Goal: Task Accomplishment & Management: Use online tool/utility

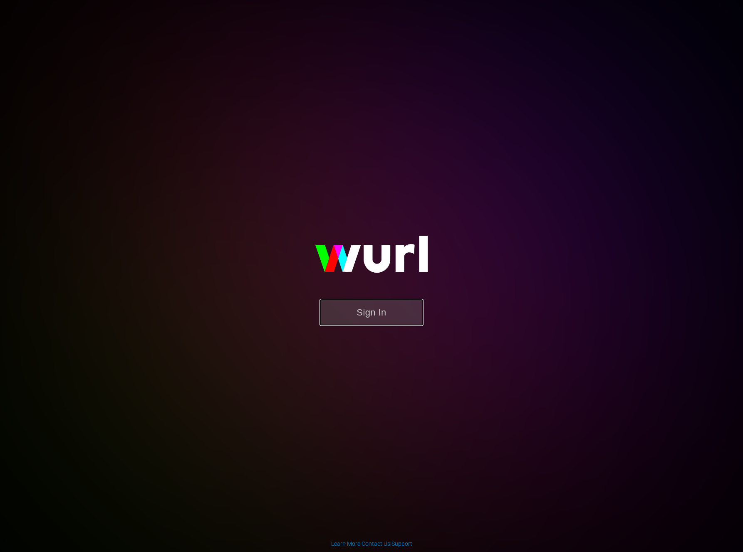
click at [397, 313] on button "Sign In" at bounding box center [371, 312] width 104 height 27
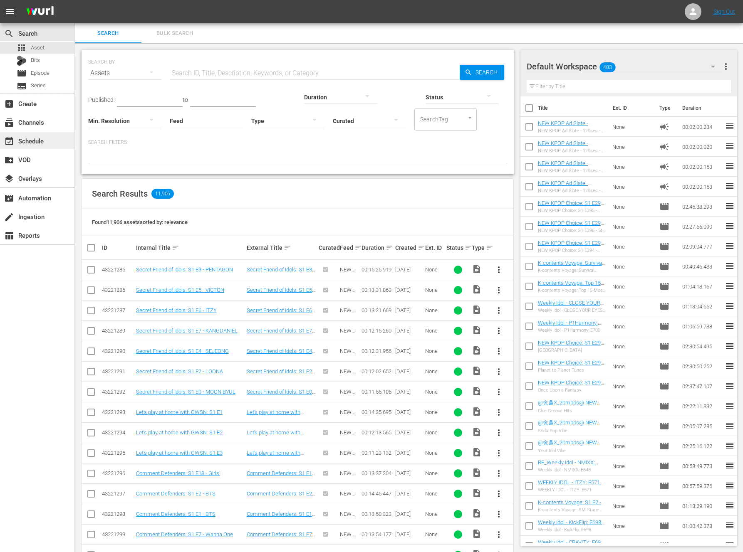
click at [37, 138] on div "event_available Schedule" at bounding box center [23, 139] width 47 height 7
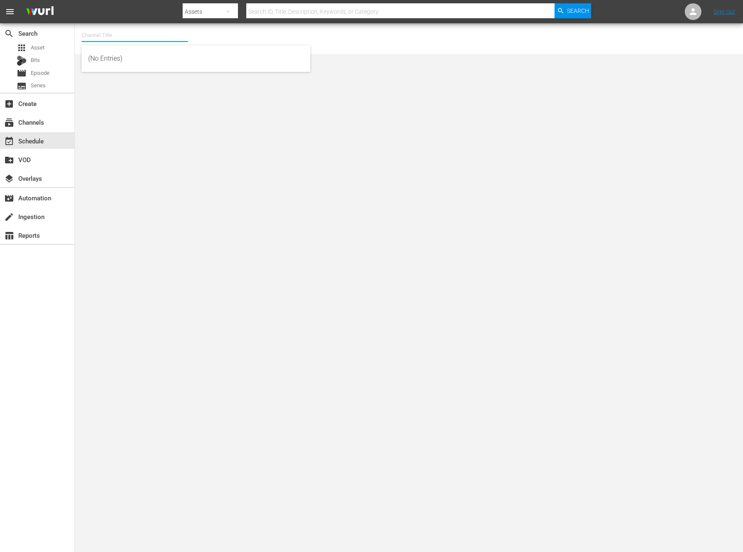
click at [151, 38] on input "text" at bounding box center [134, 35] width 106 height 20
click at [135, 128] on div "NEW KFOOD (1100 - newidco_newkfood_1) NEW KMOVIES (618 - newidco_newmovies_1) N…" at bounding box center [195, 88] width 229 height 86
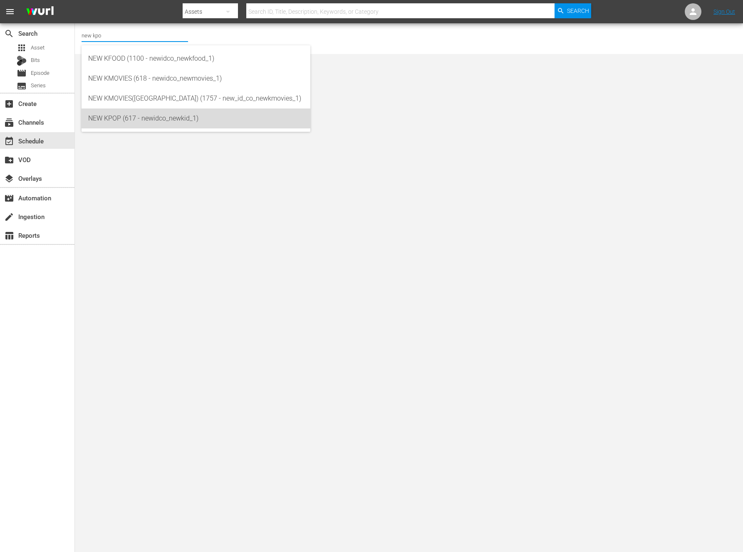
click at [154, 116] on div "NEW KPOP (617 - newidco_newkid_1)" at bounding box center [195, 119] width 215 height 20
type input "NEW KPOP (617 - newidco_newkid_1)"
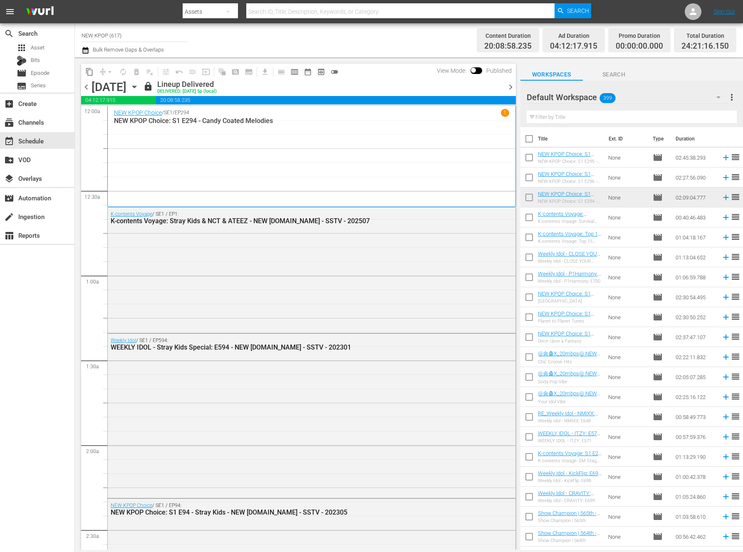
click at [509, 89] on span "chevron_right" at bounding box center [510, 87] width 10 height 10
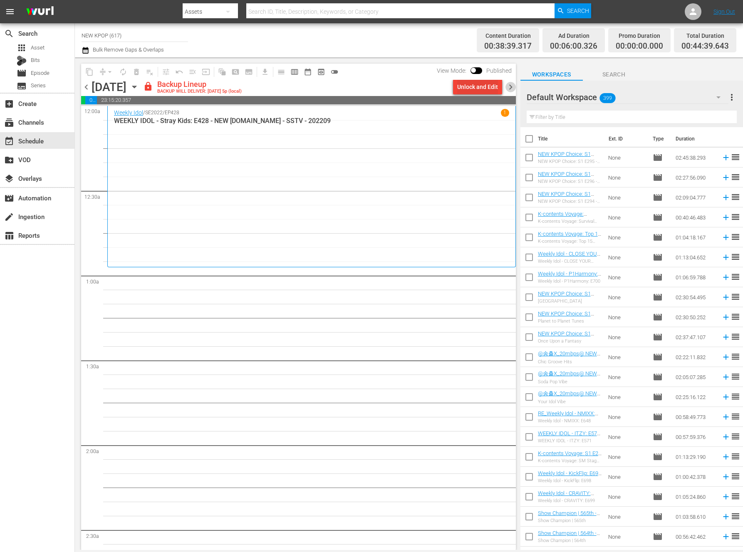
click at [463, 86] on div "Unlock and Edit" at bounding box center [477, 86] width 41 height 15
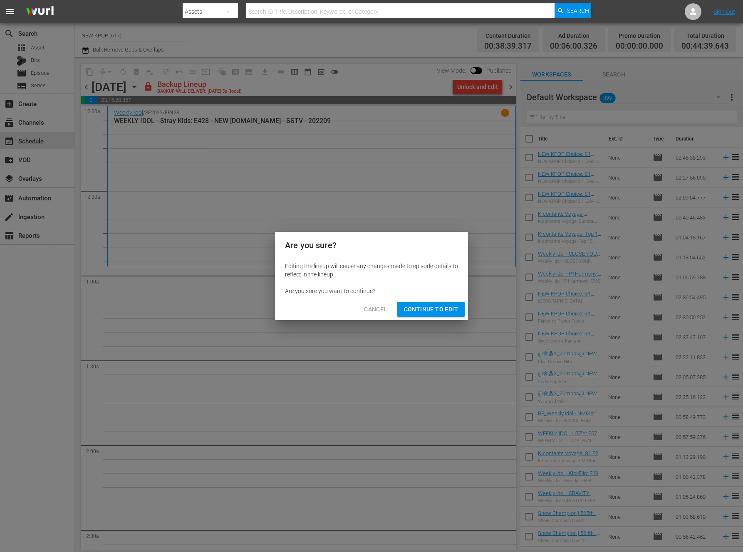
click at [459, 306] on button "Continue to Edit" at bounding box center [430, 309] width 67 height 15
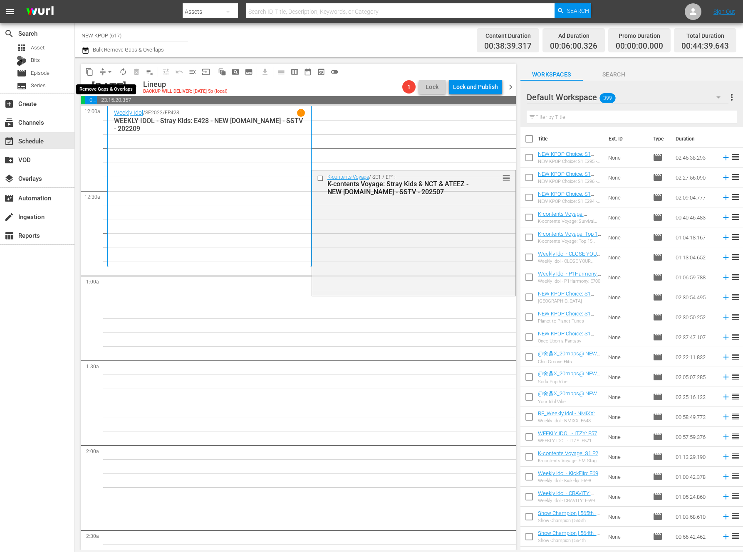
click at [109, 70] on span "arrow_drop_down" at bounding box center [110, 72] width 8 height 8
click at [119, 118] on li "Align to End of Previous Day" at bounding box center [110, 116] width 87 height 14
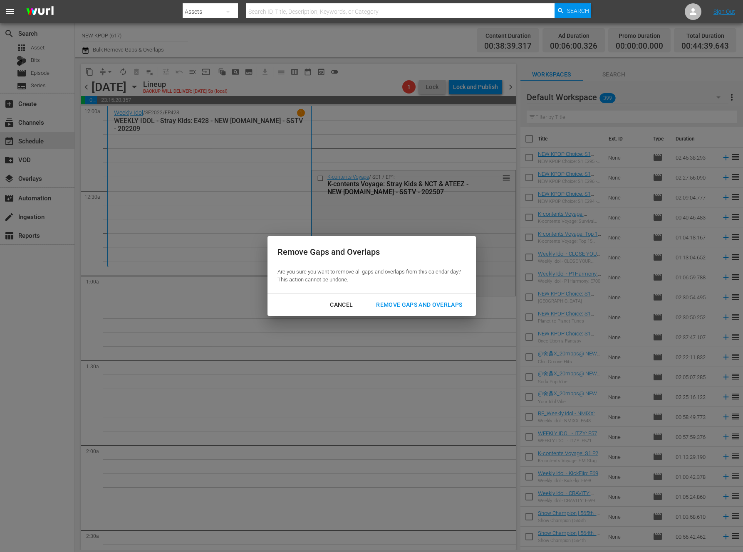
click at [402, 316] on div "Cancel Remove Gaps and Overlaps" at bounding box center [371, 305] width 208 height 22
click at [415, 300] on div "Remove Gaps and Overlaps" at bounding box center [418, 305] width 99 height 10
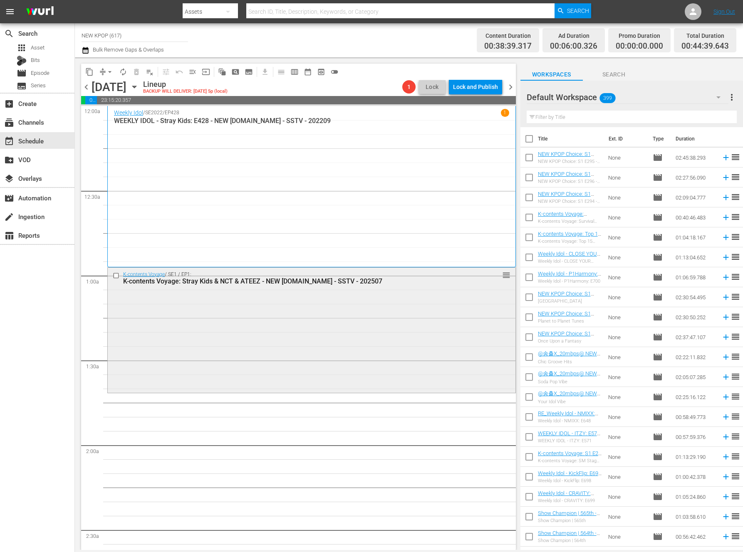
click at [259, 333] on div "K-contents Voyage / SE1 / EP1: K-contents Voyage: Stray Kids & NCT & ATEEZ - NE…" at bounding box center [311, 330] width 407 height 124
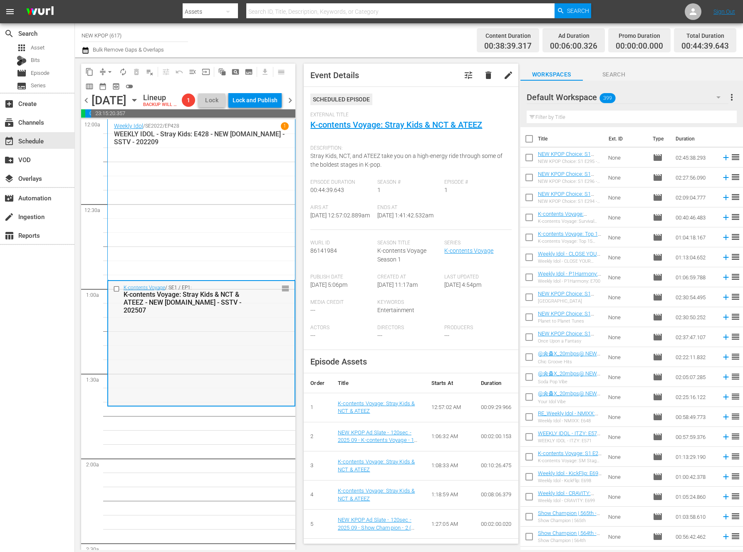
click at [223, 356] on div "K-contents Voyage / SE1 / EP1: K-contents Voyage: Stray Kids & NCT & ATEEZ - NE…" at bounding box center [201, 343] width 186 height 124
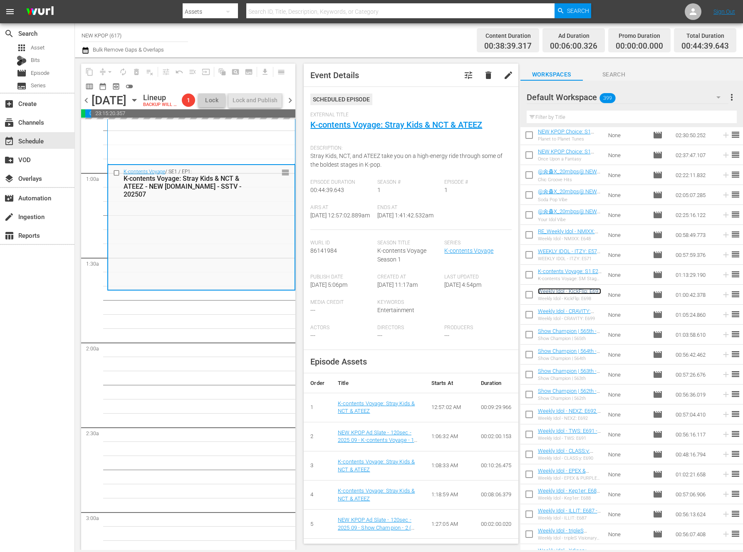
scroll to position [105, 0]
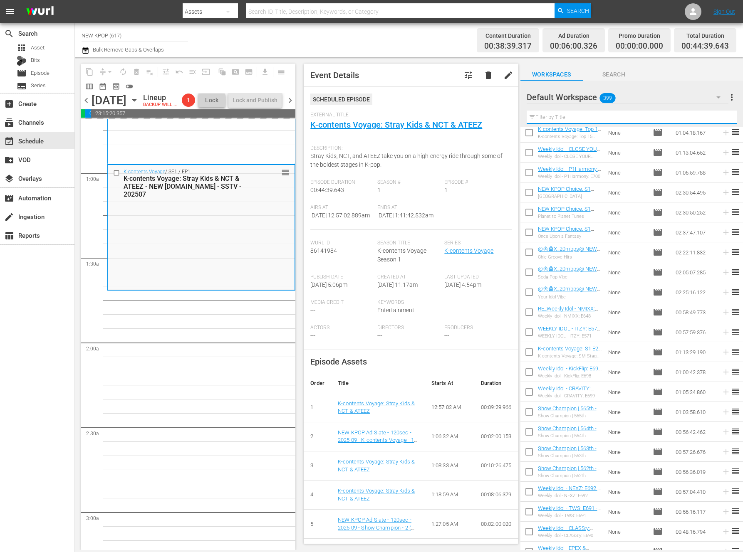
click at [633, 120] on input "text" at bounding box center [631, 117] width 210 height 13
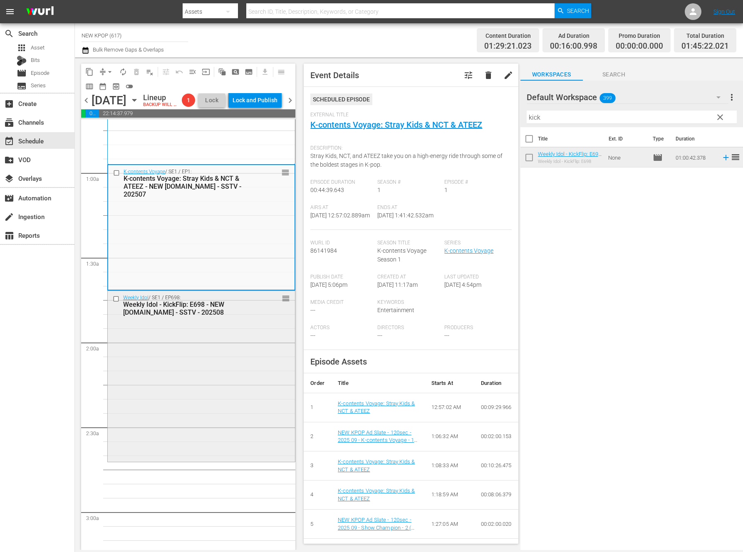
click at [113, 380] on div "Weekly Idol / SE1 / EP698: Weekly Idol - KickFlip: E698 - NEW K.ID - SSTV - 202…" at bounding box center [201, 375] width 187 height 169
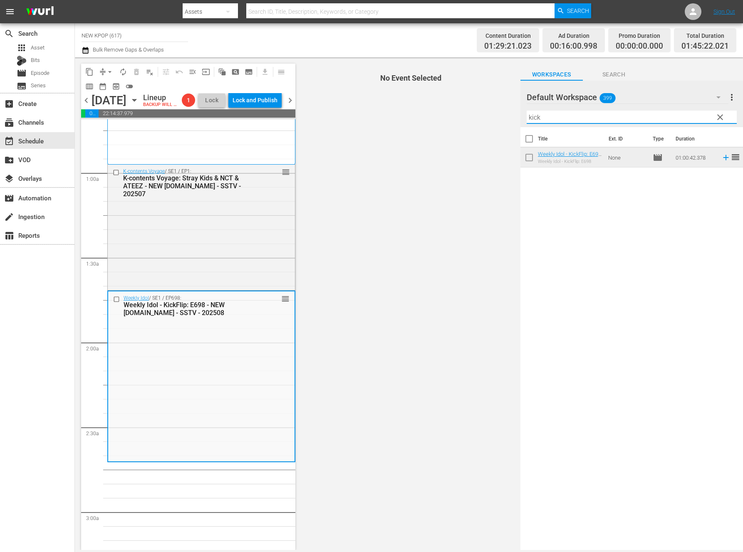
drag, startPoint x: 560, startPoint y: 119, endPoint x: 489, endPoint y: 120, distance: 71.1
click at [489, 120] on div "content_copy compress arrow_drop_down autorenew_outlined delete_forever_outline…" at bounding box center [409, 303] width 668 height 493
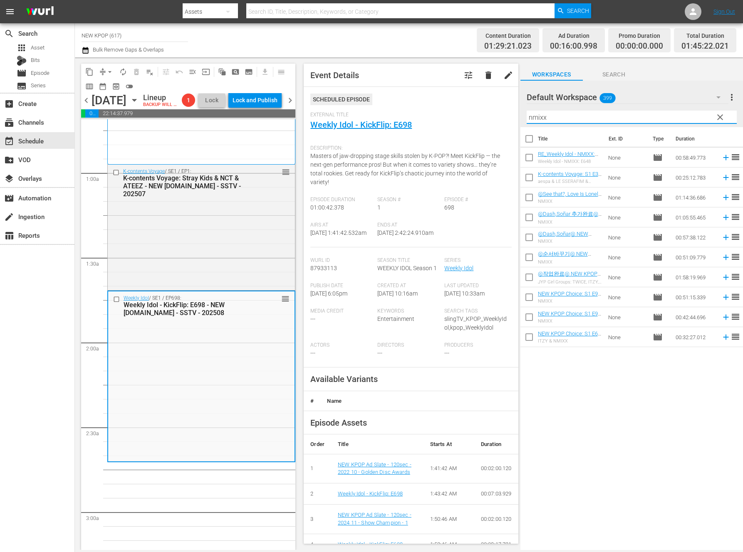
type input "nmixx"
click at [634, 451] on div "Title Ext. ID Type Duration RE_Weekly Idol - NMIXX: E648- NEW K.ID - SSTV - 202…" at bounding box center [631, 339] width 222 height 424
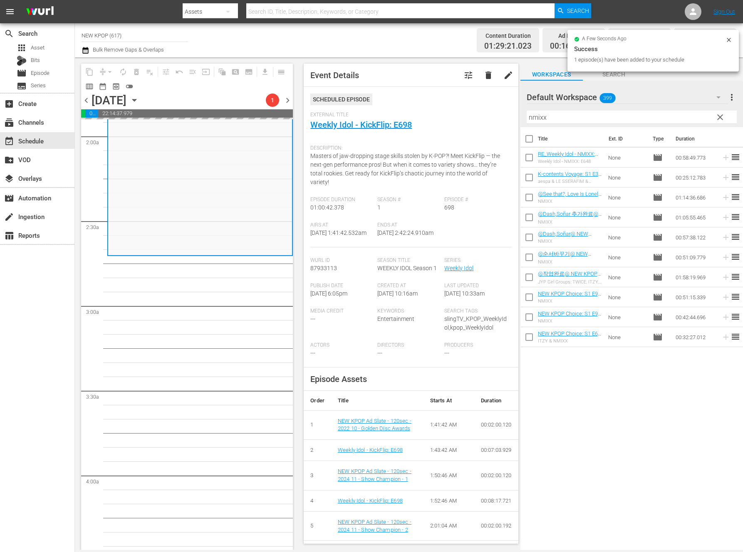
scroll to position [477, 0]
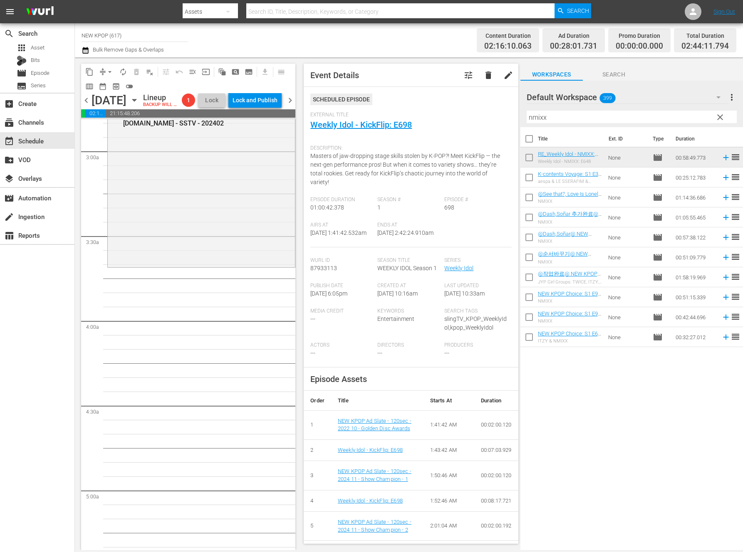
drag, startPoint x: 561, startPoint y: 154, endPoint x: 1, endPoint y: 355, distance: 594.2
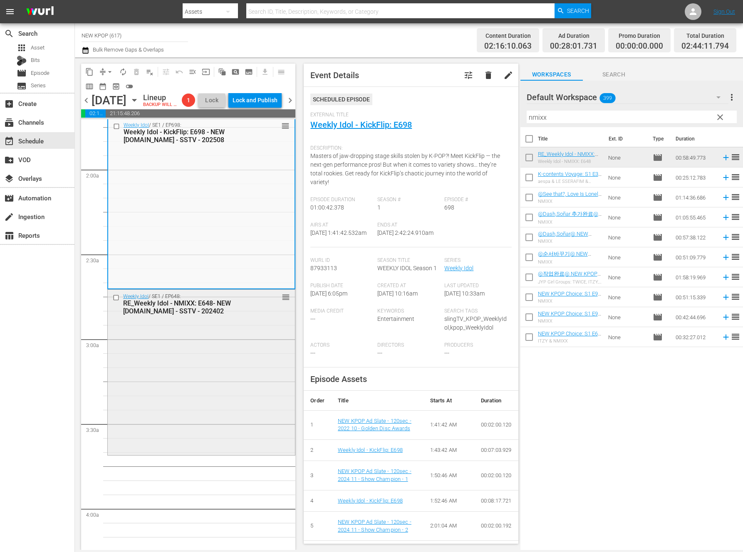
click at [231, 379] on div "Weekly Idol / SE1 / EP648: RE_Weekly Idol - NMIXX: E648- NEW K.ID - SSTV - 2024…" at bounding box center [201, 372] width 187 height 164
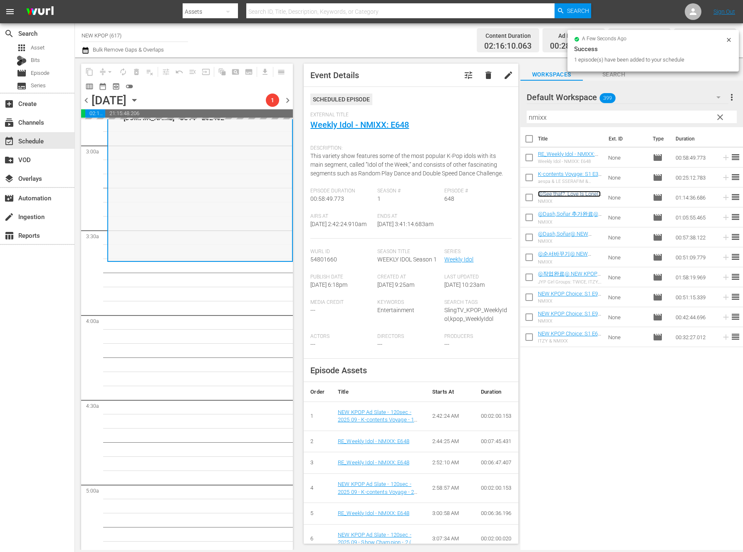
scroll to position [499, 0]
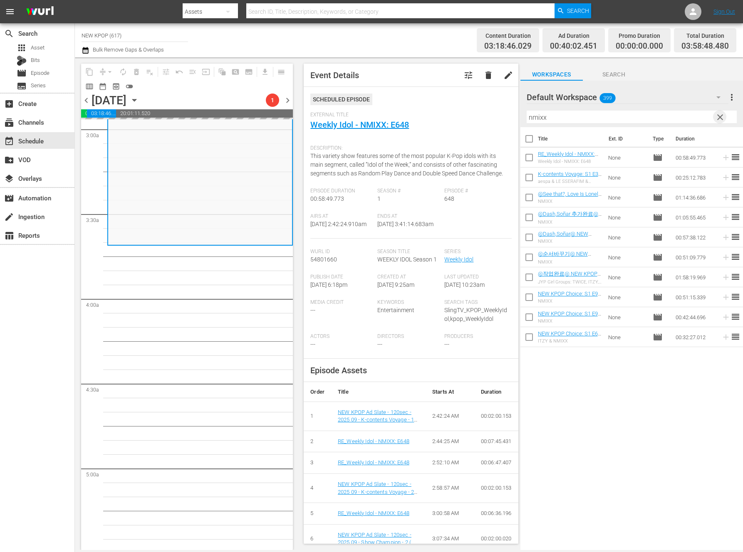
click at [717, 114] on span "clear" at bounding box center [720, 117] width 10 height 10
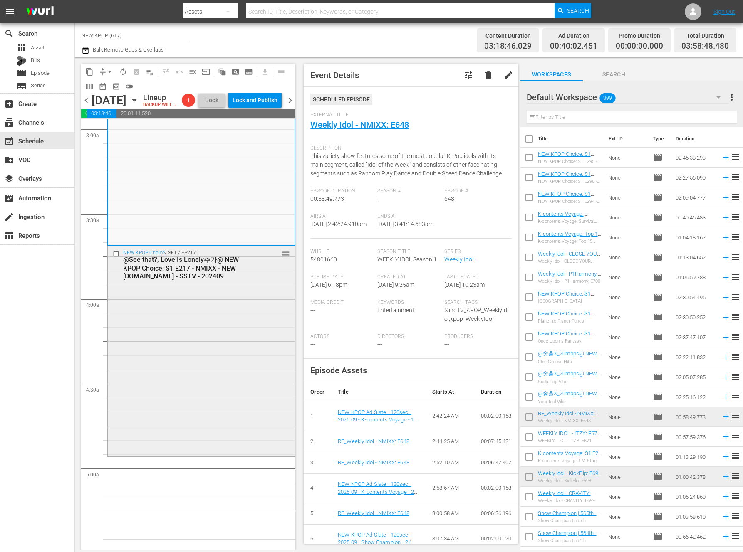
click at [175, 404] on div "NEW KPOP Choice / SE1 / EP217: @See that?, Love Is Lonely추가@ NEW KPOP Choice: S…" at bounding box center [201, 350] width 187 height 208
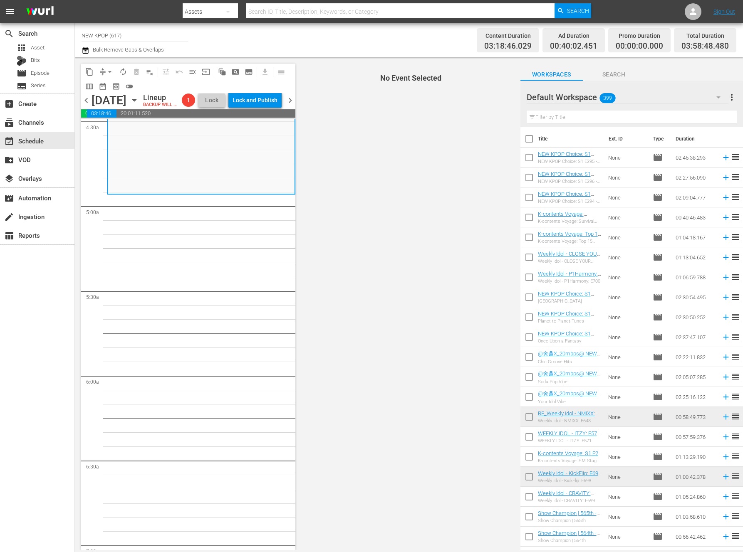
scroll to position [765, 0]
click at [647, 116] on input "text" at bounding box center [631, 117] width 210 height 13
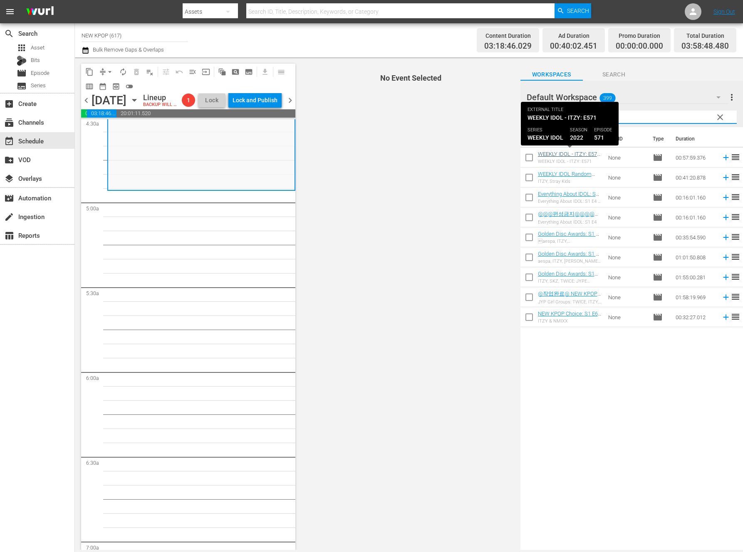
type input "itzy"
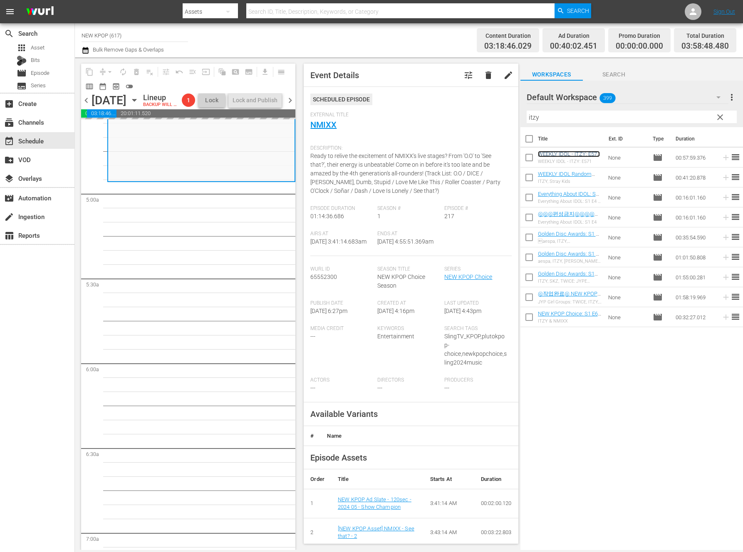
scroll to position [787, 0]
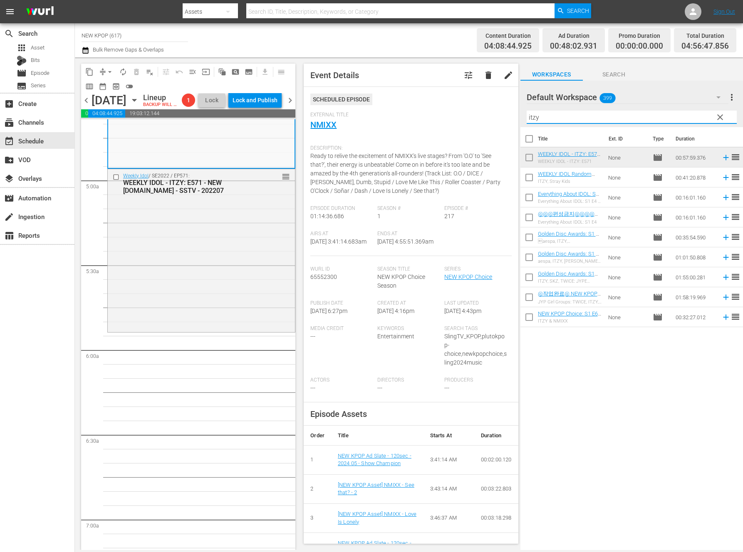
drag, startPoint x: 552, startPoint y: 122, endPoint x: 469, endPoint y: 109, distance: 83.3
click at [469, 109] on div "content_copy compress arrow_drop_down autorenew_outlined delete_forever_outline…" at bounding box center [409, 303] width 668 height 493
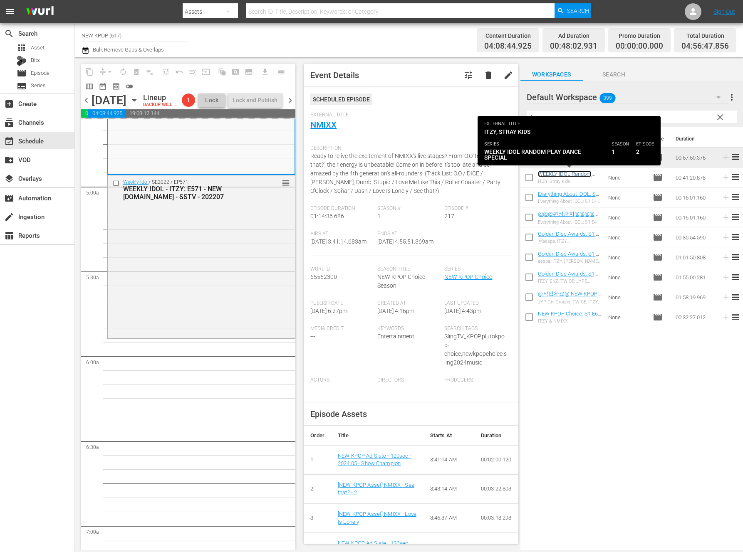
scroll to position [941, 0]
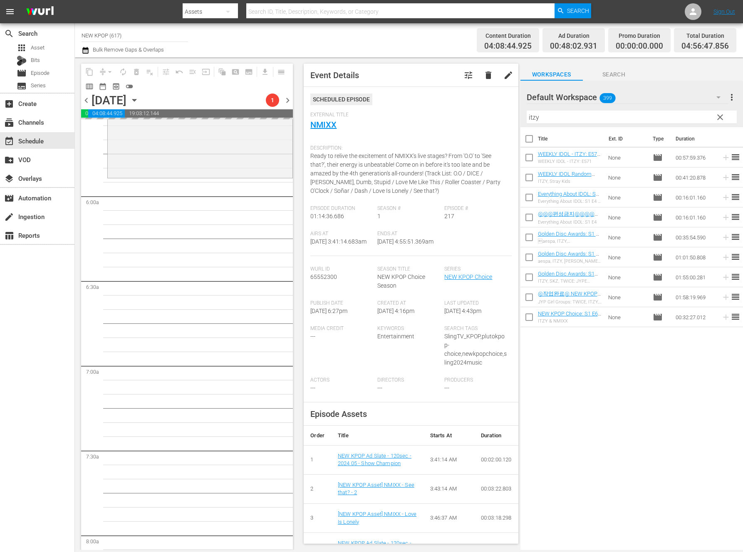
click at [722, 117] on span "clear" at bounding box center [720, 117] width 10 height 10
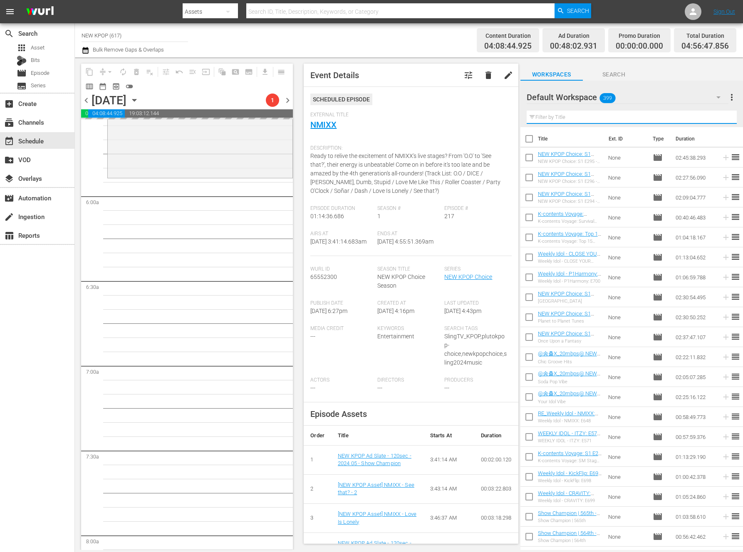
click at [721, 117] on input "text" at bounding box center [631, 117] width 210 height 13
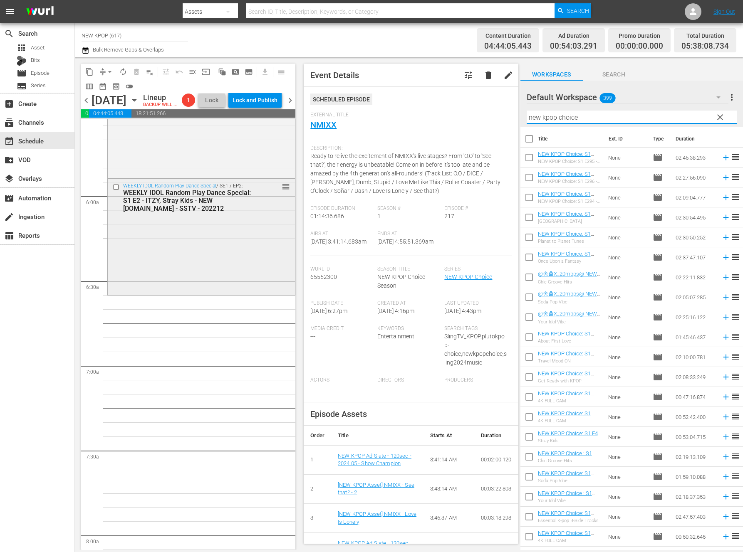
click at [257, 262] on div "WEEKLY IDOL Random Play Dance Special / SE1 / EP2: WEEKLY IDOL Random Play Danc…" at bounding box center [201, 236] width 187 height 114
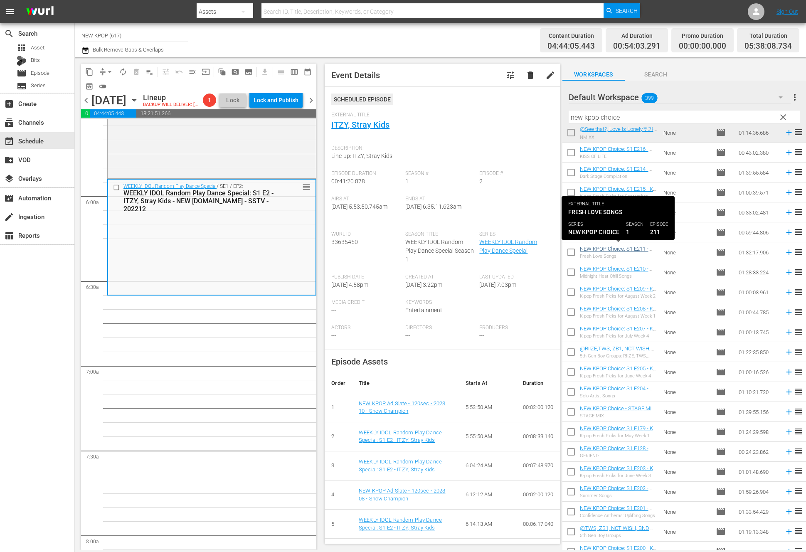
scroll to position [2446, 0]
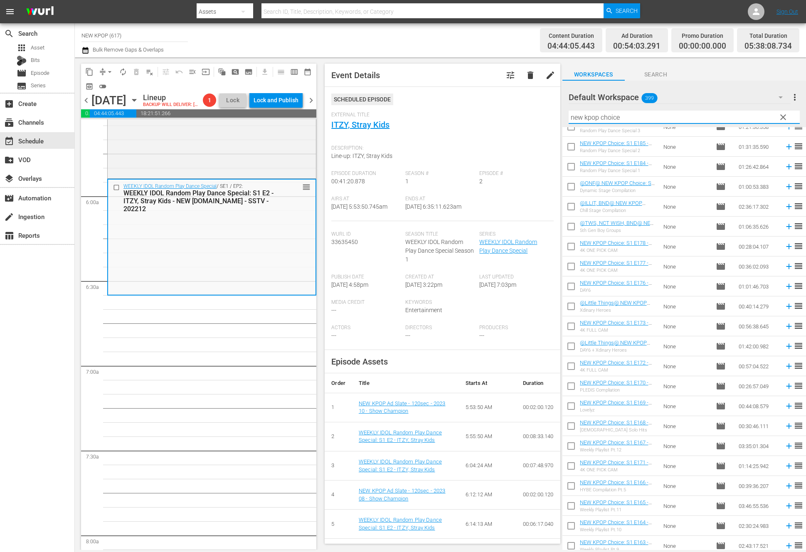
drag, startPoint x: 640, startPoint y: 121, endPoint x: 475, endPoint y: 104, distance: 166.0
click at [475, 104] on div "content_copy compress arrow_drop_down autorenew_outlined delete_forever_outline…" at bounding box center [440, 303] width 731 height 493
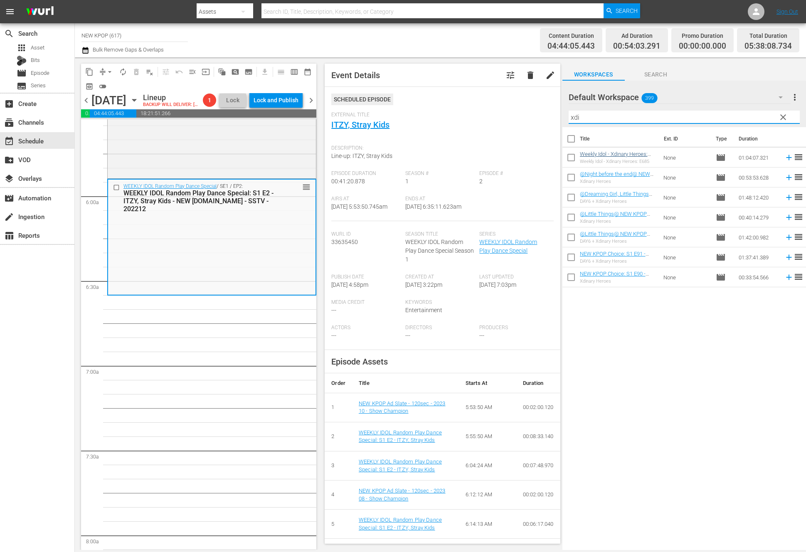
type input "xdi"
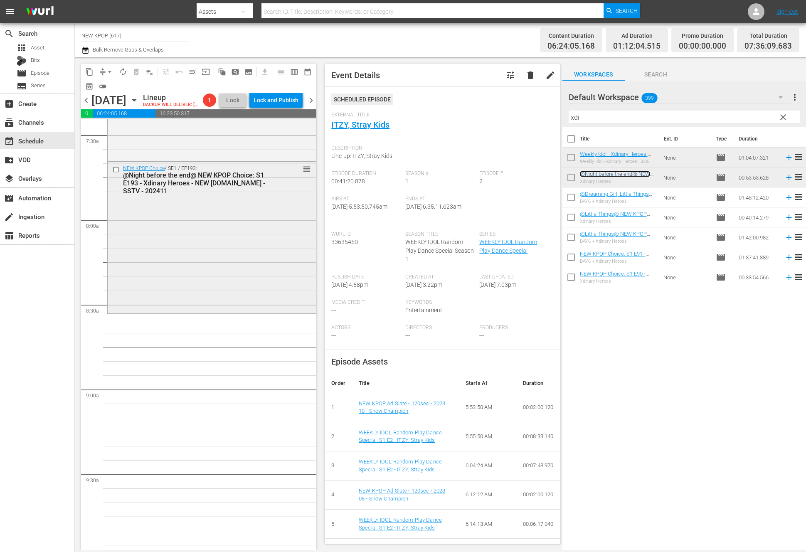
scroll to position [1258, 0]
click at [742, 120] on span "clear" at bounding box center [783, 117] width 10 height 10
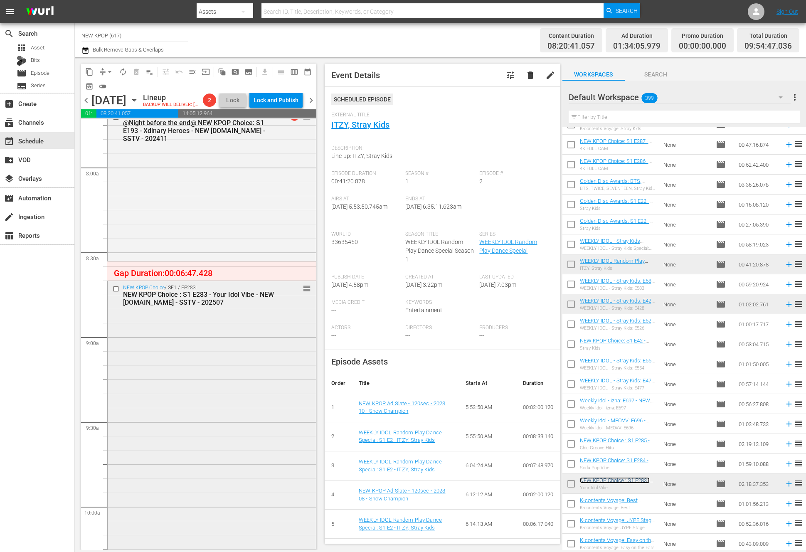
scroll to position [1326, 0]
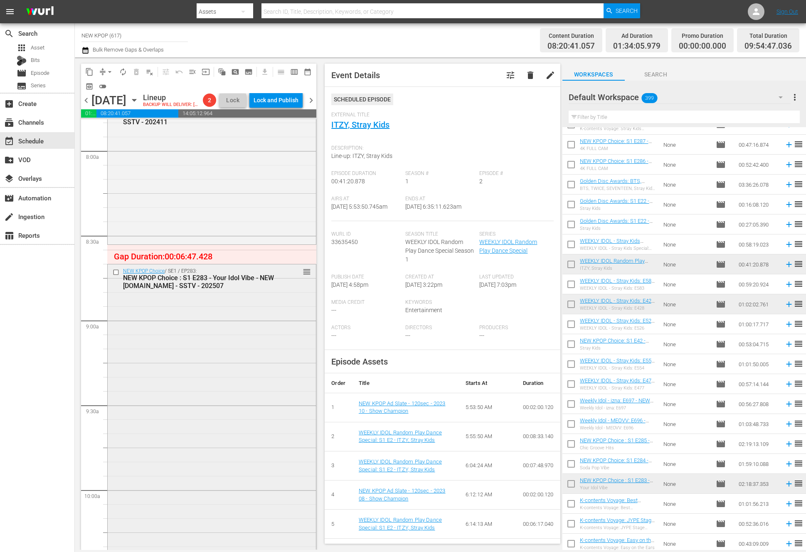
click at [216, 377] on div "NEW KPOP Choice / SE1 / EP283: NEW KPOP Choice : S1 E283 - Your Idol Vibe - NEW…" at bounding box center [212, 459] width 208 height 390
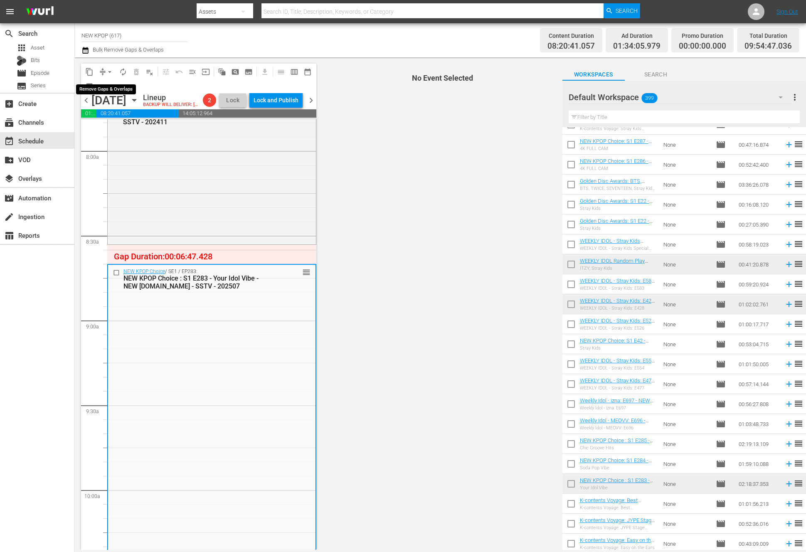
click at [108, 72] on span "arrow_drop_down" at bounding box center [110, 72] width 8 height 8
click at [113, 117] on li "Align to End of Previous Day" at bounding box center [110, 116] width 87 height 14
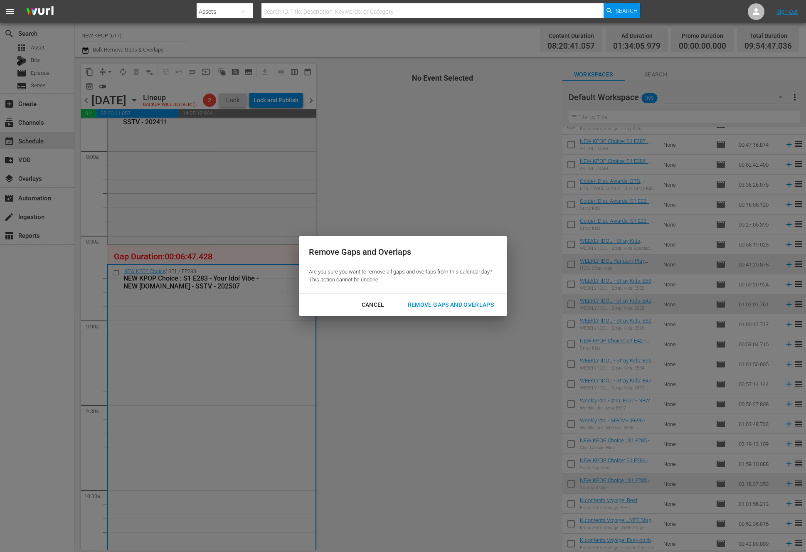
click at [475, 306] on div "Remove Gaps and Overlaps" at bounding box center [450, 305] width 99 height 10
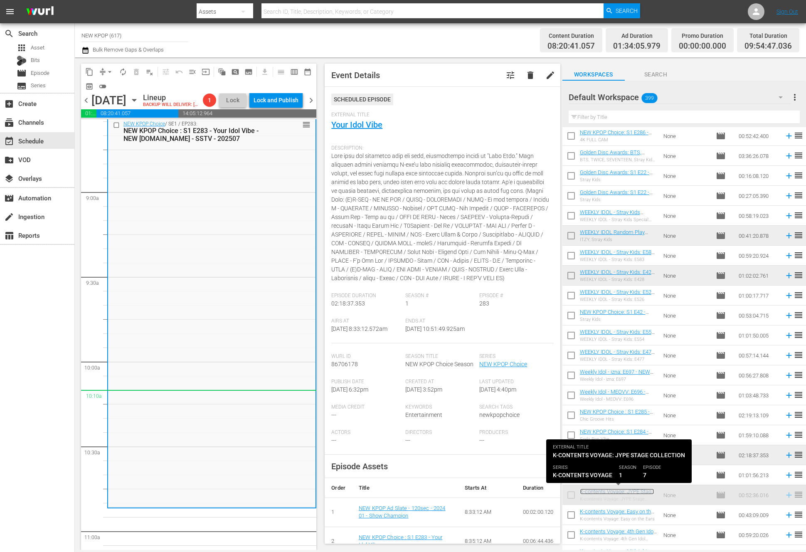
scroll to position [1289, 0]
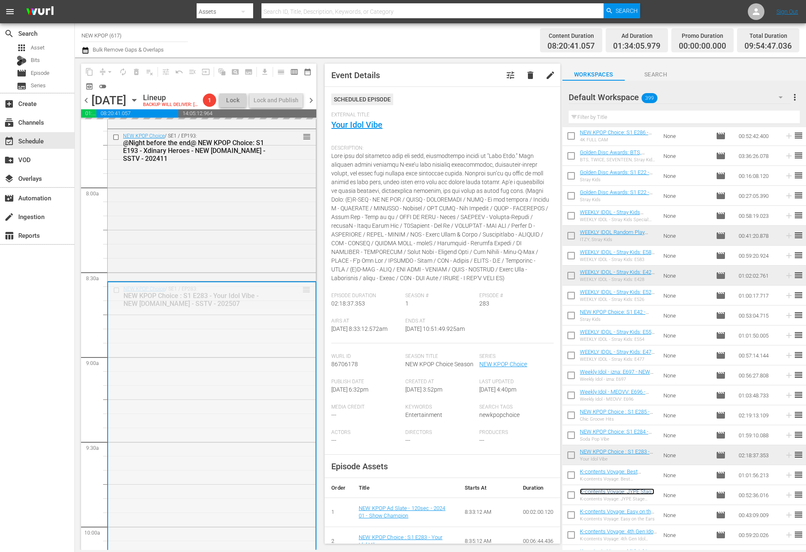
drag, startPoint x: 272, startPoint y: 473, endPoint x: 253, endPoint y: 533, distance: 62.6
click at [624, 118] on input "text" at bounding box center [684, 117] width 231 height 13
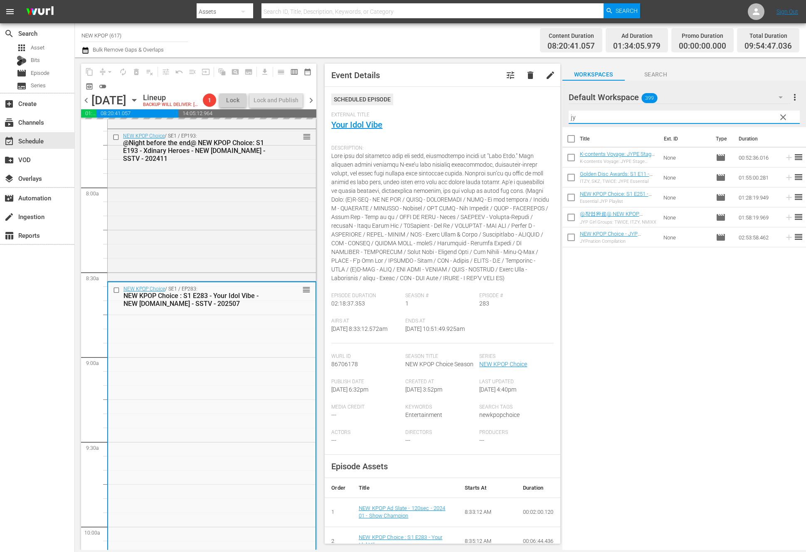
scroll to position [0, 0]
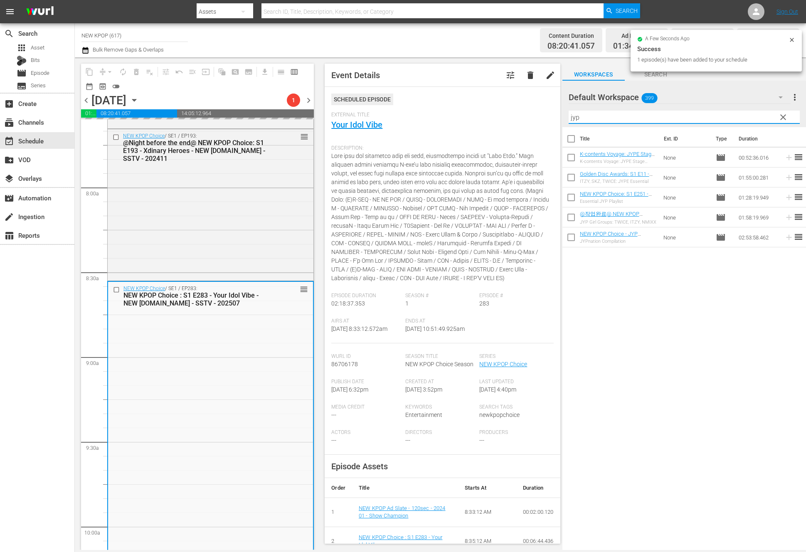
drag, startPoint x: 600, startPoint y: 118, endPoint x: 497, endPoint y: 118, distance: 102.7
click at [497, 118] on div "content_copy compress arrow_drop_down autorenew_outlined delete_forever_outline…" at bounding box center [440, 303] width 731 height 493
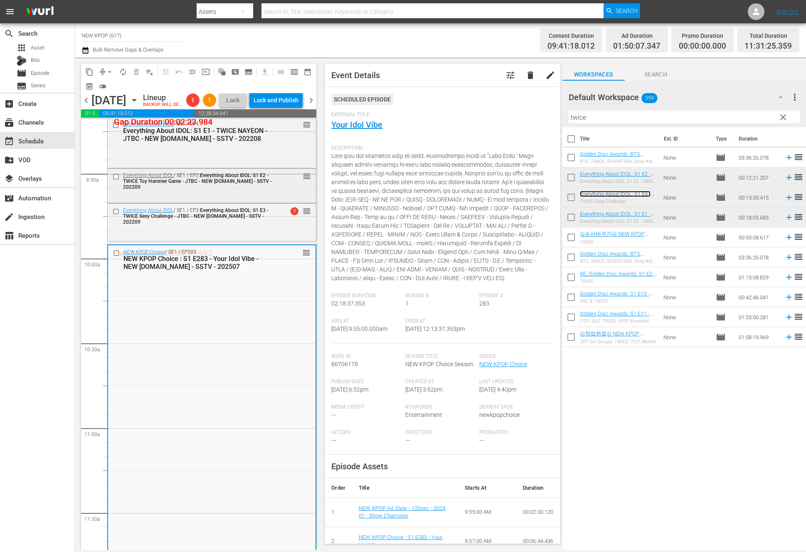
scroll to position [1676, 0]
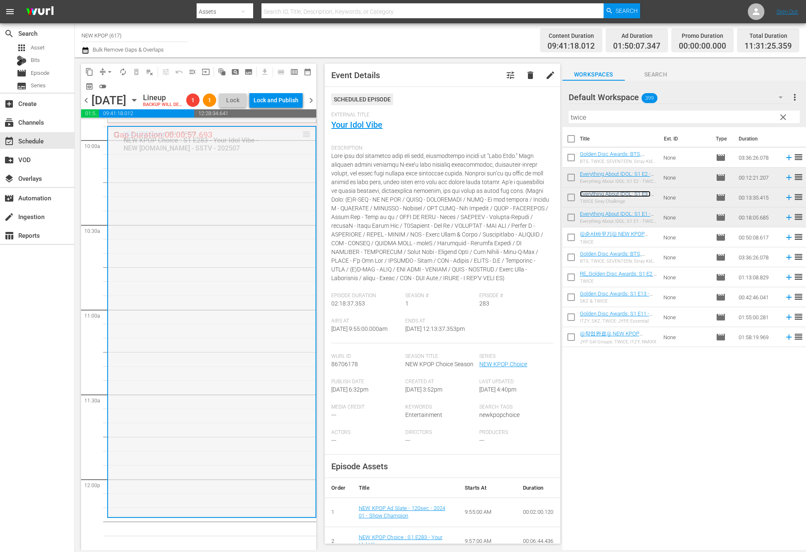
drag, startPoint x: 306, startPoint y: 146, endPoint x: 256, endPoint y: 533, distance: 390.4
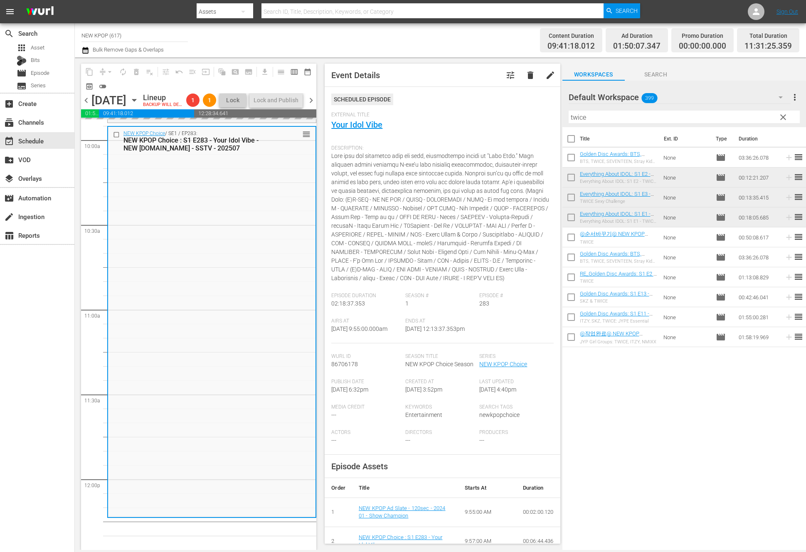
click at [595, 459] on div "Title Ext. ID Type Duration Golden Disc Awards: BTS, TWICE, SEVENTEEN, Stray Ki…" at bounding box center [685, 339] width 244 height 424
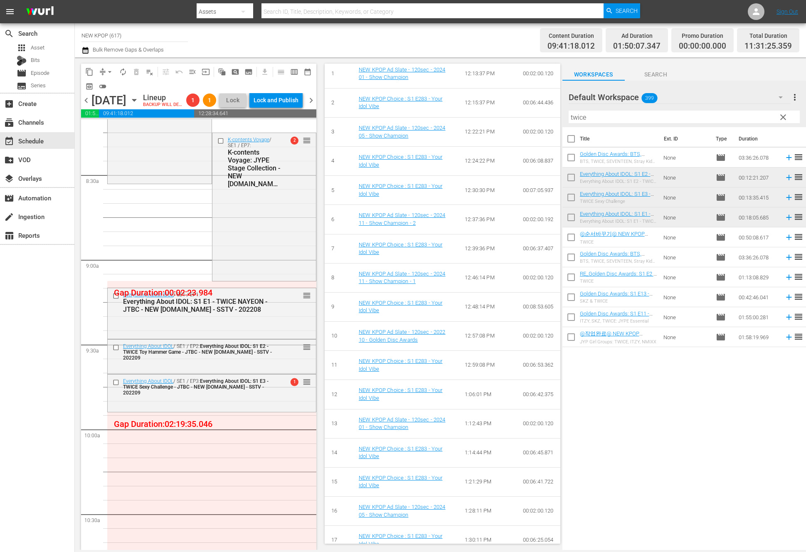
scroll to position [1296, 0]
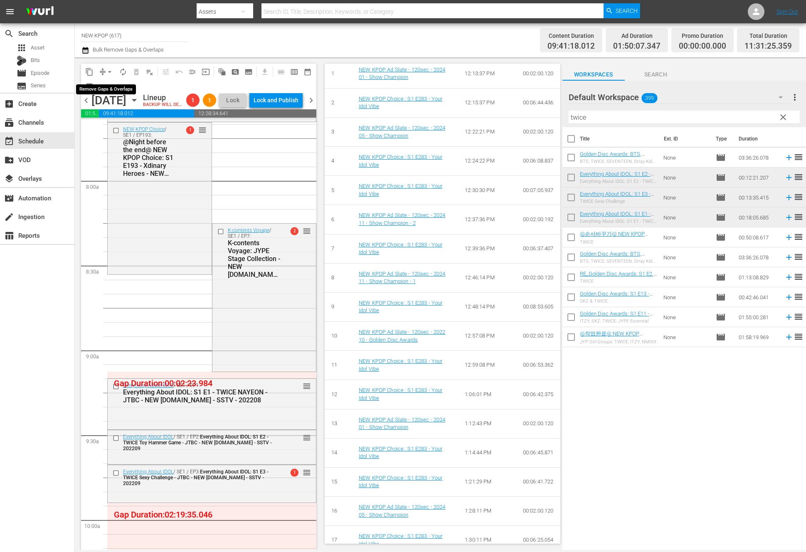
click at [109, 72] on span "arrow_drop_down" at bounding box center [110, 72] width 8 height 8
click at [108, 117] on li "Align to End of Previous Day" at bounding box center [110, 116] width 87 height 14
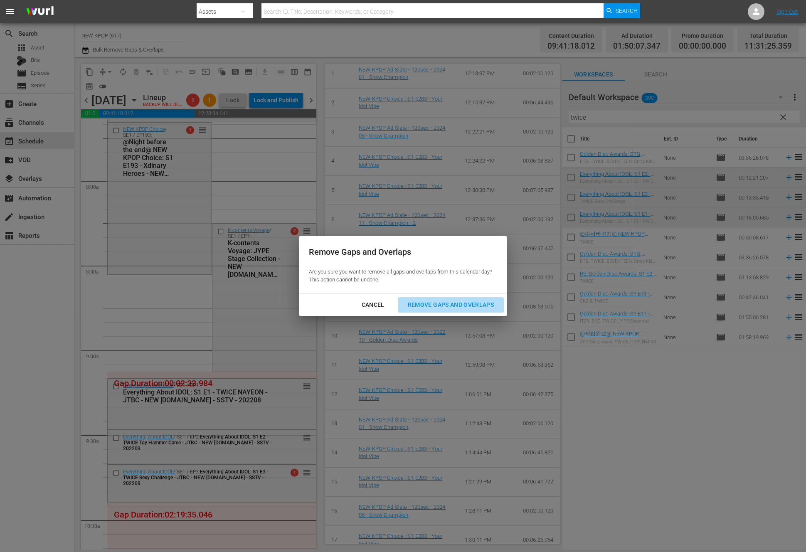
click at [428, 301] on div "Remove Gaps and Overlaps" at bounding box center [450, 305] width 99 height 10
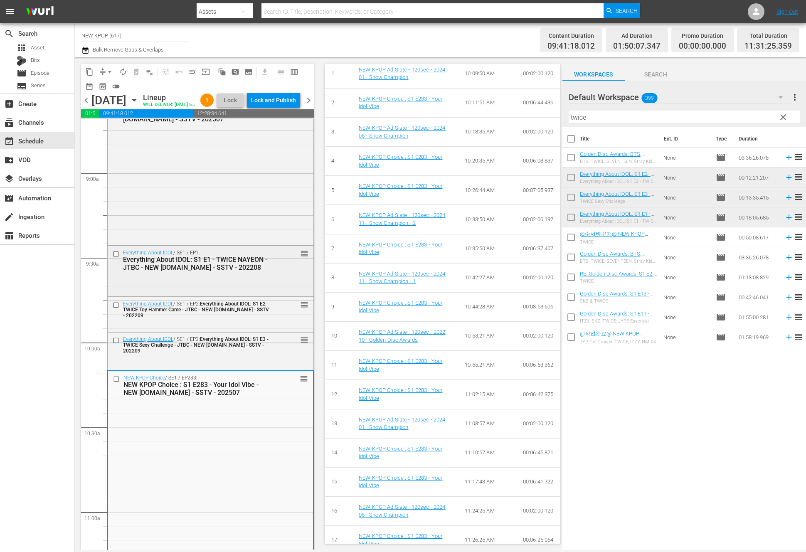
scroll to position [1577, 0]
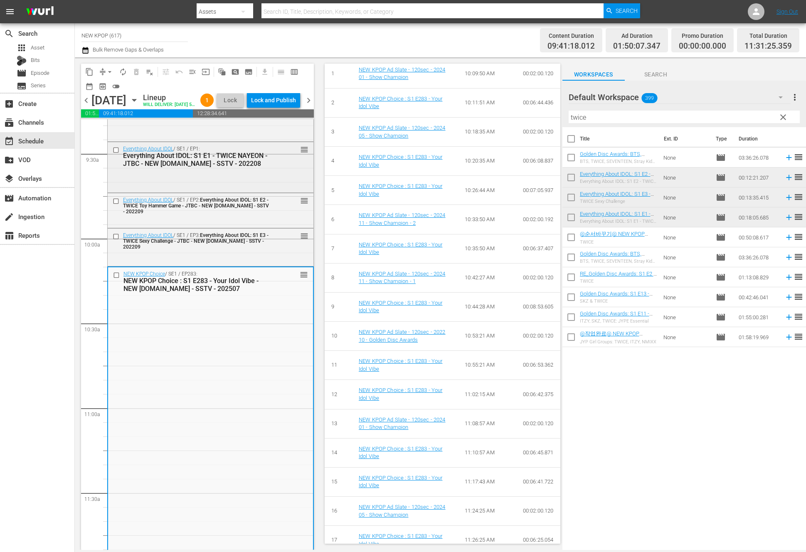
click at [243, 333] on div "NEW KPOP Choice / SE1 / EP283: NEW KPOP Choice : S1 E283 - Your Idol Vibe - NEW…" at bounding box center [210, 462] width 205 height 390
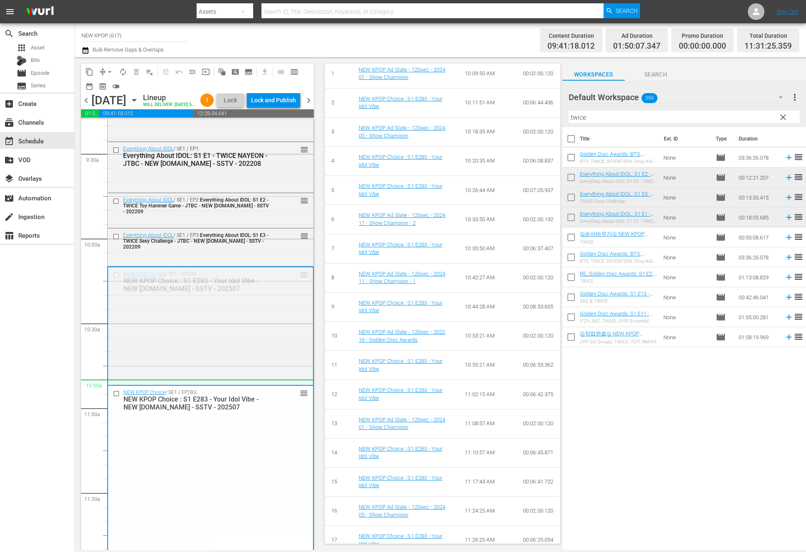
drag, startPoint x: 293, startPoint y: 395, endPoint x: 311, endPoint y: 552, distance: 158.1
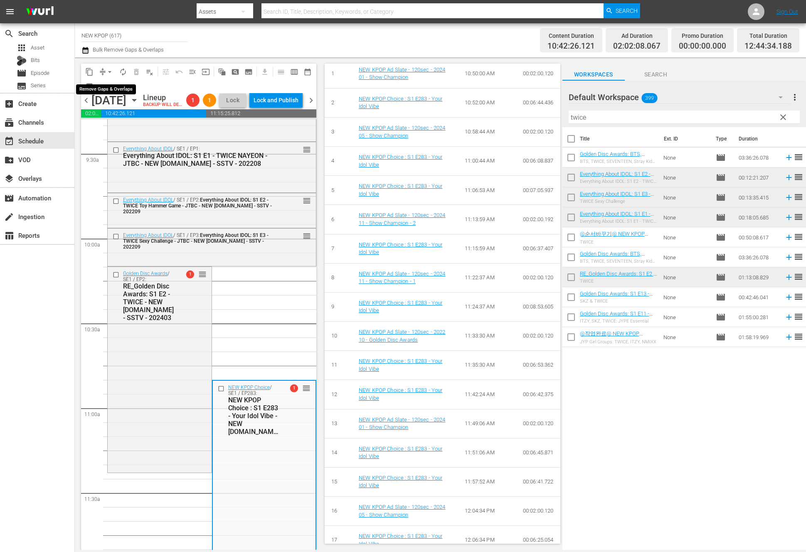
click at [109, 68] on span "arrow_drop_down" at bounding box center [110, 72] width 8 height 8
click at [120, 119] on li "Align to End of Previous Day" at bounding box center [110, 116] width 87 height 14
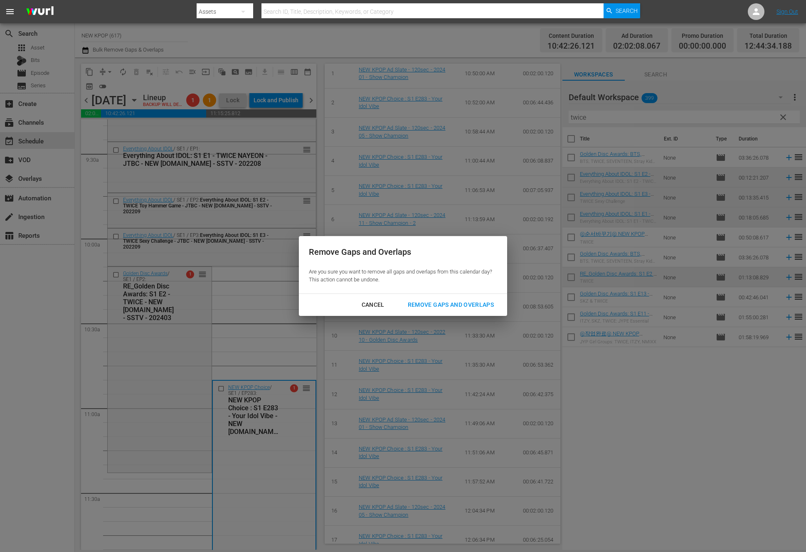
click at [462, 304] on div "Remove Gaps and Overlaps" at bounding box center [450, 305] width 99 height 10
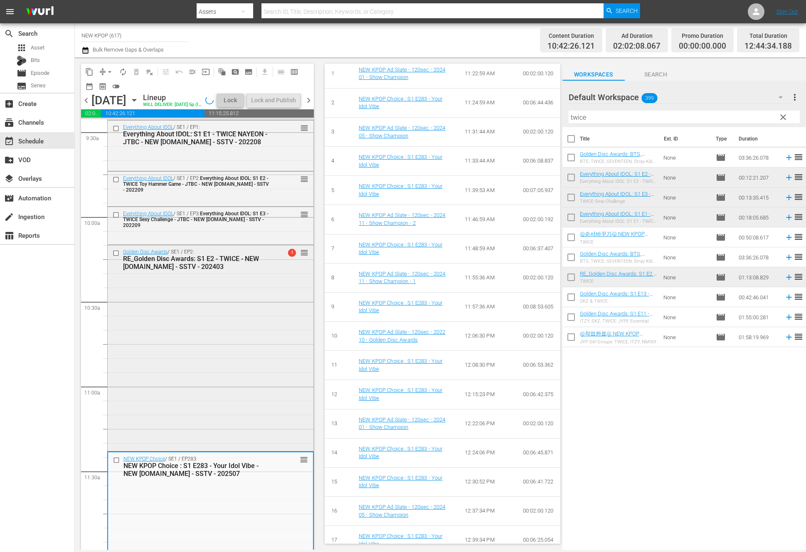
scroll to position [1759, 0]
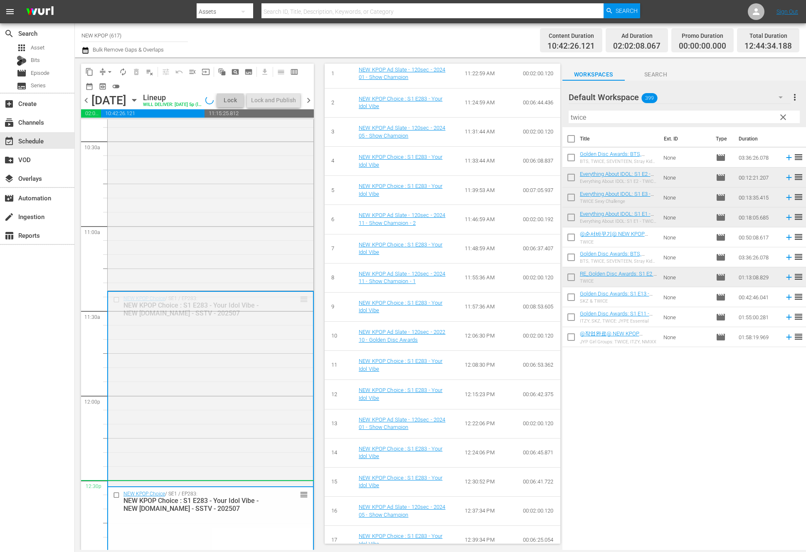
drag, startPoint x: 304, startPoint y: 314, endPoint x: 277, endPoint y: 501, distance: 189.9
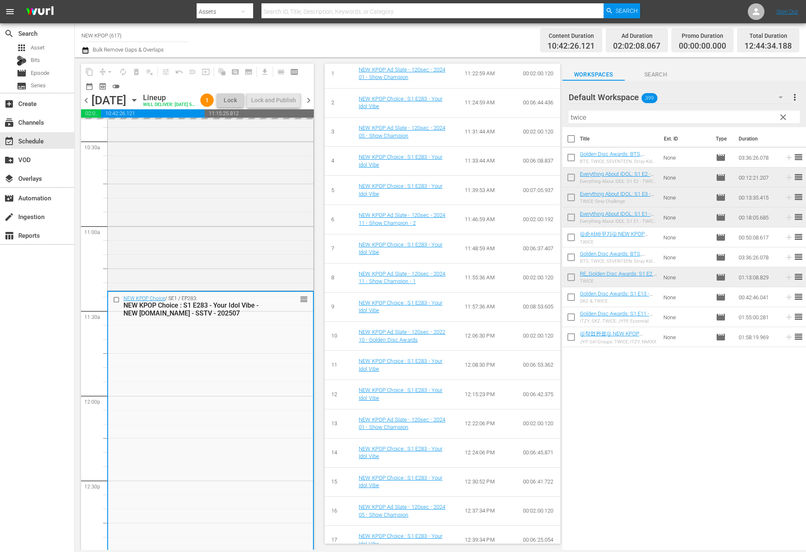
click at [659, 395] on div "Title Ext. ID Type Duration Golden Disc Awards: BTS, TWICE, SEVENTEEN, Stray Ki…" at bounding box center [685, 339] width 244 height 424
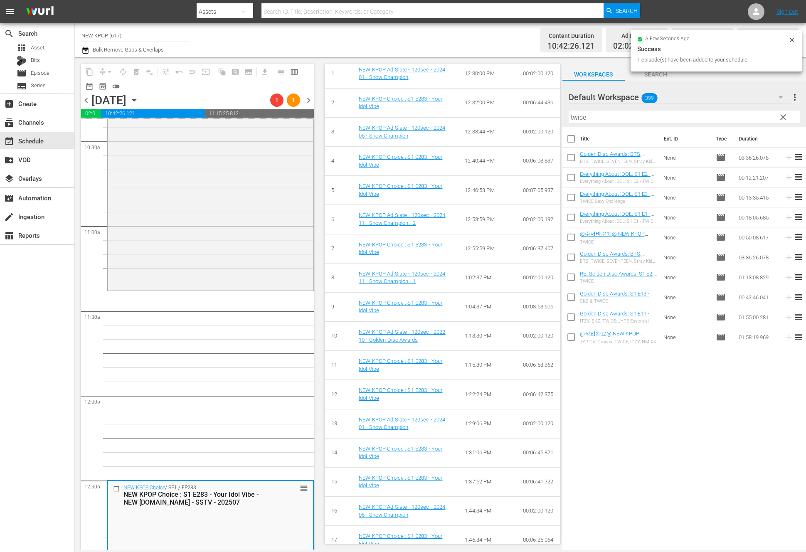
click at [194, 358] on div "NEW KPOP Choice / SE1 / EP283: NEW KPOP Choice : S1 E283 - Your Idol Vibe - NEW…" at bounding box center [210, 396] width 207 height 4072
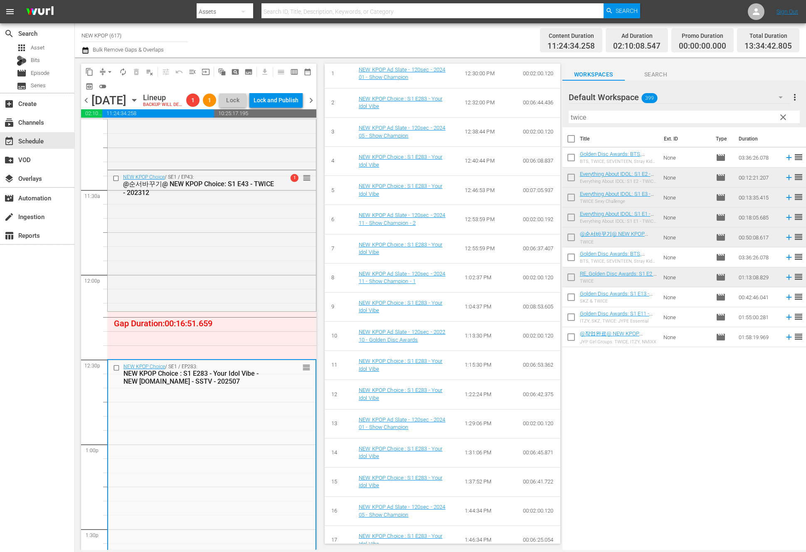
scroll to position [1882, 0]
click at [110, 69] on span "arrow_drop_down" at bounding box center [110, 72] width 8 height 8
click at [181, 384] on div "NEW KPOP Choice : S1 E283 - Your Idol Vibe - NEW K.ID - SSTV - 202507" at bounding box center [198, 376] width 151 height 16
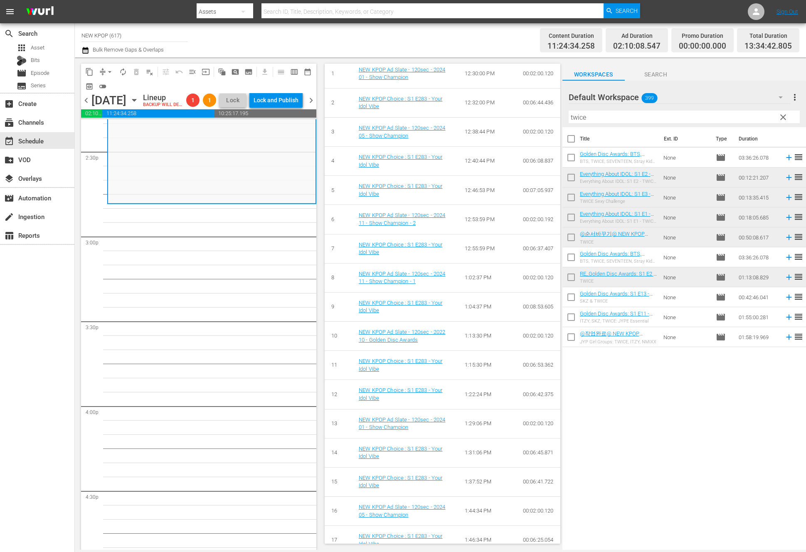
scroll to position [3008, 0]
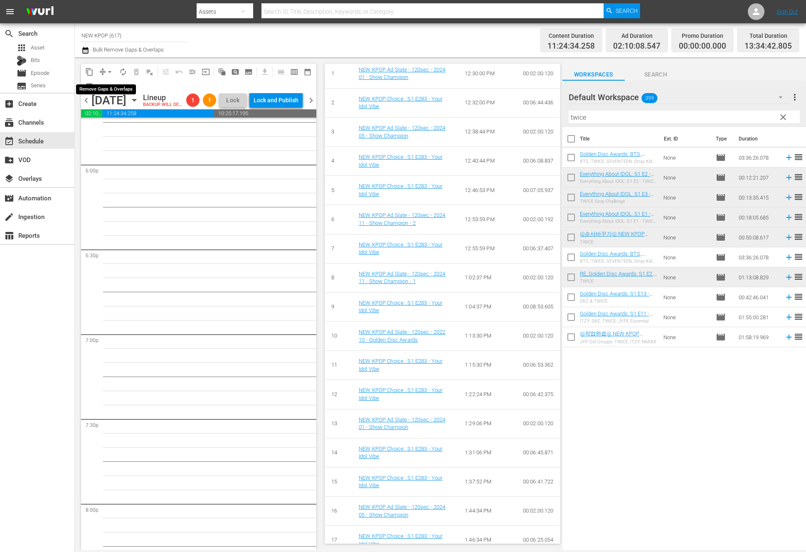
click at [106, 75] on span "arrow_drop_down" at bounding box center [110, 72] width 8 height 8
click at [111, 115] on li "Align to End of Previous Day" at bounding box center [110, 116] width 87 height 14
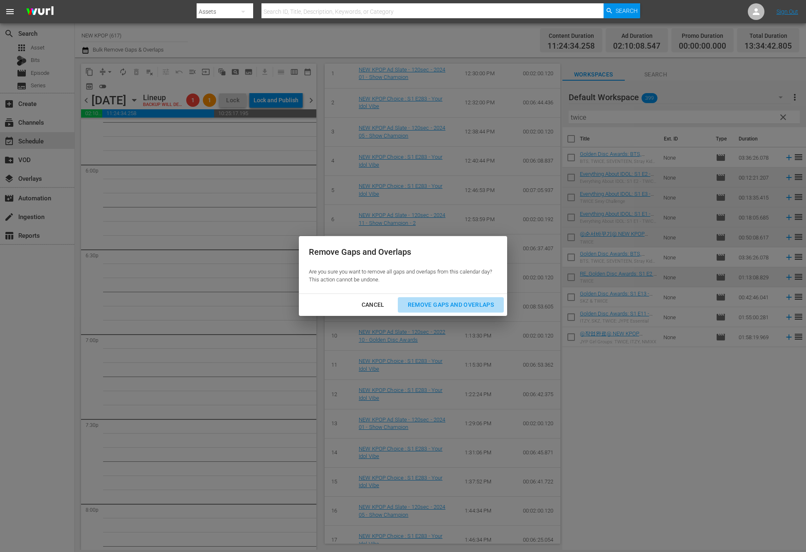
click at [429, 306] on div "Remove Gaps and Overlaps" at bounding box center [450, 305] width 99 height 10
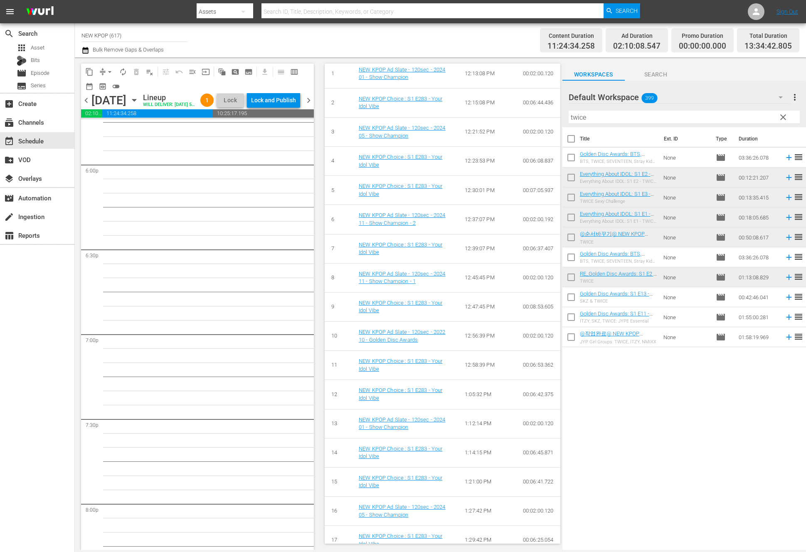
click at [659, 455] on div "Title Ext. ID Type Duration Golden Disc Awards: BTS, TWICE, SEVENTEEN, Stray Ki…" at bounding box center [685, 339] width 244 height 424
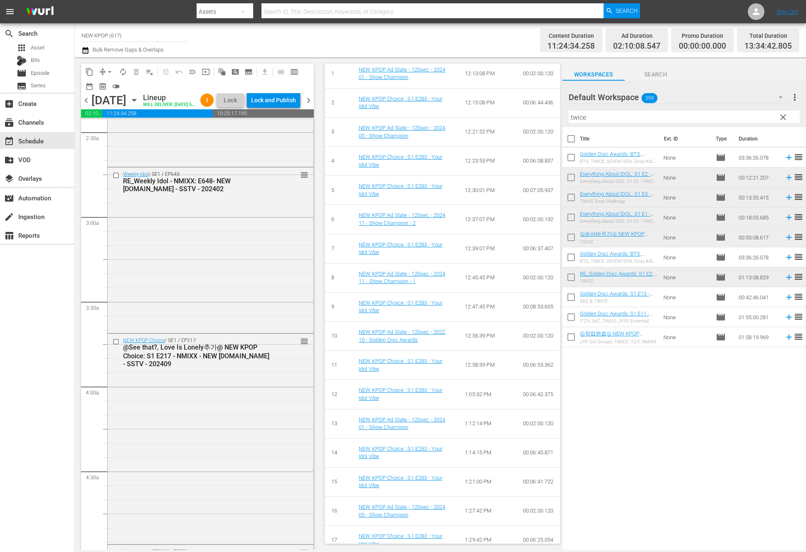
scroll to position [0, 0]
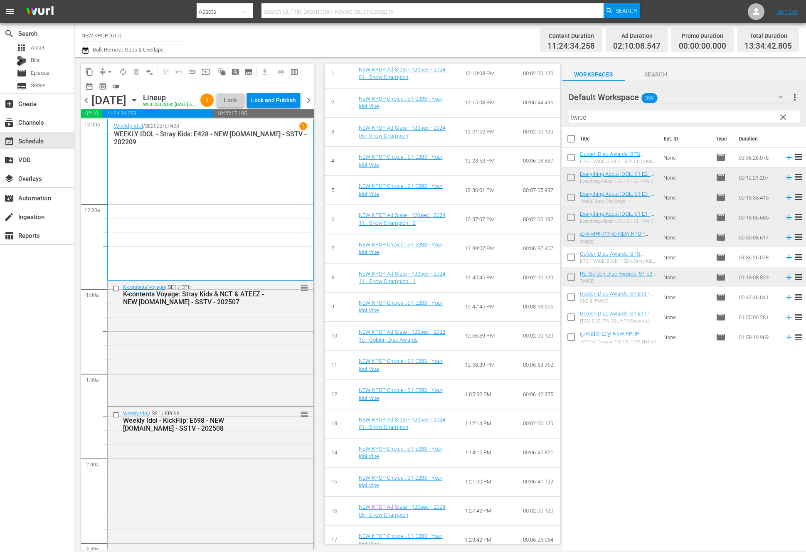
click at [205, 368] on div "K-contents Voyage / SE1 / EP1: K-contents Voyage: Stray Kids & NCT & ATEEZ - NE…" at bounding box center [211, 343] width 206 height 124
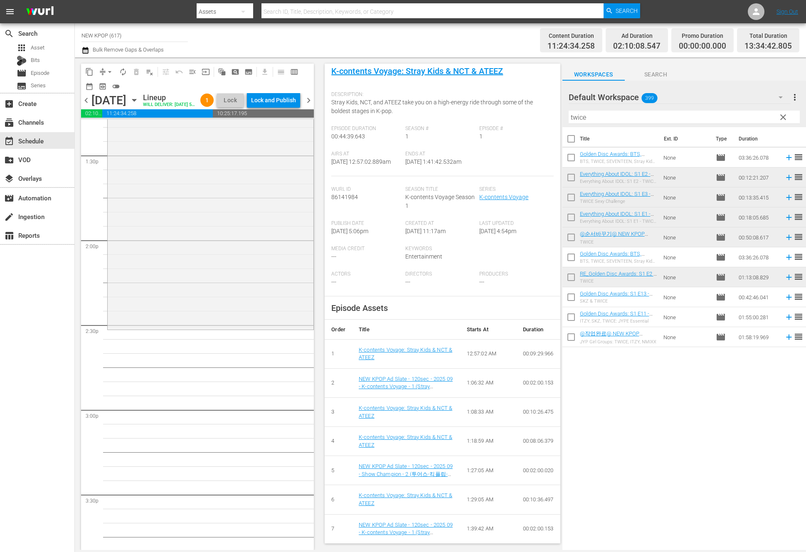
scroll to position [2069, 0]
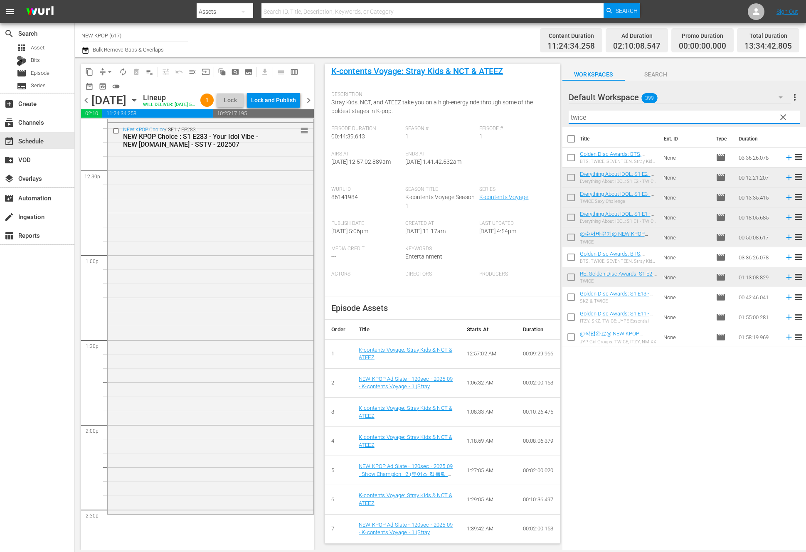
drag, startPoint x: 591, startPoint y: 119, endPoint x: 527, endPoint y: 113, distance: 64.7
click at [527, 113] on div "content_copy compress arrow_drop_down autorenew_outlined delete_forever_outline…" at bounding box center [440, 303] width 731 height 493
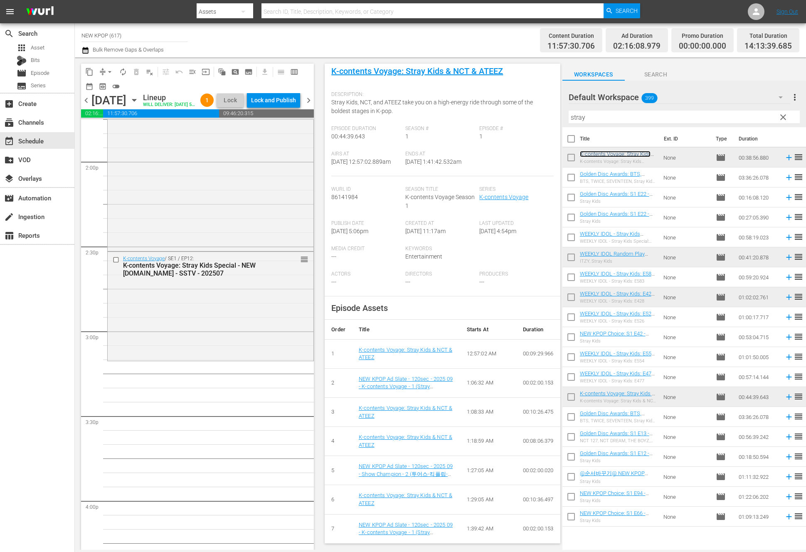
scroll to position [2334, 0]
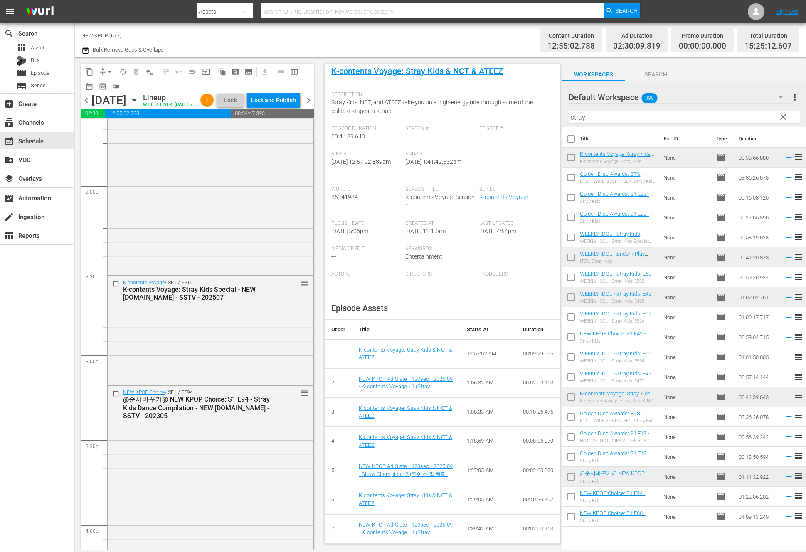
click at [219, 486] on div "NEW KPOP Choice / SE1 / EP94: @순서바꾸기@ NEW KPOP Choice: S1 E94 - Stray Kids Danc…" at bounding box center [211, 486] width 206 height 200
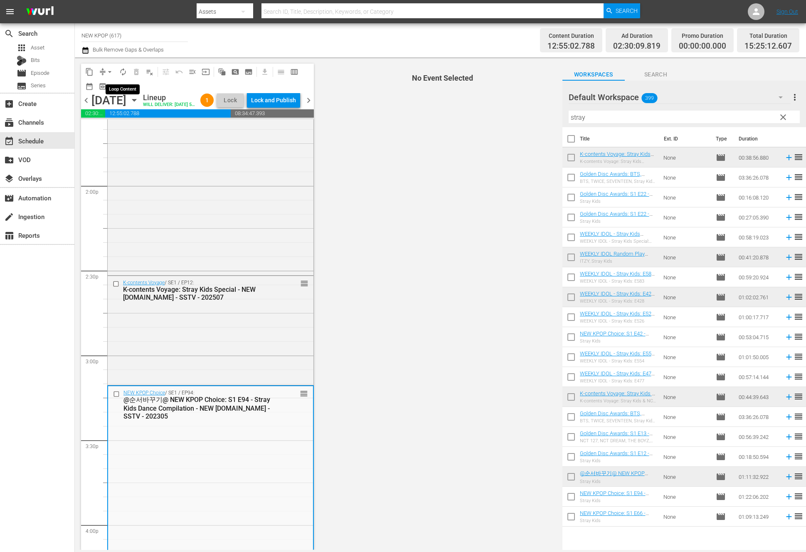
click at [123, 75] on span "autorenew_outlined" at bounding box center [123, 72] width 8 height 8
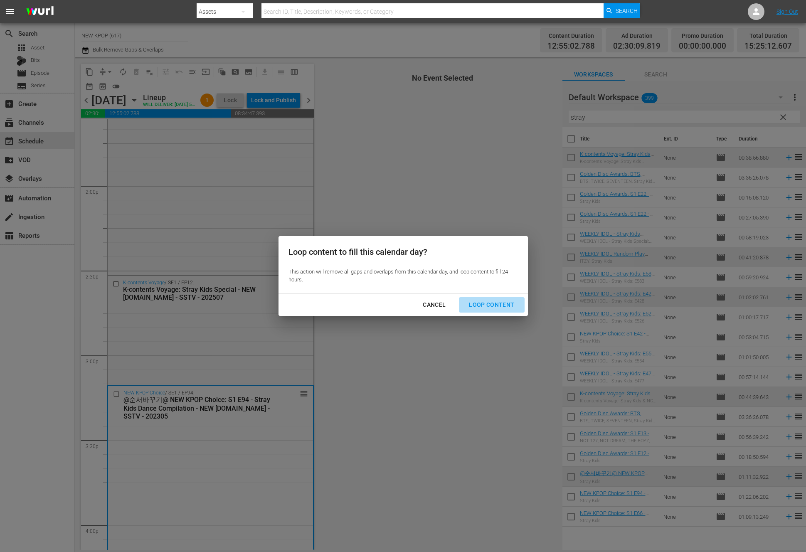
click at [516, 304] on div "Loop Content" at bounding box center [491, 305] width 59 height 10
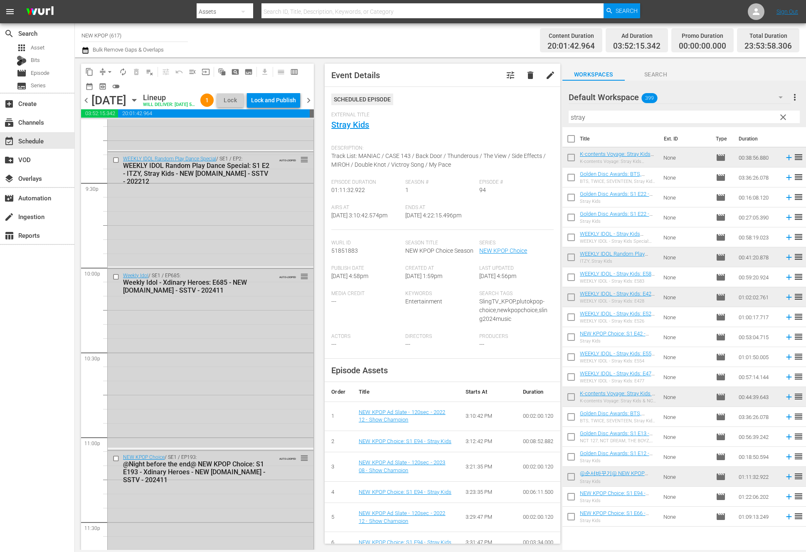
scroll to position [3798, 0]
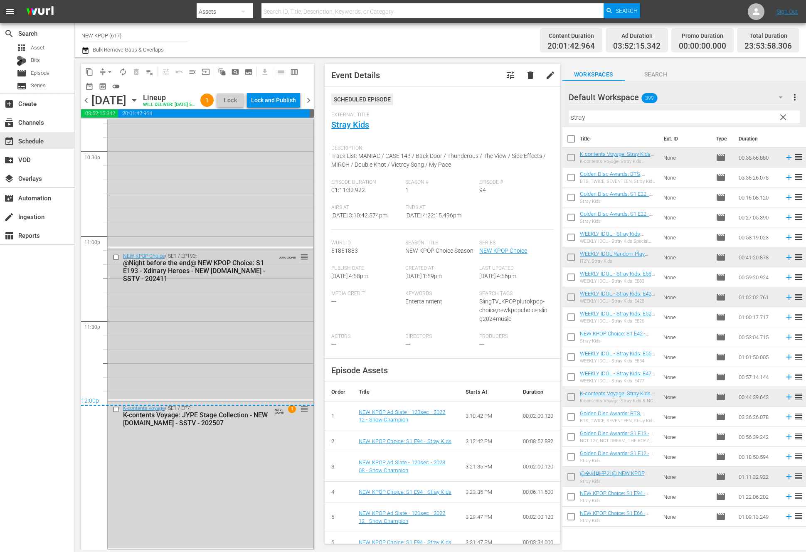
click at [200, 359] on div "NEW KPOP Choice / SE1 / EP193: @Night before the end@ NEW KPOP Choice: S1 E193 …" at bounding box center [211, 324] width 206 height 150
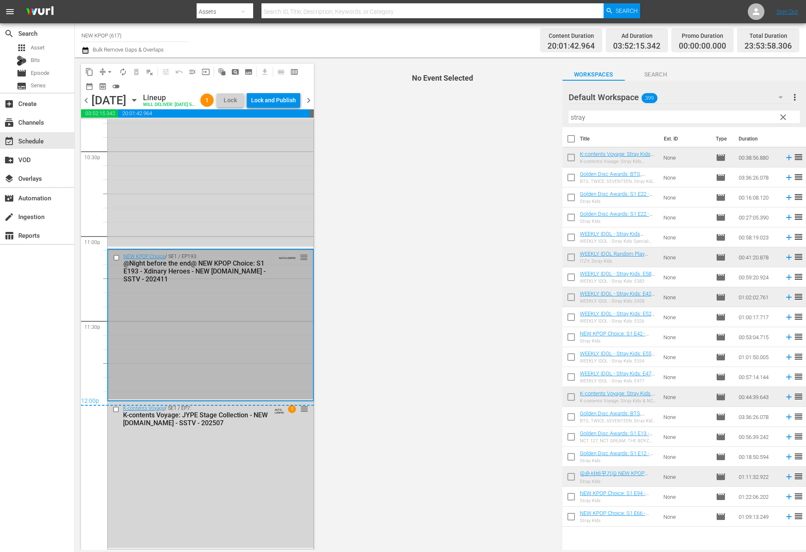
scroll to position [3365, 0]
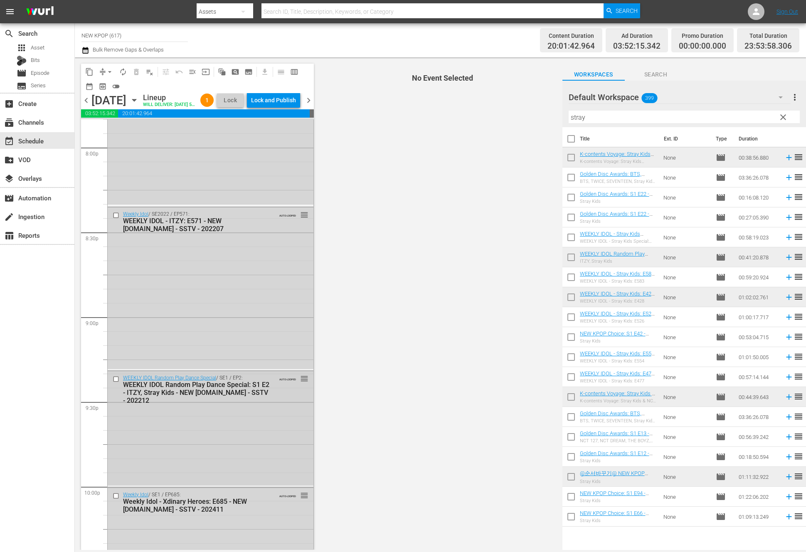
click at [239, 454] on div "WEEKLY IDOL Random Play Dance Special / SE1 / EP2: WEEKLY IDOL Random Play Danc…" at bounding box center [211, 428] width 206 height 114
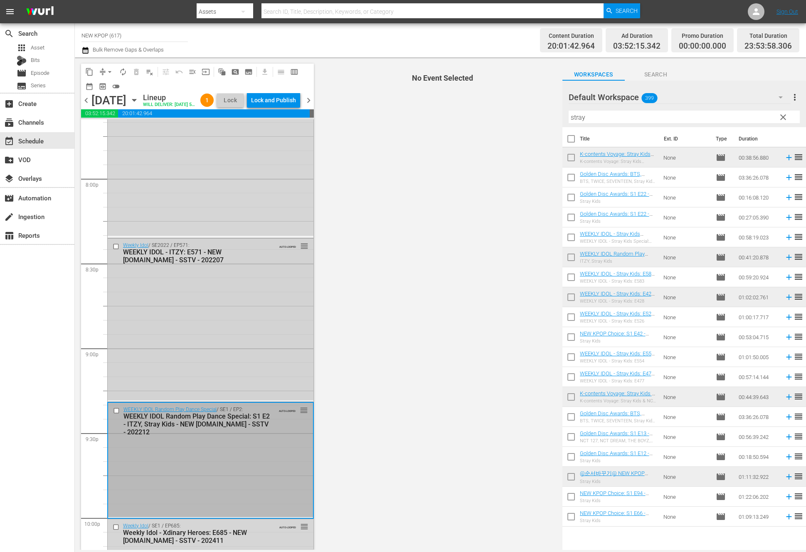
click at [243, 328] on div "Weekly Idol / SE2022 / EP571: WEEKLY IDOL - ITZY: E571 - NEW K.ID - SSTV - 2022…" at bounding box center [211, 319] width 206 height 161
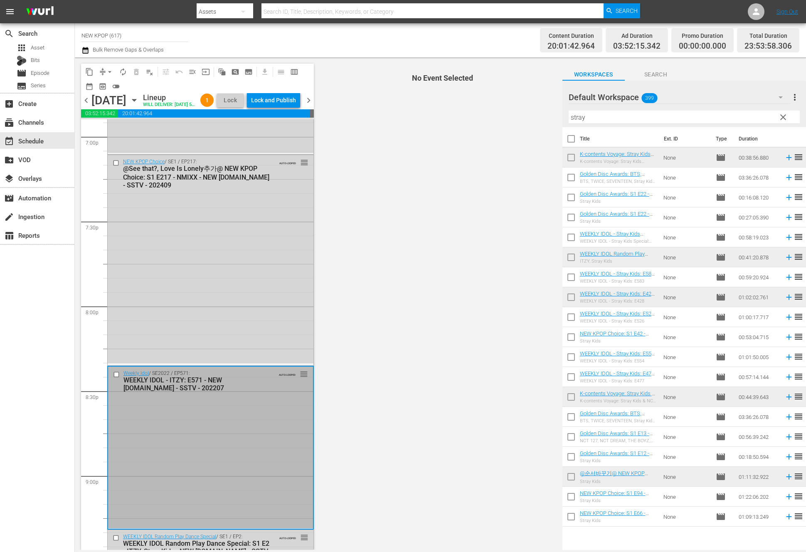
scroll to position [3005, 0]
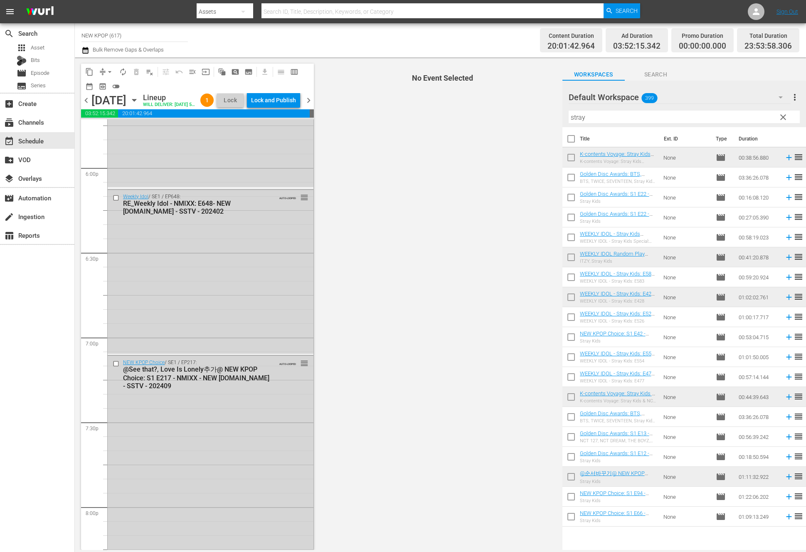
click at [243, 328] on div "Weekly Idol / SE1 / EP648: RE_Weekly Idol - NMIXX: E648- NEW K.ID - SSTV - 2024…" at bounding box center [211, 272] width 206 height 164
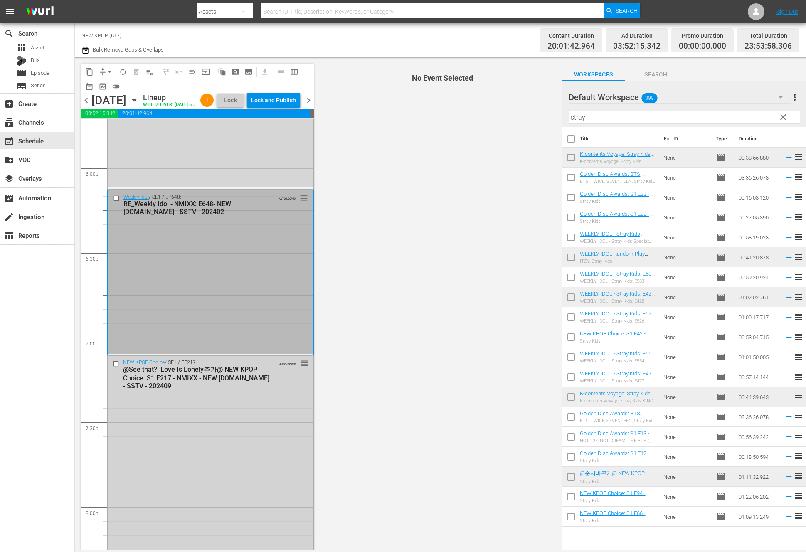
click at [260, 419] on div "NEW KPOP Choice / SE1 / EP217: @See that?, Love Is Lonely추가@ NEW KPOP Choice: S…" at bounding box center [211, 460] width 206 height 208
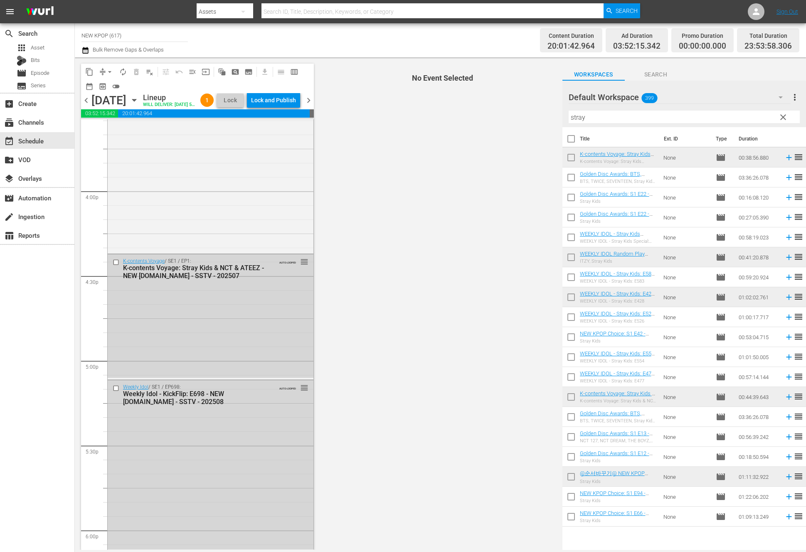
scroll to position [2619, 0]
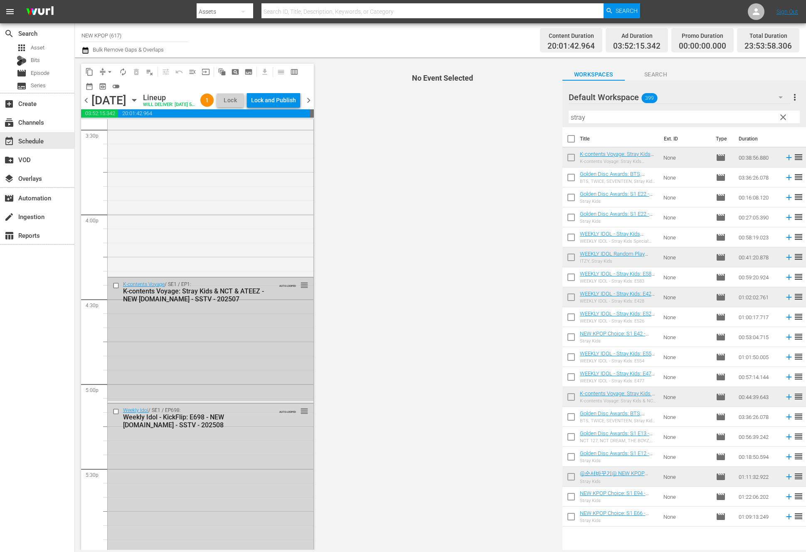
click at [230, 402] on div "K-contents Voyage / SE1 / EP1: K-contents Voyage: Stray Kids & NCT & ATEEZ - NE…" at bounding box center [211, 340] width 206 height 124
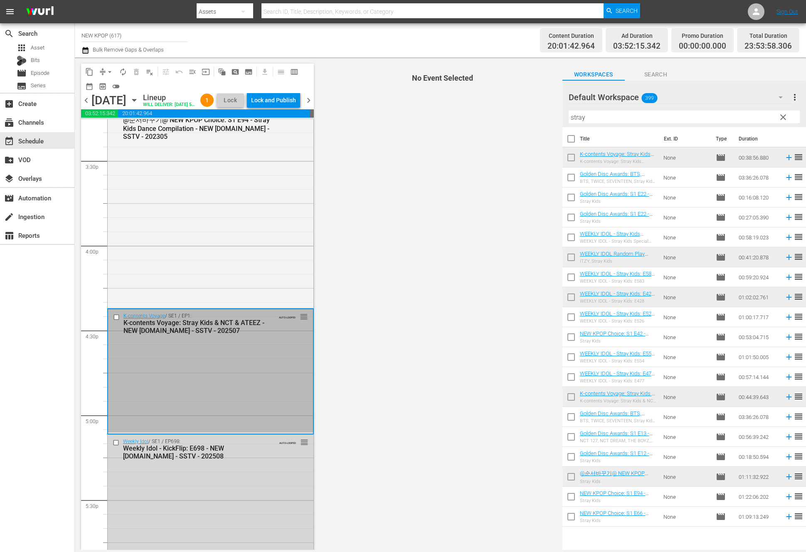
scroll to position [2471, 0]
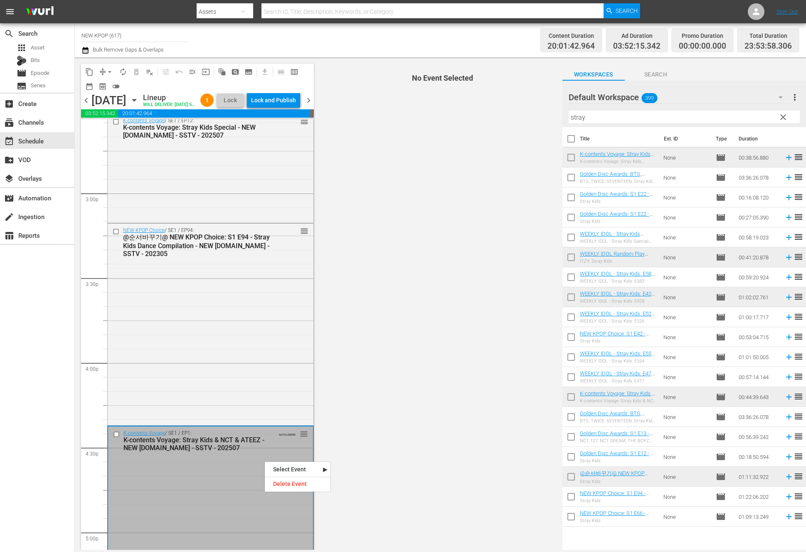
click at [264, 452] on div "K-contents Voyage: Stray Kids & NCT & ATEEZ - NEW K.ID - SSTV - 202507" at bounding box center [197, 444] width 148 height 16
click at [253, 347] on div "NEW KPOP Choice / SE1 / EP94: @순서바꾸기@ NEW KPOP Choice: S1 E94 - Stray Kids Danc…" at bounding box center [211, 324] width 206 height 200
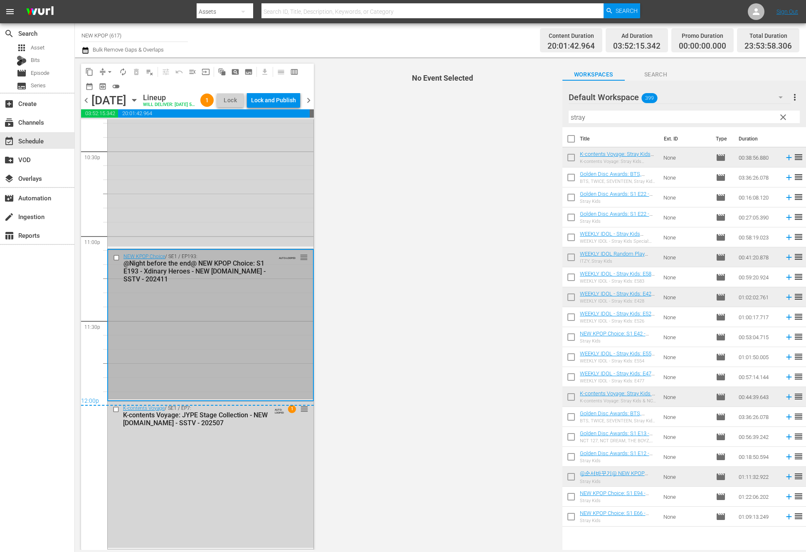
scroll to position [3637, 0]
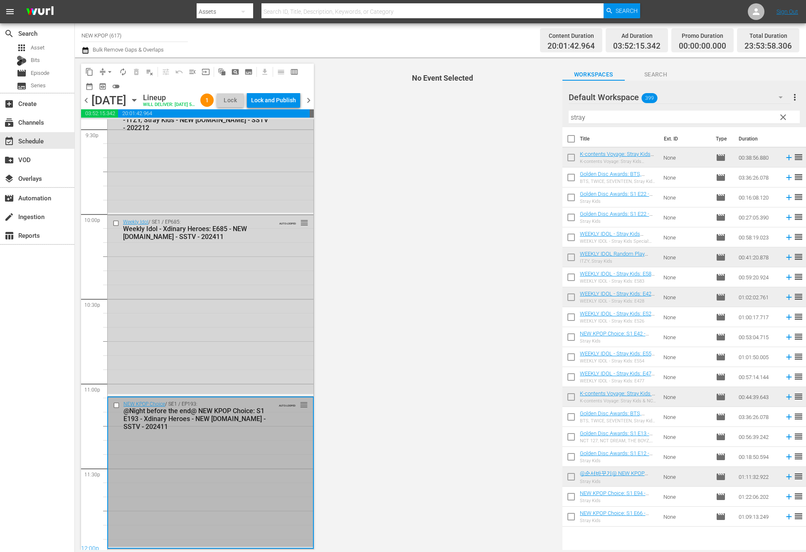
click at [253, 347] on div "Weekly Idol / SE1 / EP685: Weekly Idol - Xdinary Heroes: E685 - NEW K.ID - SSTV…" at bounding box center [211, 304] width 206 height 179
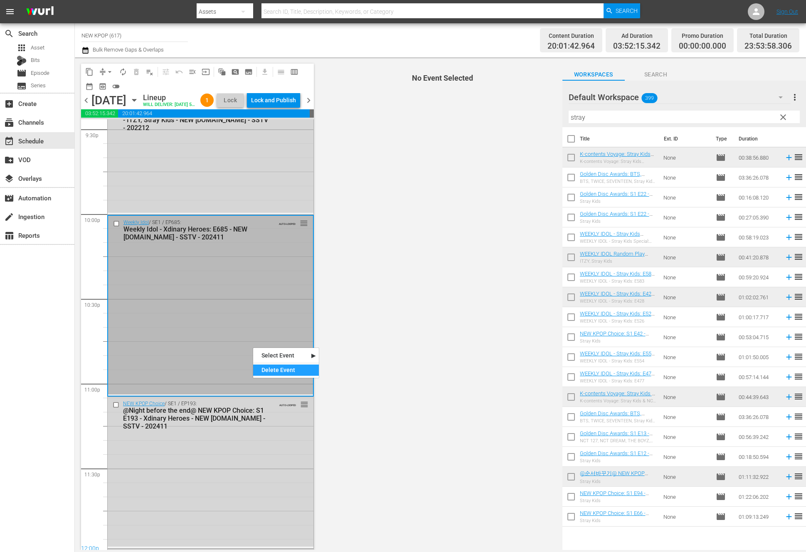
click at [306, 374] on div "Delete Event" at bounding box center [286, 370] width 66 height 11
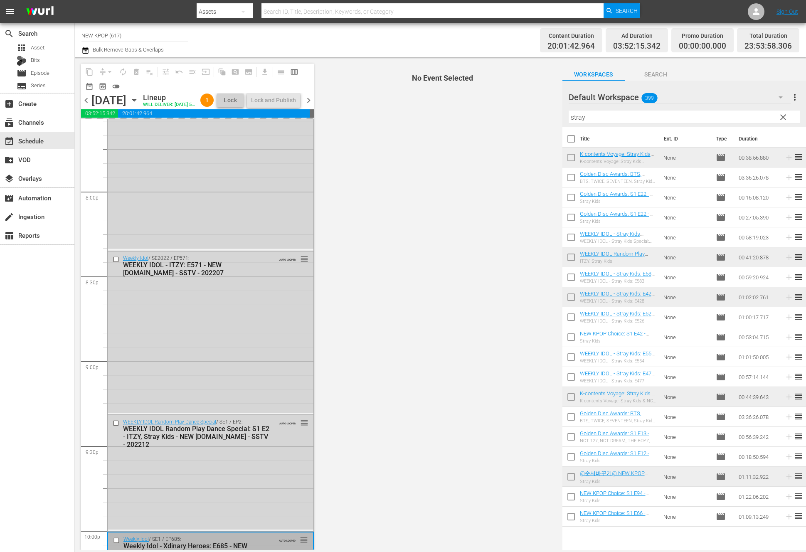
click at [306, 374] on div "Weekly Idol / SE2022 / EP571: WEEKLY IDOL - ITZY: E571 - NEW K.ID - SSTV - 2022…" at bounding box center [211, 332] width 206 height 161
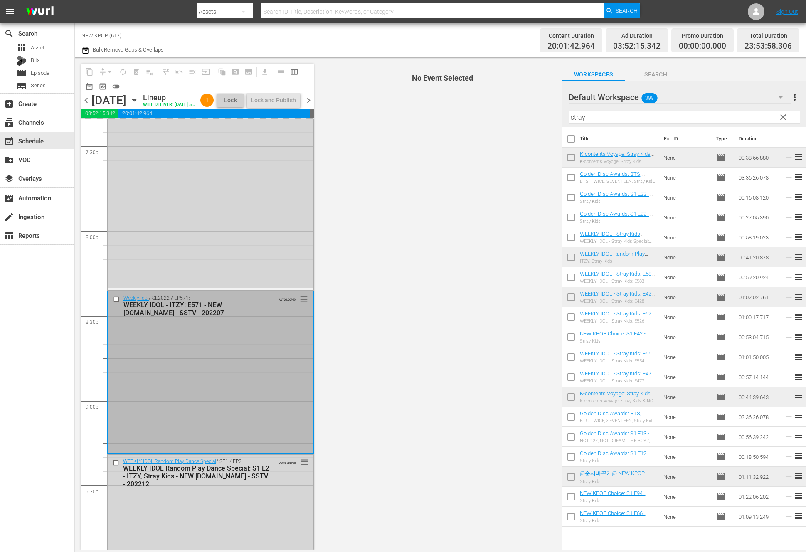
scroll to position [3203, 0]
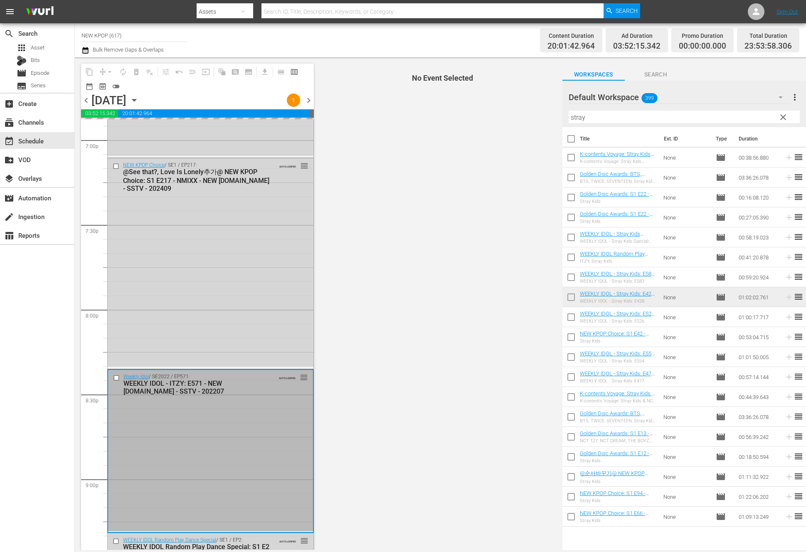
click at [187, 427] on div "Weekly Idol / SE2022 / EP571: WEEKLY IDOL - ITZY: E571 - NEW K.ID - SSTV - 2022…" at bounding box center [210, 450] width 205 height 161
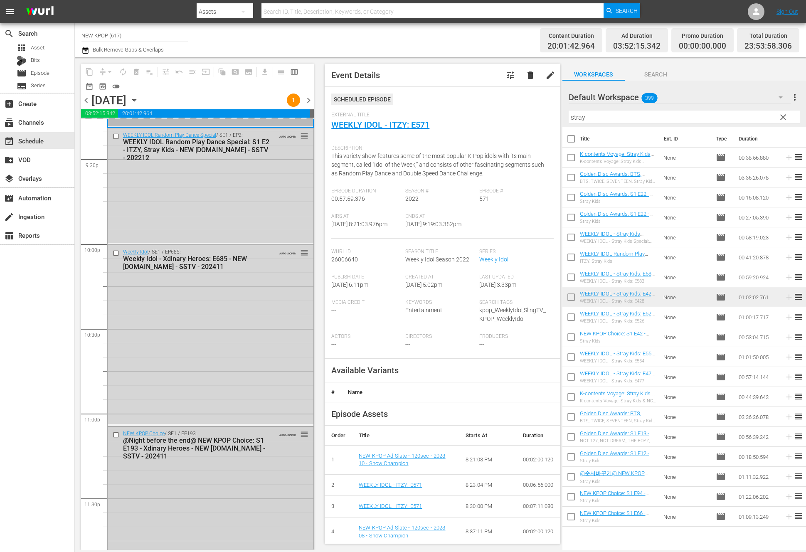
scroll to position [3539, 0]
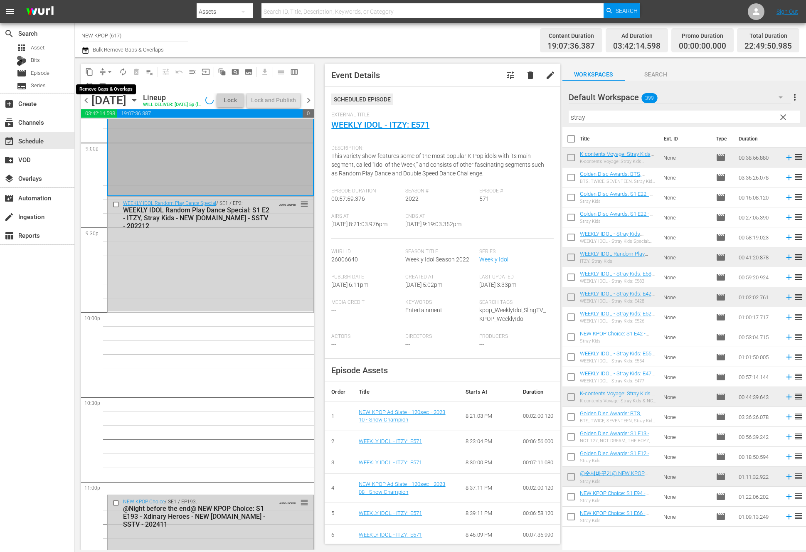
click at [107, 72] on span "arrow_drop_down" at bounding box center [110, 72] width 8 height 8
click at [109, 117] on li "Align to End of Previous Day" at bounding box center [110, 116] width 87 height 14
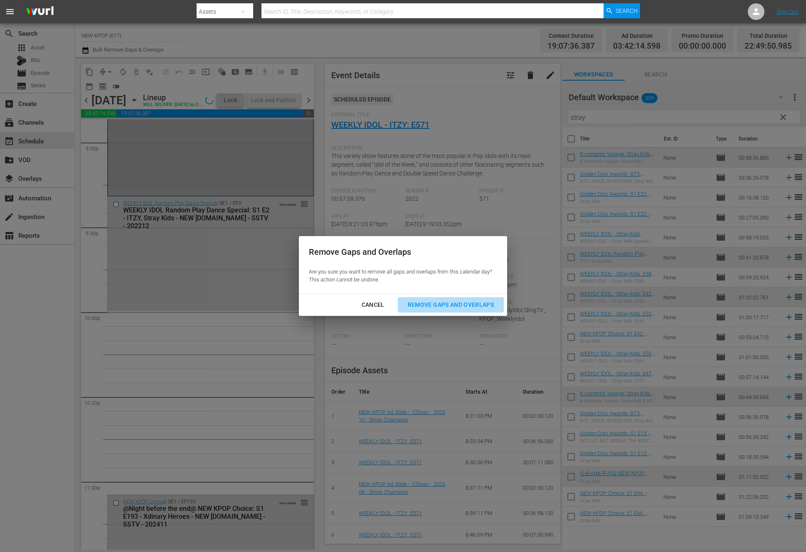
click at [463, 300] on div "Remove Gaps and Overlaps" at bounding box center [450, 305] width 99 height 10
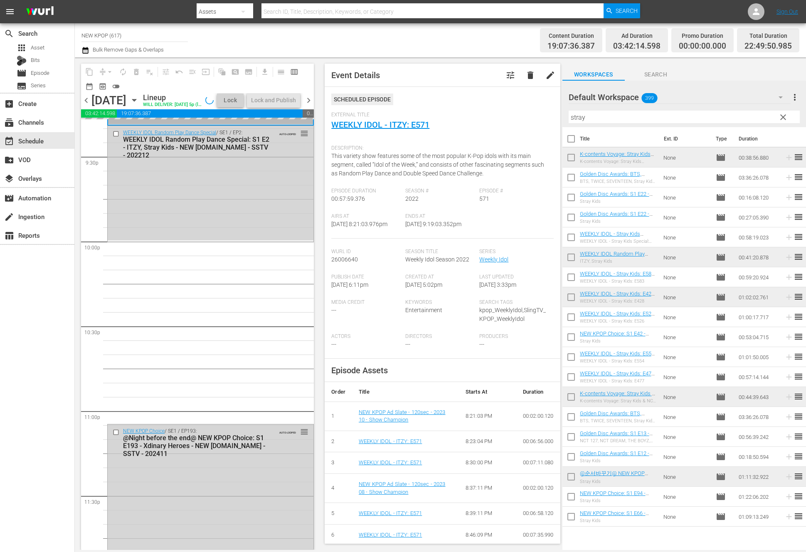
scroll to position [3675, 0]
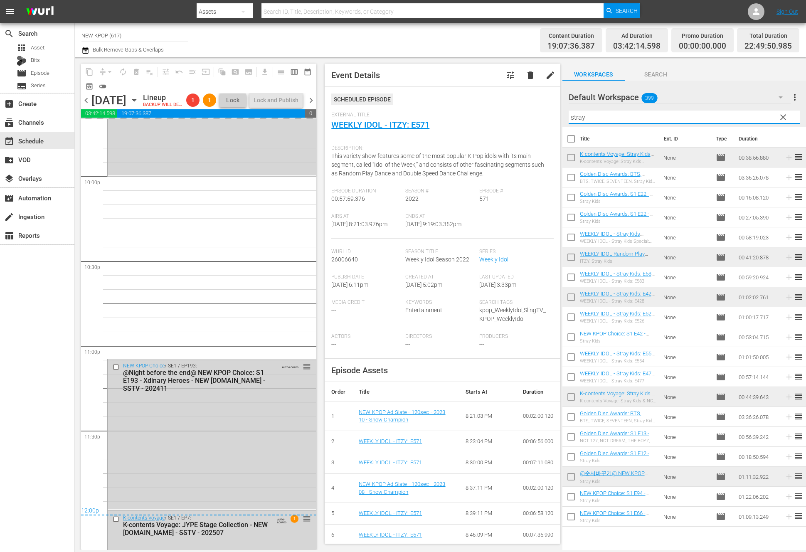
drag, startPoint x: 590, startPoint y: 121, endPoint x: 550, endPoint y: 117, distance: 40.1
click at [550, 117] on div "content_copy compress arrow_drop_down autorenew_outlined delete_forever_outline…" at bounding box center [440, 303] width 731 height 493
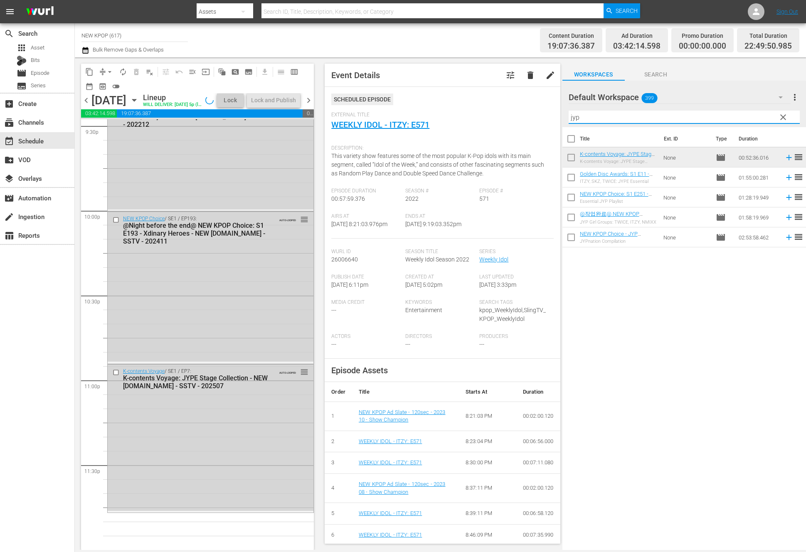
scroll to position [3654, 0]
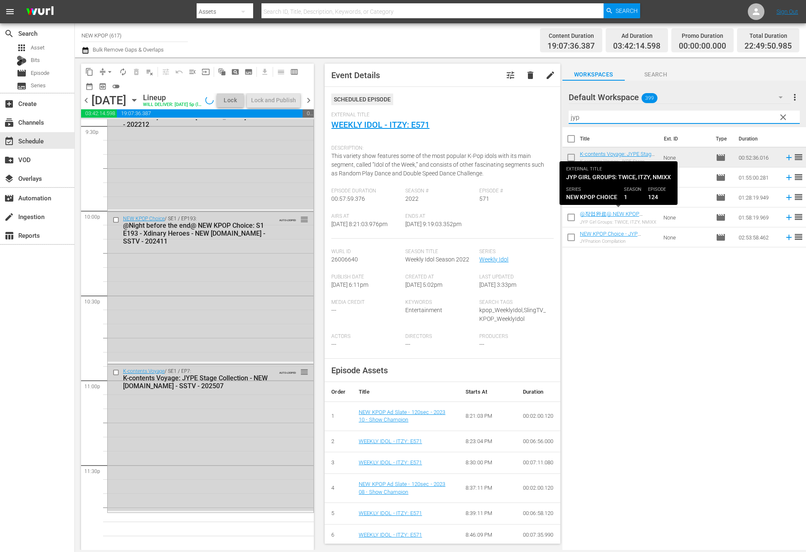
type input "jyp"
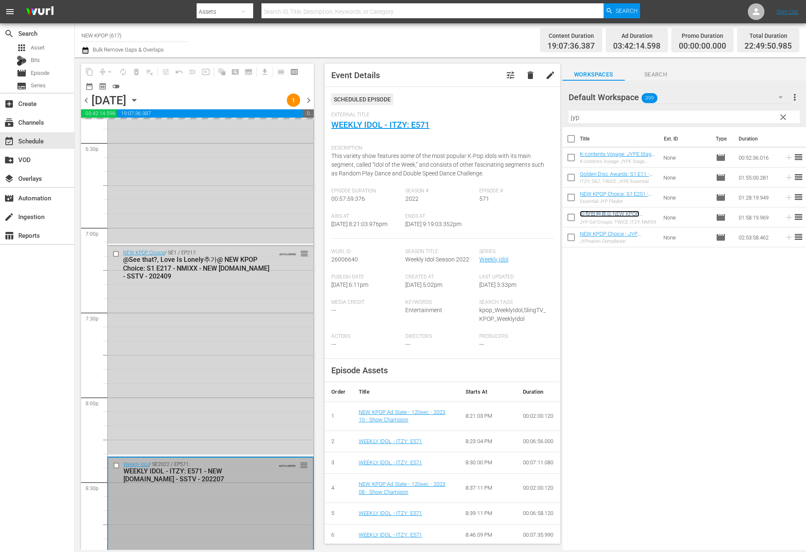
scroll to position [3182, 0]
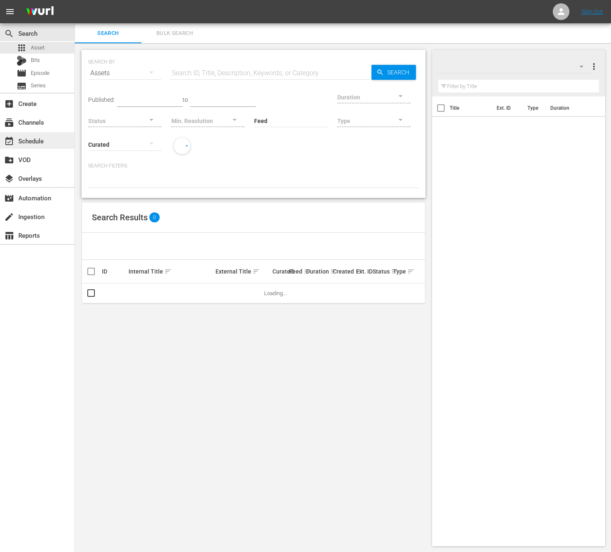
click at [29, 139] on div "event_available Schedule" at bounding box center [23, 139] width 47 height 7
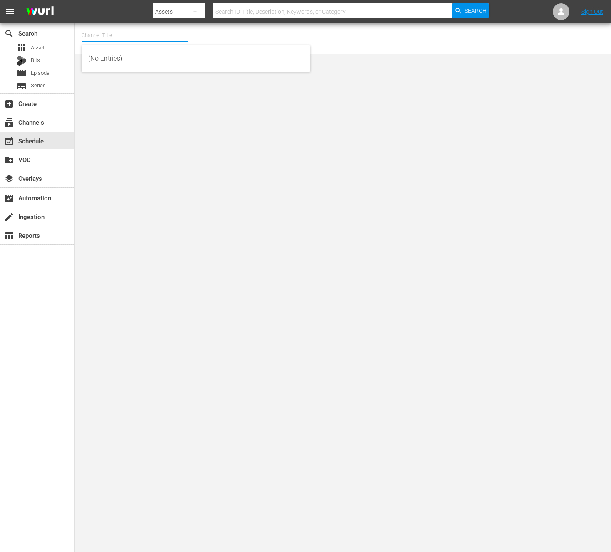
click at [96, 41] on div "Channel Title" at bounding box center [134, 35] width 106 height 20
type input "n"
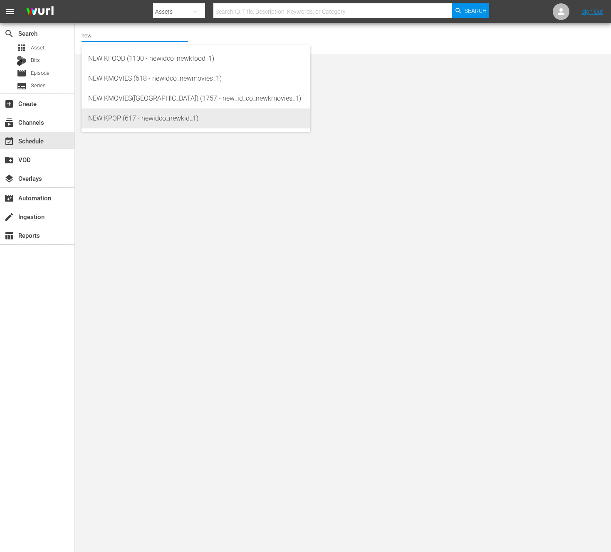
click at [114, 113] on div "NEW KPOP (617 - newidco_newkid_1)" at bounding box center [195, 119] width 215 height 20
type input "NEW KPOP (617 - newidco_newkid_1)"
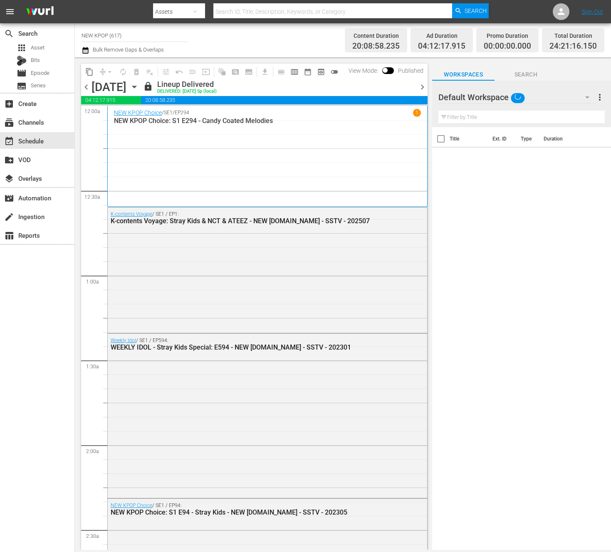
click at [419, 89] on span "chevron_right" at bounding box center [422, 87] width 10 height 10
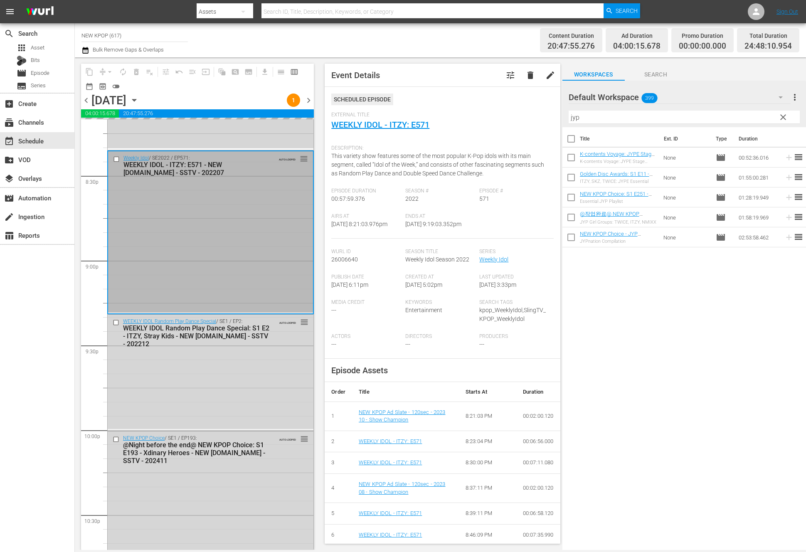
click at [192, 372] on div "WEEKLY IDOL Random Play Dance Special / SE1 / EP2: WEEKLY IDOL Random Play Danc…" at bounding box center [211, 372] width 206 height 114
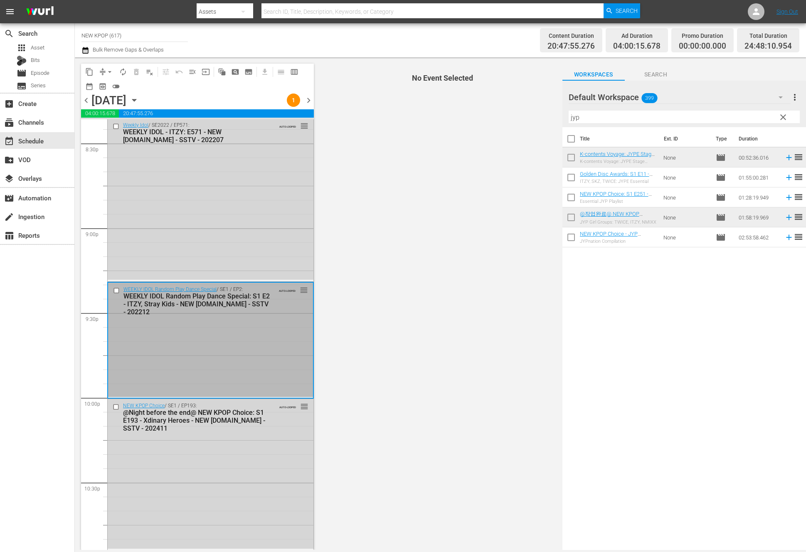
click at [182, 409] on div "@Night before the end@ NEW KPOP Choice: S1 E193 - Xdinary Heroes - NEW K.ID - S…" at bounding box center [197, 421] width 149 height 24
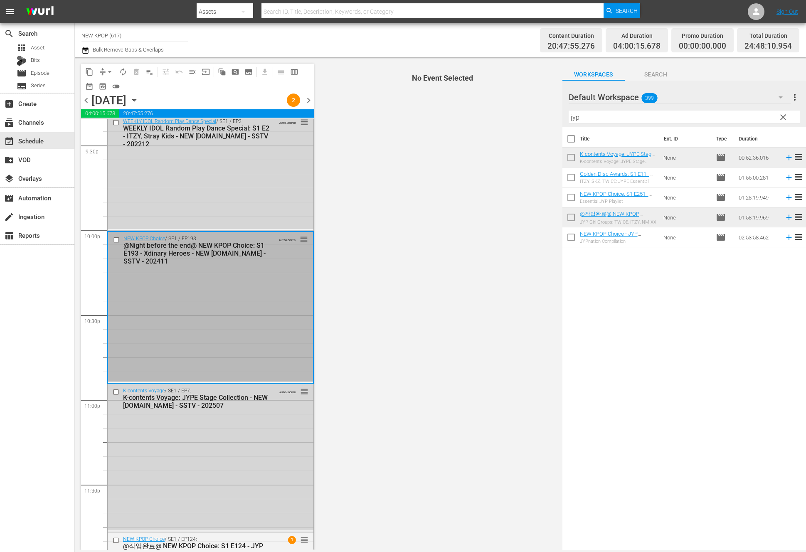
click at [182, 408] on div "K-contents Voyage: JYPE Stage Collection - NEW [DOMAIN_NAME] - SSTV - 202507" at bounding box center [197, 402] width 149 height 16
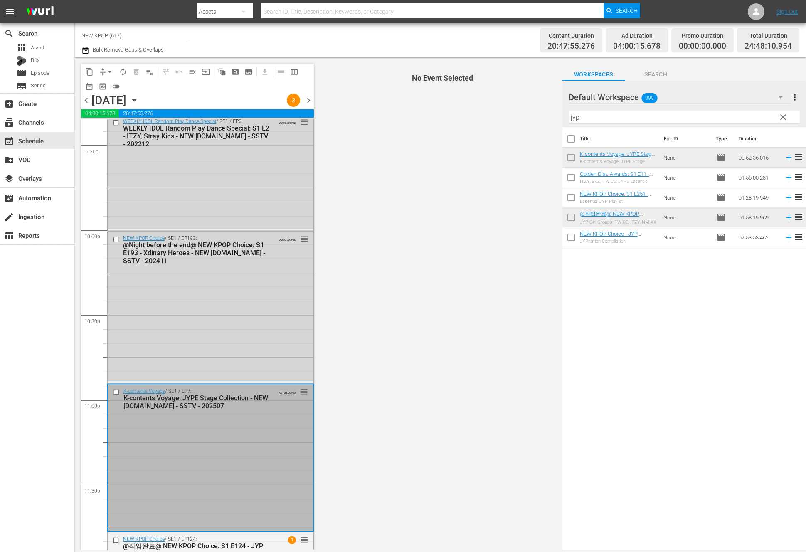
scroll to position [3795, 0]
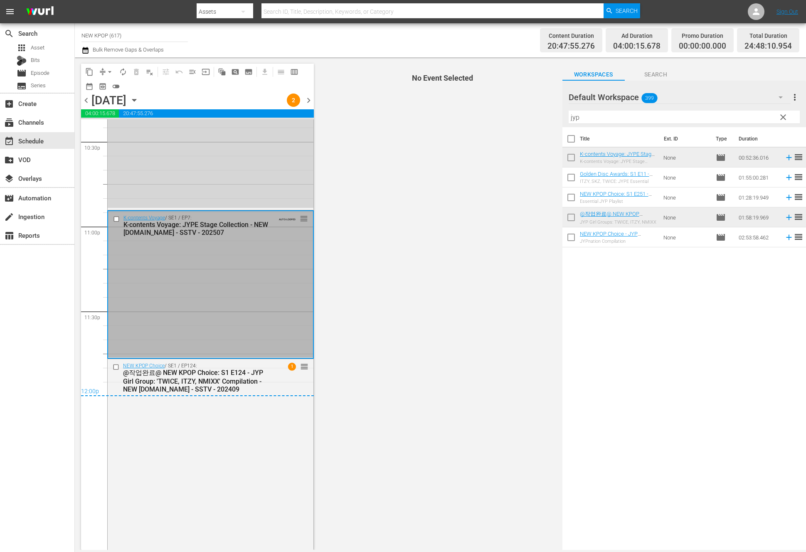
click at [220, 309] on div "K-contents Voyage / SE1 / EP7: K-contents Voyage: JYPE Stage Collection - NEW K…" at bounding box center [210, 284] width 205 height 146
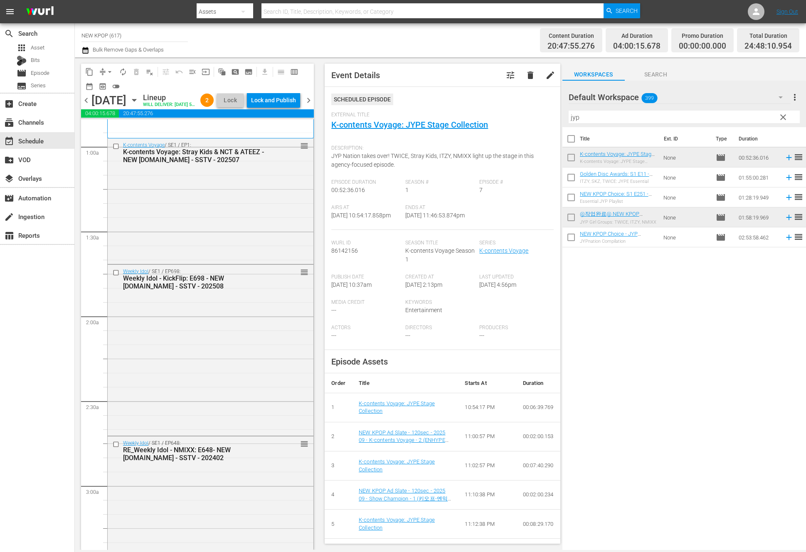
scroll to position [0, 0]
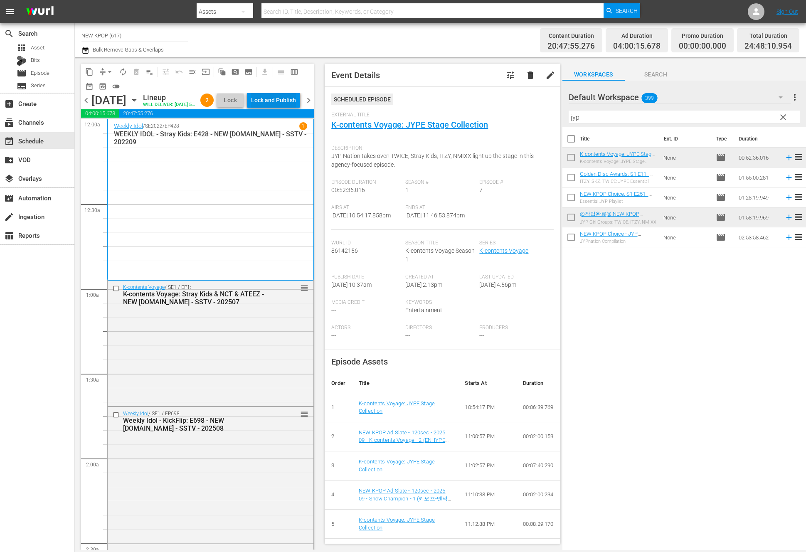
click at [292, 95] on div "Lock and Publish" at bounding box center [273, 100] width 45 height 15
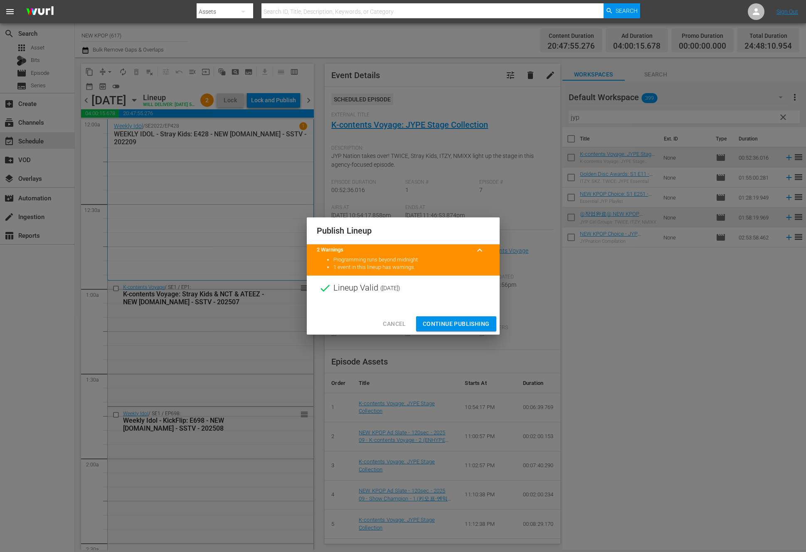
click at [421, 325] on button "Continue Publishing" at bounding box center [456, 323] width 80 height 15
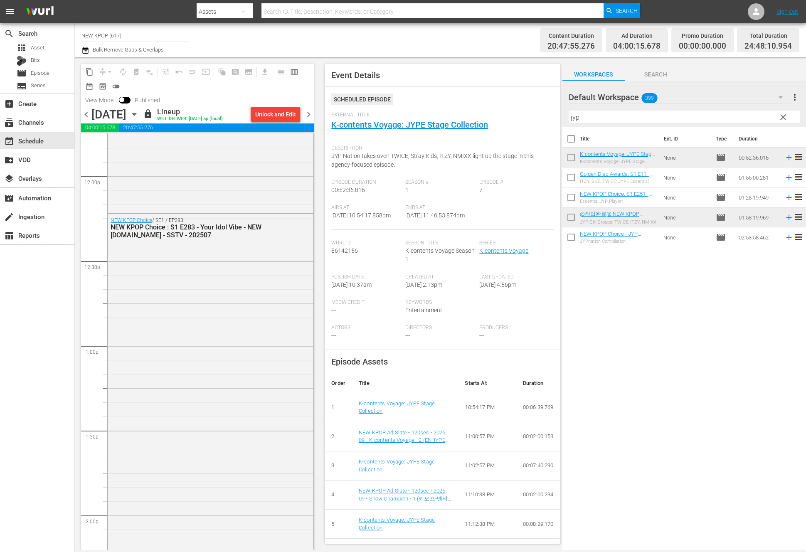
scroll to position [310, 0]
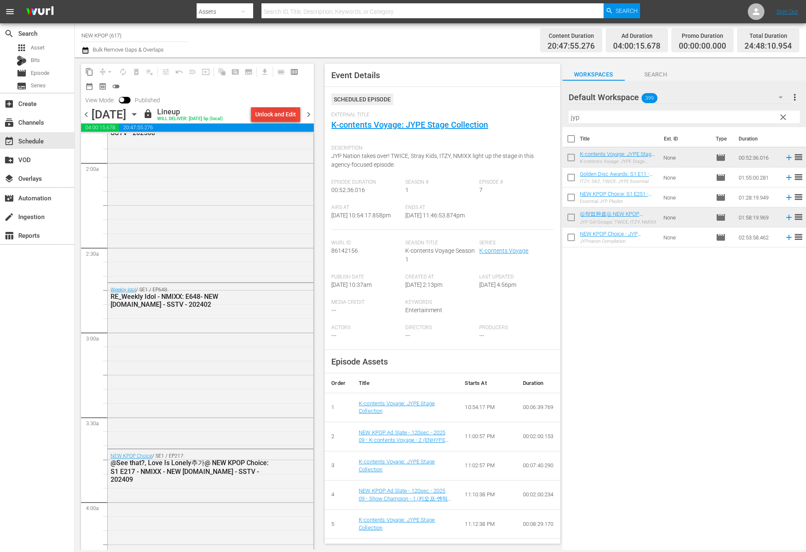
click at [263, 114] on div "Unlock and Edit" at bounding box center [275, 114] width 41 height 15
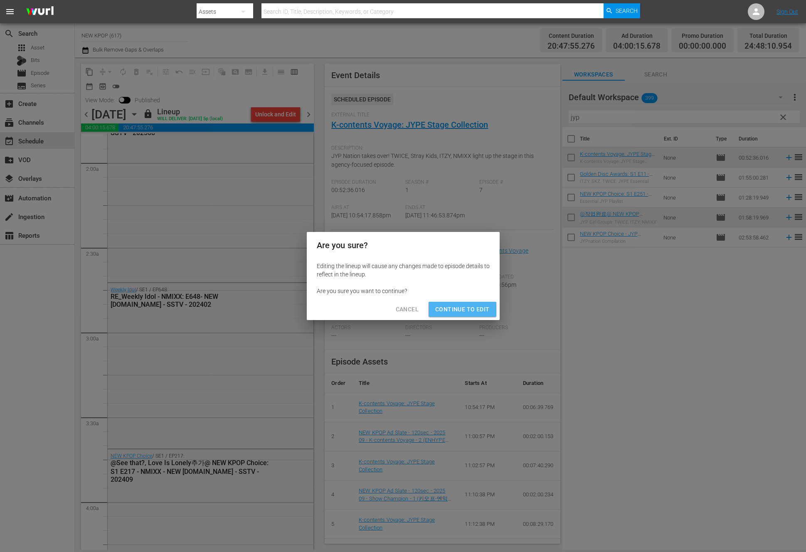
click at [482, 316] on button "Continue to Edit" at bounding box center [462, 309] width 67 height 15
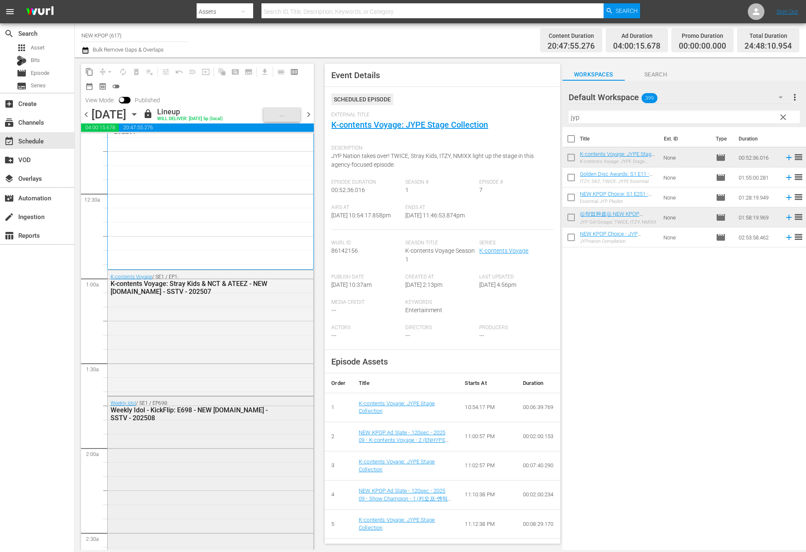
scroll to position [0, 0]
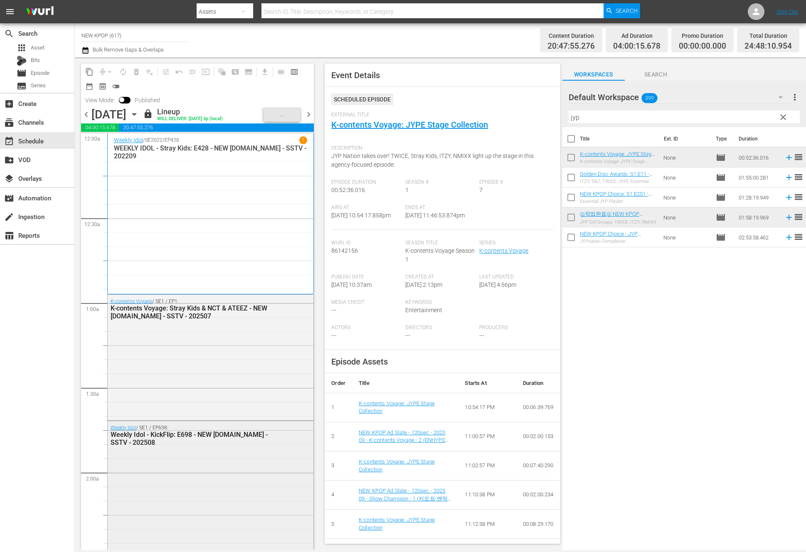
click at [299, 378] on div "K-contents Voyage / SE1 / EP1: K-contents Voyage: Stray Kids & NCT & ATEEZ - NE…" at bounding box center [211, 357] width 206 height 124
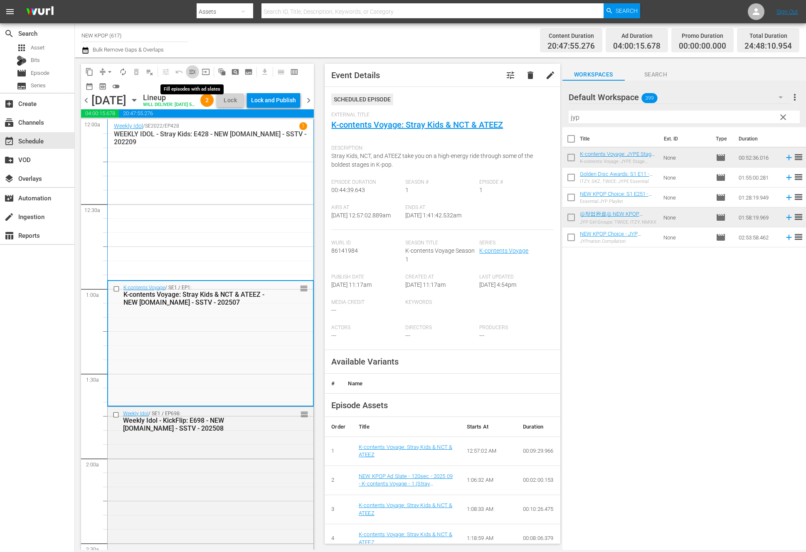
click at [196, 74] on span "menu_open" at bounding box center [192, 72] width 8 height 8
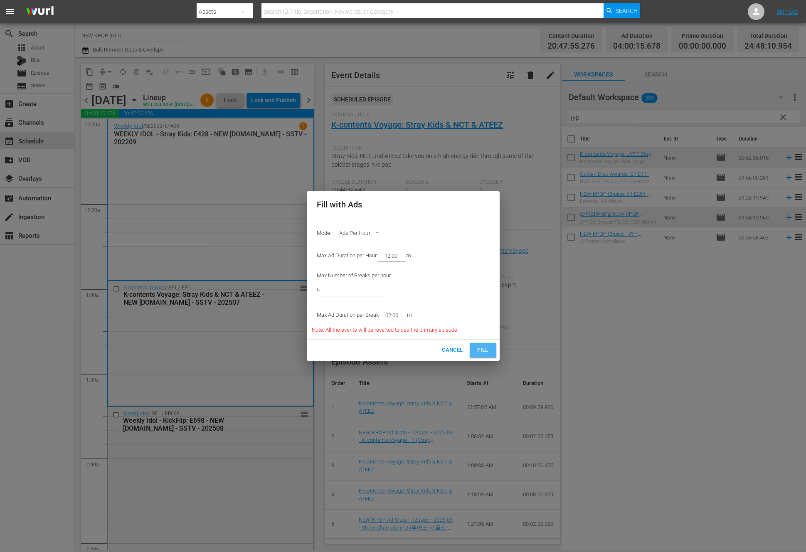
click at [483, 347] on span "Fill" at bounding box center [483, 351] width 13 height 10
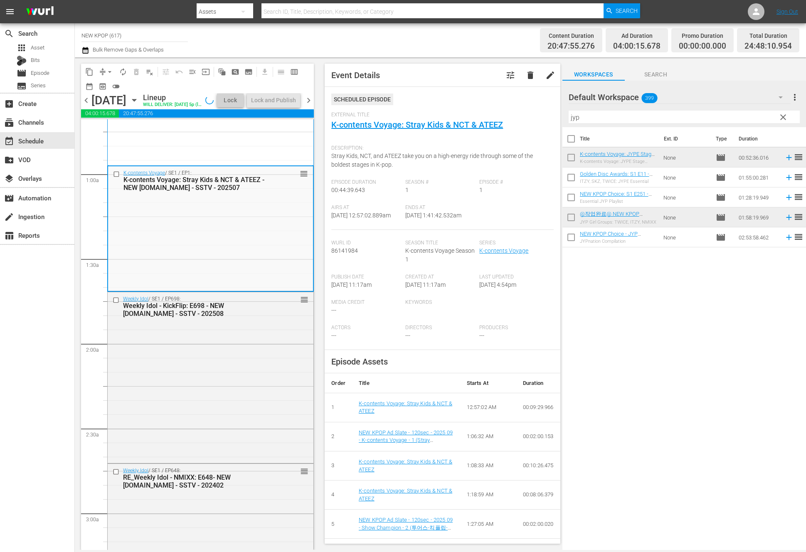
scroll to position [204, 0]
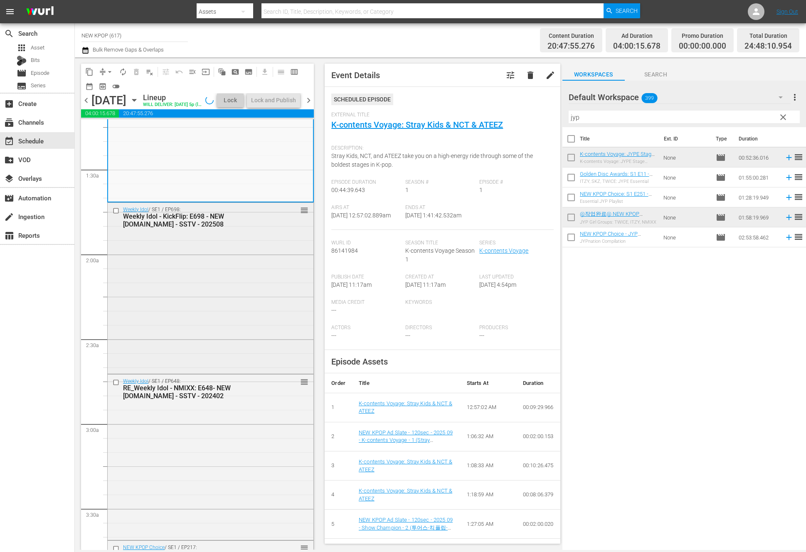
click at [251, 280] on div "Weekly Idol / SE1 / EP698: Weekly Idol - KickFlip: E698 - NEW [DOMAIN_NAME] - S…" at bounding box center [211, 287] width 206 height 169
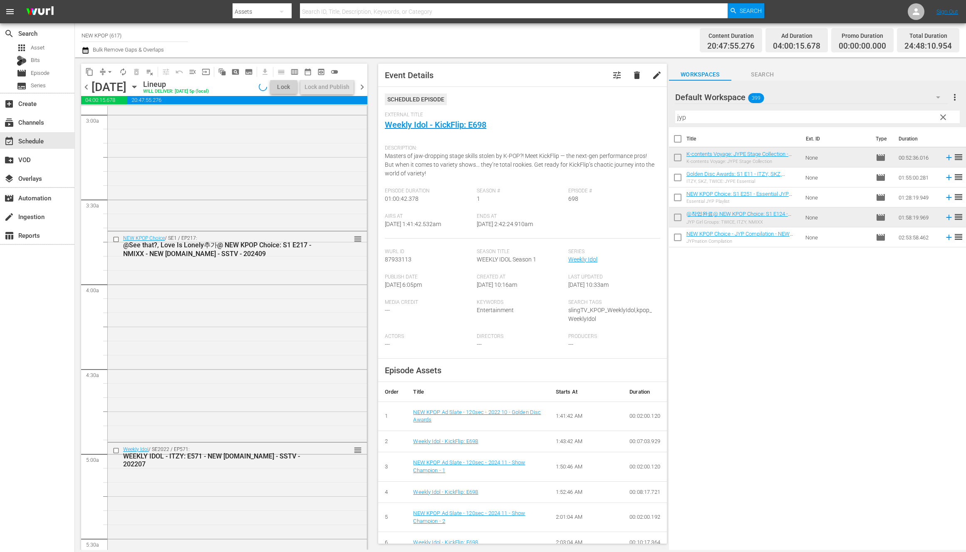
scroll to position [701, 0]
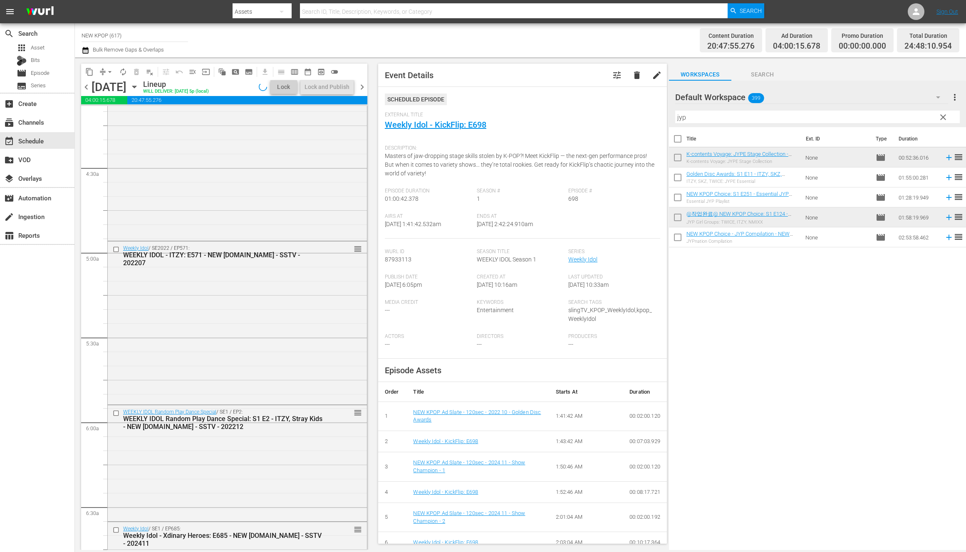
click at [288, 316] on div "Weekly Idol / SE2022 / EP571: WEEKLY IDOL - ITZY: E571 - NEW K.ID - SSTV - 2022…" at bounding box center [237, 322] width 259 height 161
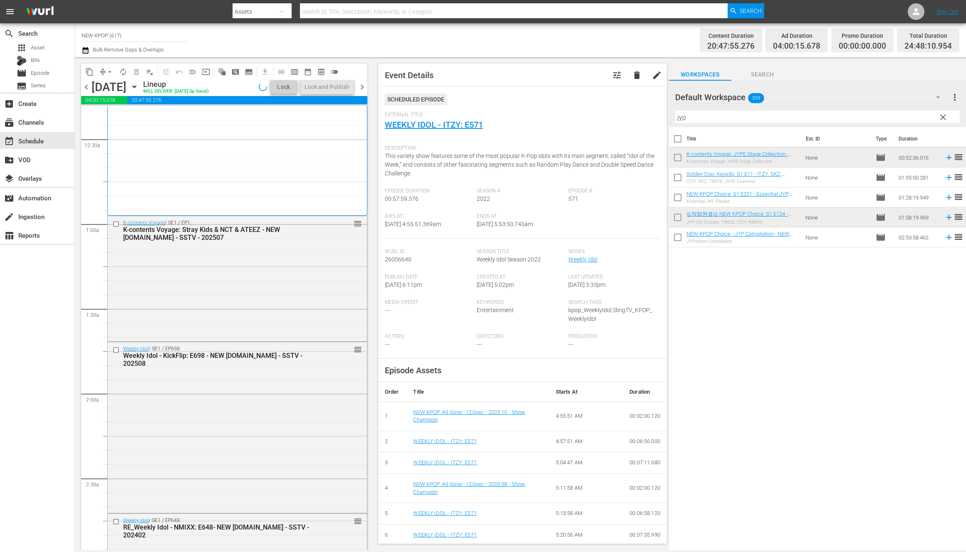
scroll to position [45, 0]
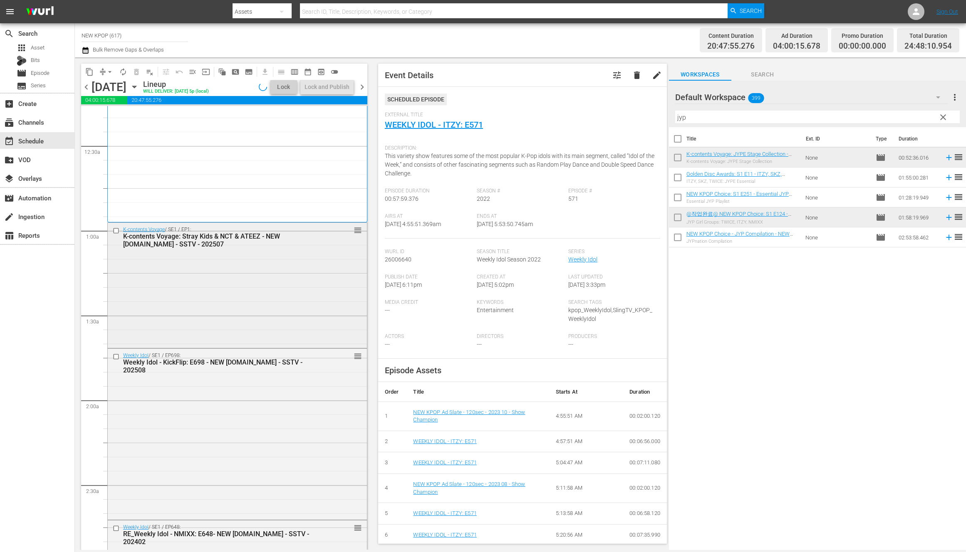
click at [267, 332] on div "K-contents Voyage / SE1 / EP1: K-contents Voyage: Stray Kids & NCT & ATEEZ - NE…" at bounding box center [237, 285] width 259 height 124
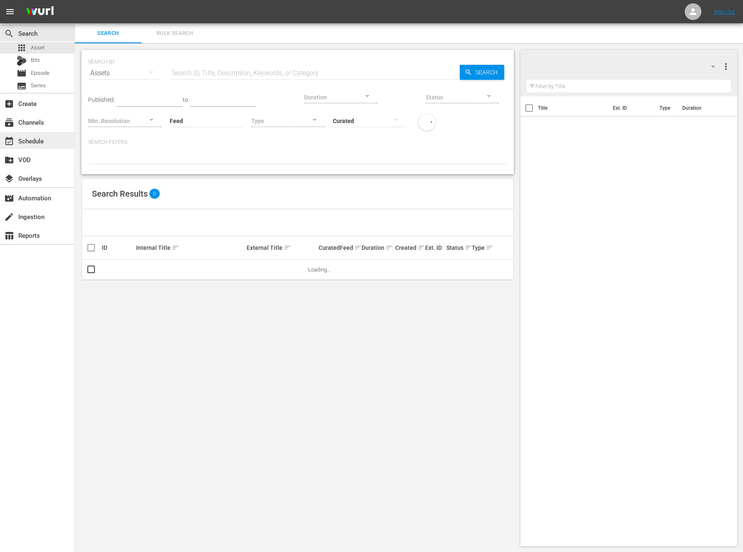
click at [3, 142] on div "event_available Schedule" at bounding box center [23, 139] width 47 height 7
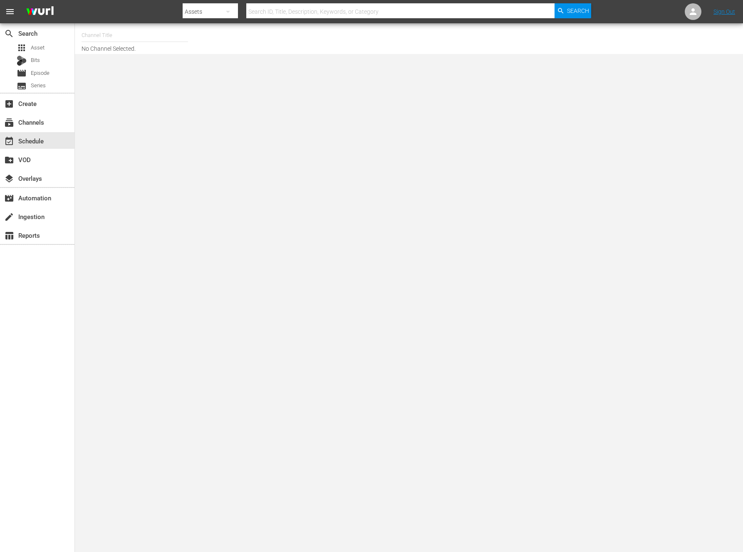
click at [105, 35] on input "text" at bounding box center [134, 35] width 106 height 20
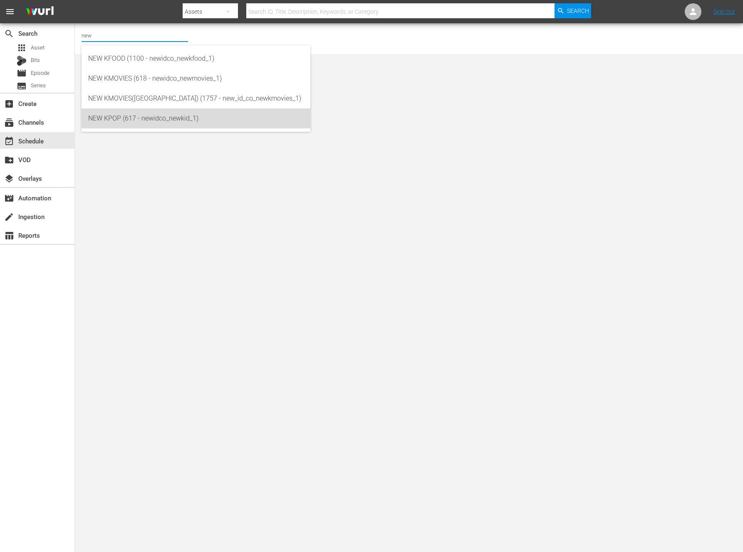
click at [99, 116] on div "NEW KPOP (617 - newidco_newkid_1)" at bounding box center [195, 119] width 215 height 20
type input "NEW KPOP (617 - newidco_newkid_1)"
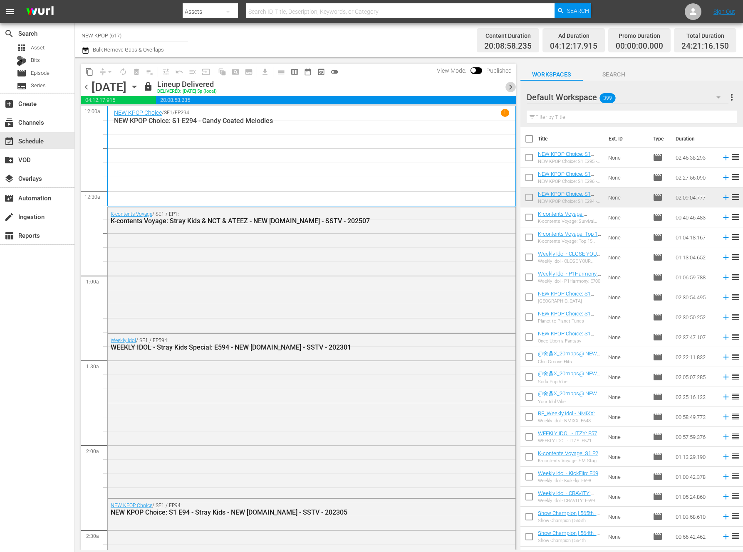
click at [509, 86] on span "chevron_right" at bounding box center [510, 87] width 10 height 10
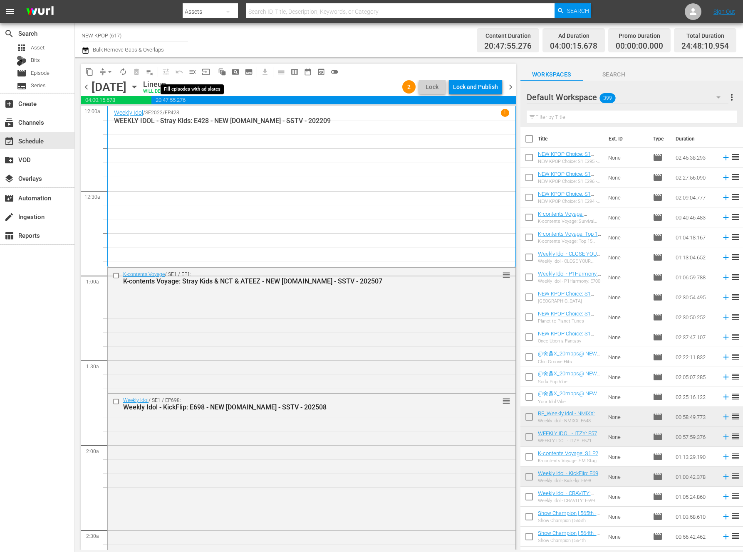
click at [190, 70] on span "menu_open" at bounding box center [192, 72] width 8 height 8
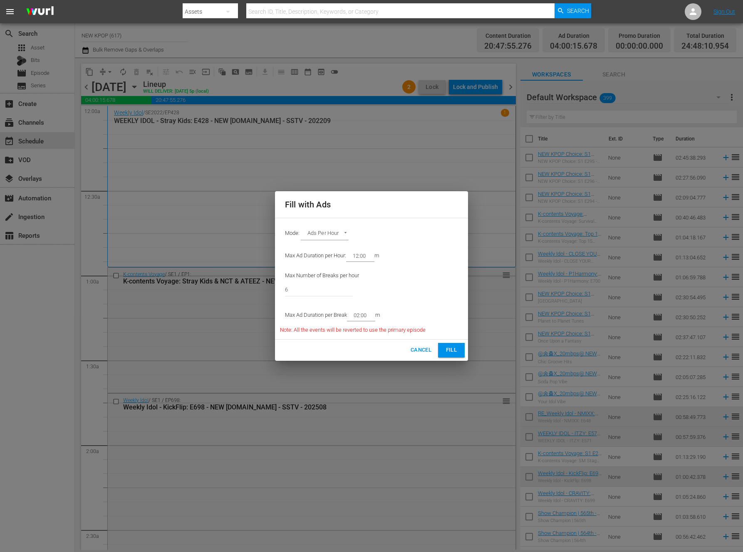
click at [315, 230] on body "menu Search By Assets Search ID, Title, Description, Keywords, or Category Sear…" at bounding box center [371, 276] width 743 height 552
click at [320, 206] on li "Target Duration" at bounding box center [331, 207] width 61 height 14
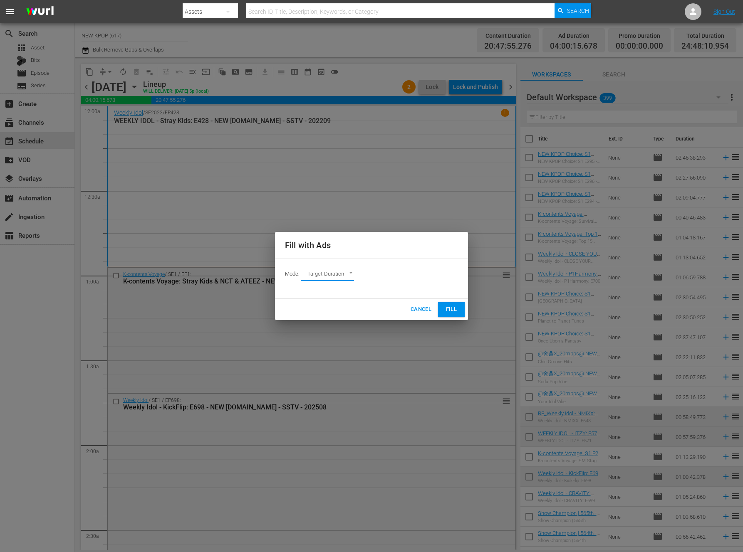
click at [317, 271] on body "menu Search By Assets Search ID, Title, Description, Keywords, or Category Sear…" at bounding box center [371, 276] width 743 height 552
click at [337, 302] on li "Ads Per Hour" at bounding box center [331, 303] width 61 height 14
type input "ADS_PER_HOUR"
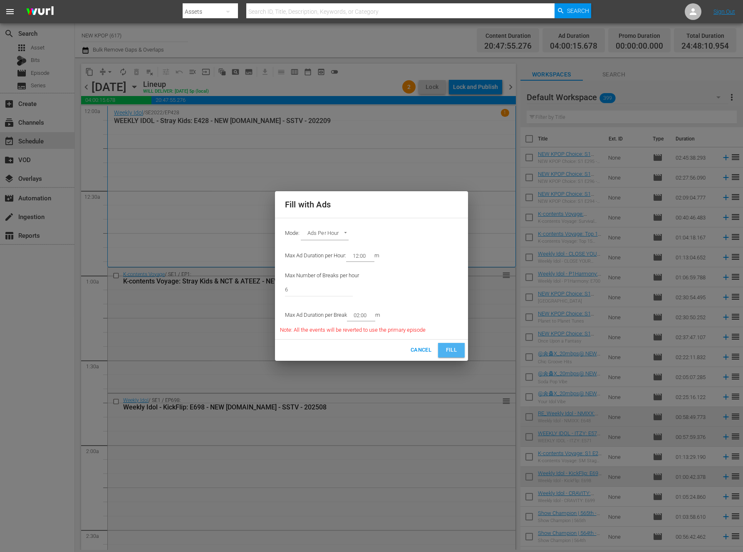
click at [445, 347] on span "Fill" at bounding box center [450, 351] width 13 height 10
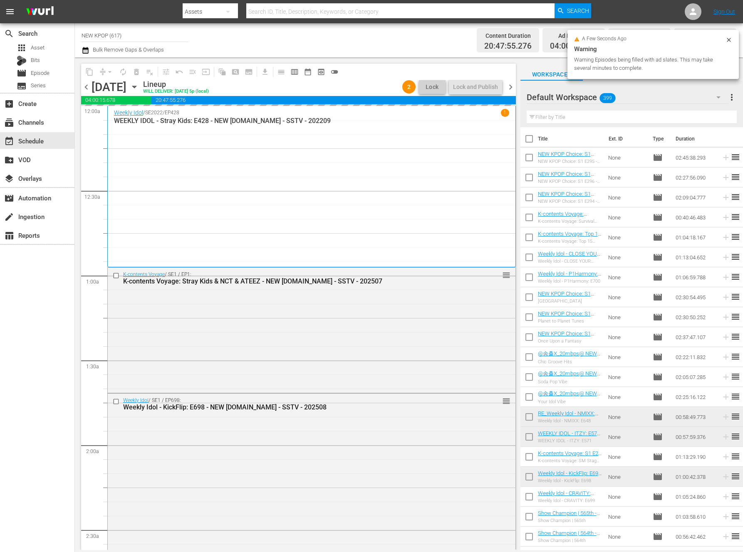
click at [445, 347] on div "K-contents Voyage / SE1 / EP1: K-contents Voyage: Stray Kids & NCT & ATEEZ - NE…" at bounding box center [311, 330] width 407 height 124
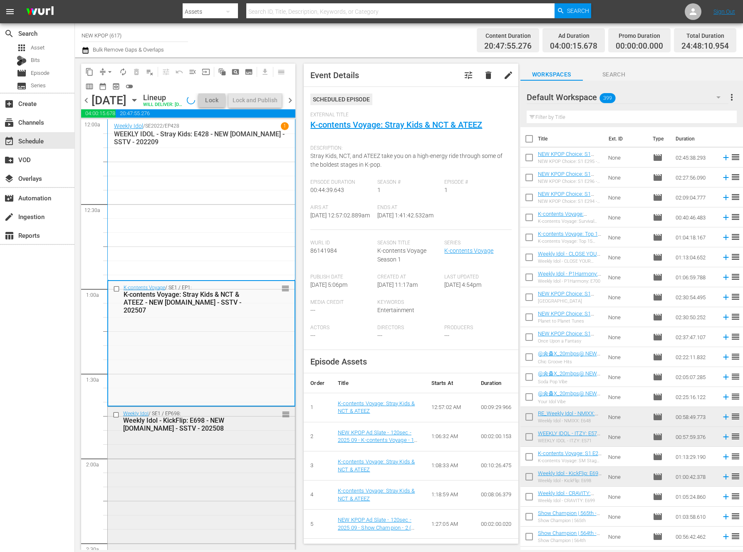
click at [205, 452] on div "Weekly Idol / SE1 / EP698: Weekly Idol - KickFlip: E698 - NEW K.ID - SSTV - 202…" at bounding box center [201, 491] width 187 height 169
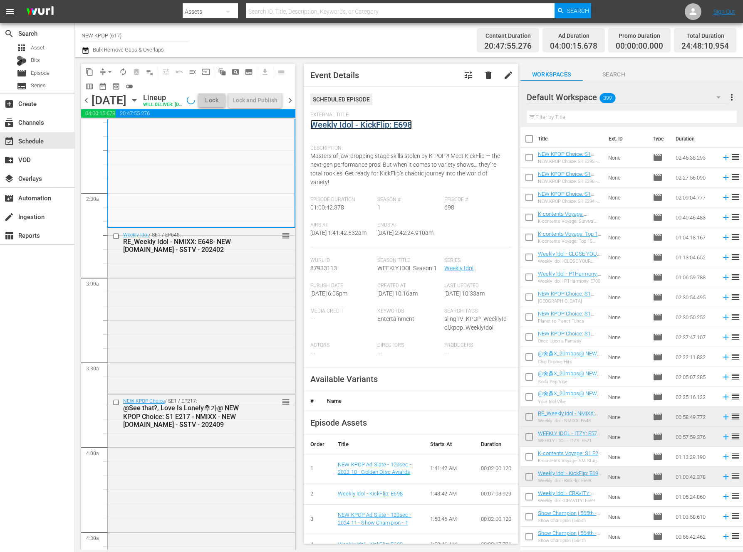
scroll to position [362, 0]
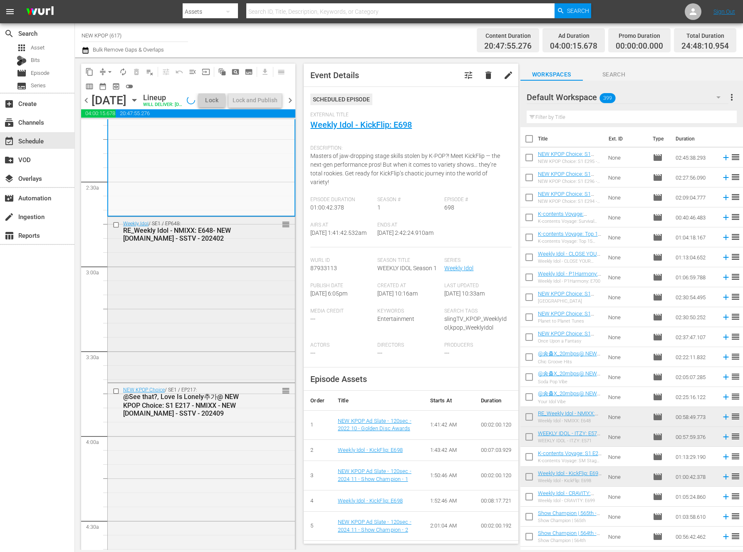
click at [242, 357] on div "Weekly Idol / SE1 / EP648: RE_Weekly Idol - NMIXX: E648- NEW K.ID - SSTV - 2024…" at bounding box center [201, 299] width 187 height 164
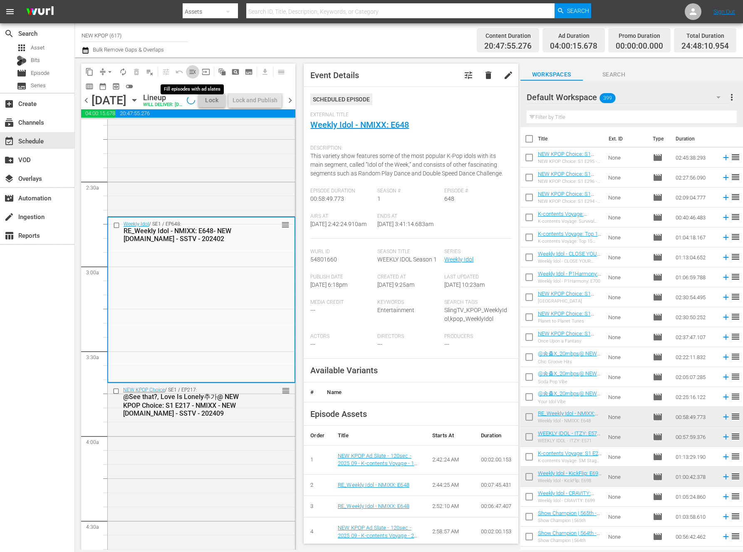
click at [187, 74] on button "menu_open" at bounding box center [192, 71] width 13 height 13
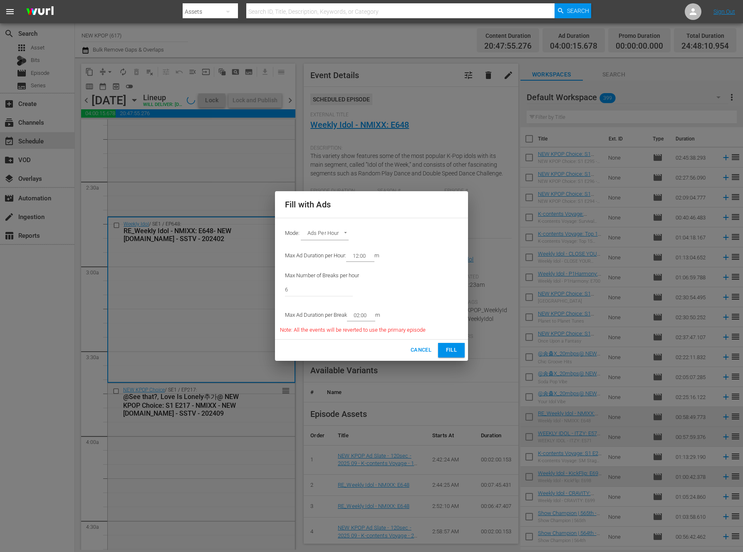
click at [353, 232] on div "Mode: Ads Per Hour ADS_PER_HOUR" at bounding box center [371, 234] width 183 height 22
click at [343, 232] on body "menu Search By Assets Search ID, Title, Description, Keywords, or Category Sear…" at bounding box center [371, 276] width 743 height 552
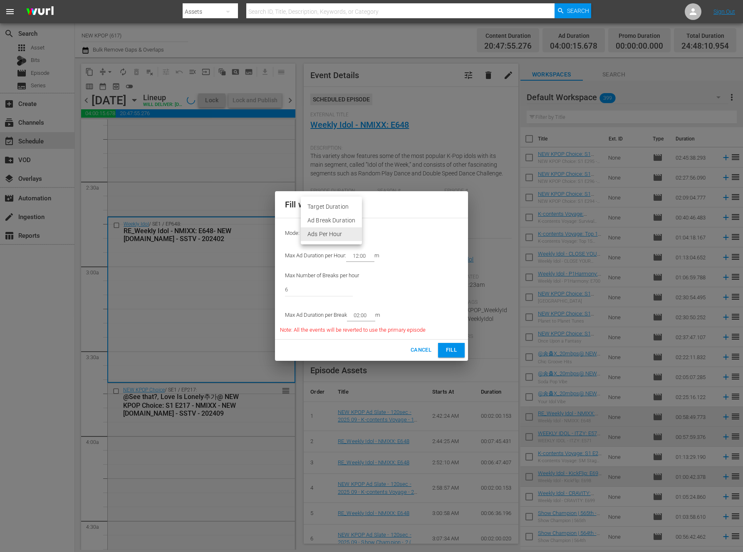
click at [390, 261] on div at bounding box center [371, 276] width 743 height 552
click at [341, 237] on body "menu Search By Assets Search ID, Title, Description, Keywords, or Category Sear…" at bounding box center [371, 276] width 743 height 552
click at [341, 224] on li "Ad Break Duration" at bounding box center [331, 221] width 61 height 14
type input "AD_BREAK_DURATION"
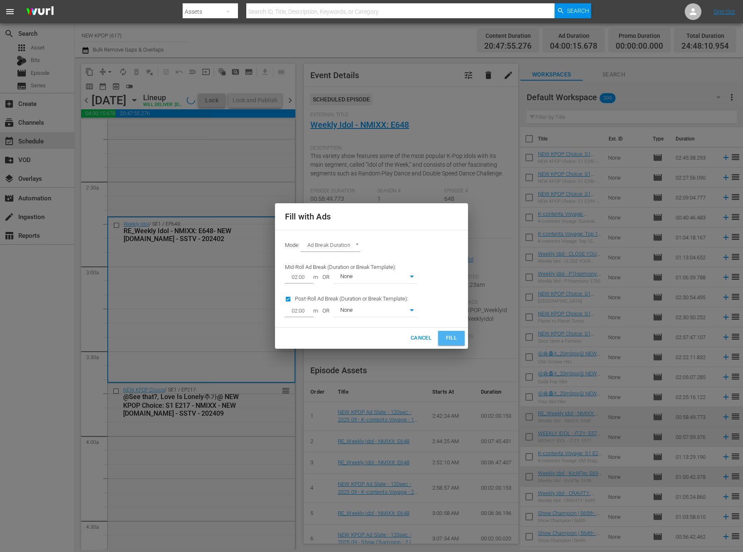
click at [454, 334] on span "Fill" at bounding box center [450, 338] width 13 height 10
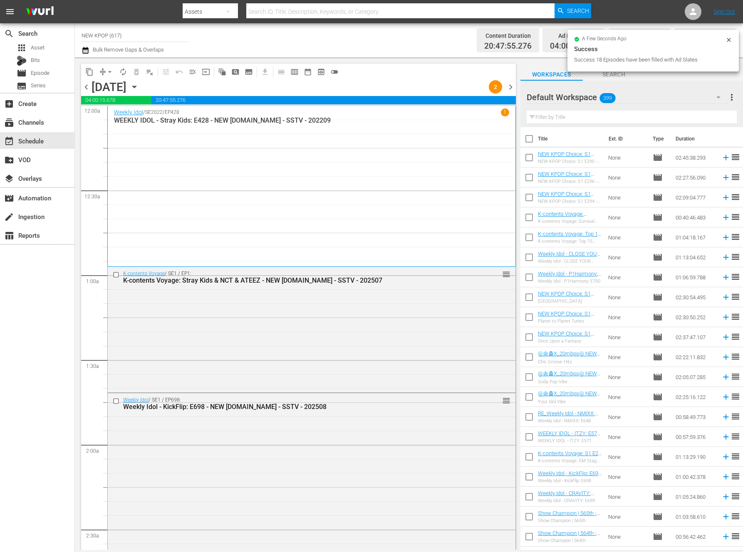
scroll to position [0, 0]
click at [379, 352] on div "K-contents Voyage / SE1 / EP1: K-contents Voyage: Stray Kids & NCT & ATEEZ - NE…" at bounding box center [311, 329] width 407 height 124
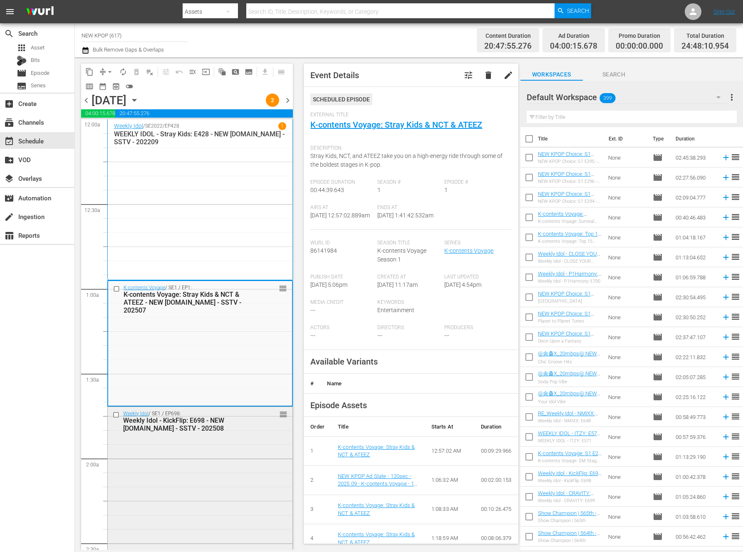
click at [210, 493] on div "Weekly Idol / SE1 / EP698: Weekly Idol - KickFlip: E698 - NEW K.ID - SSTV - 202…" at bounding box center [200, 491] width 185 height 169
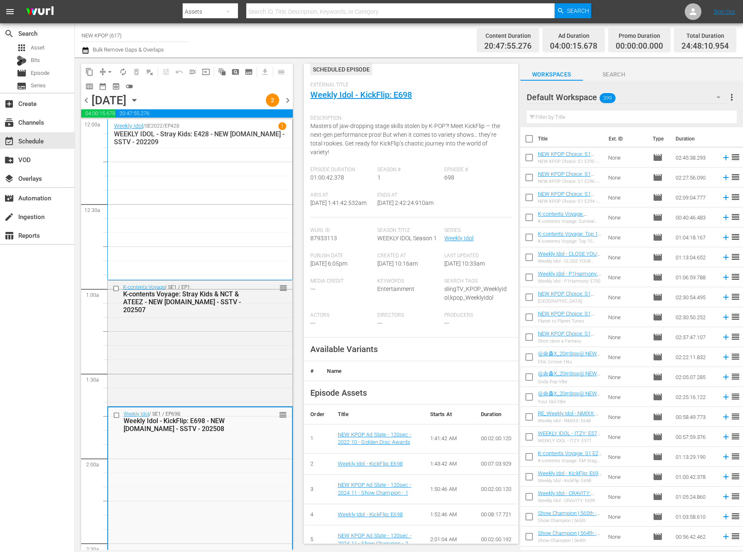
scroll to position [49, 0]
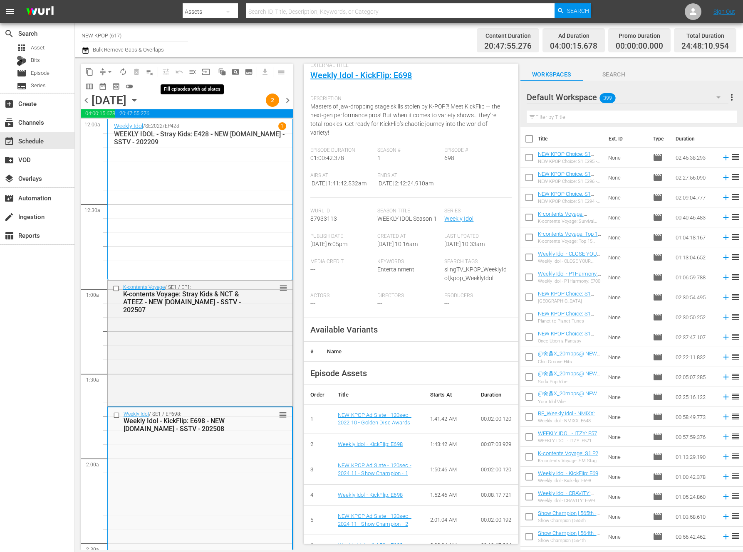
click at [193, 71] on span "menu_open" at bounding box center [192, 72] width 8 height 8
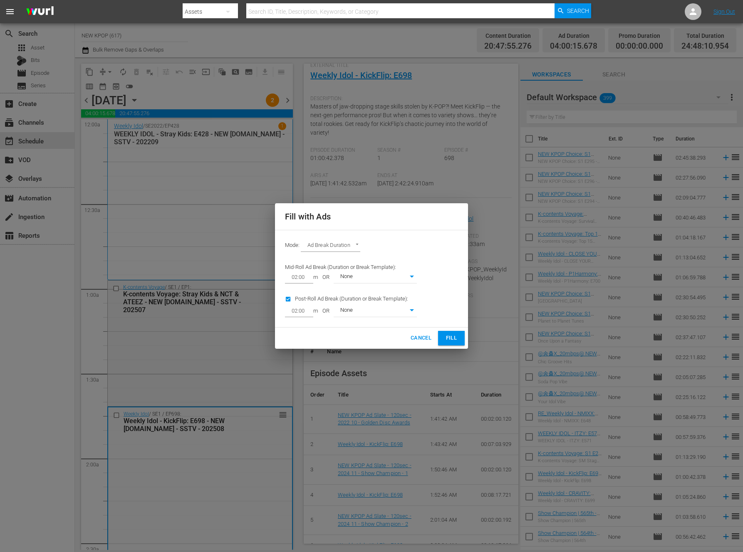
click at [302, 296] on div "Post-Roll Ad Break (Duration or Break Template): 02:00 m OR None 0" at bounding box center [351, 306] width 142 height 34
click at [290, 301] on input "checkbox" at bounding box center [290, 300] width 10 height 11
checkbox input "false"
click at [451, 338] on span "Fill" at bounding box center [450, 338] width 13 height 10
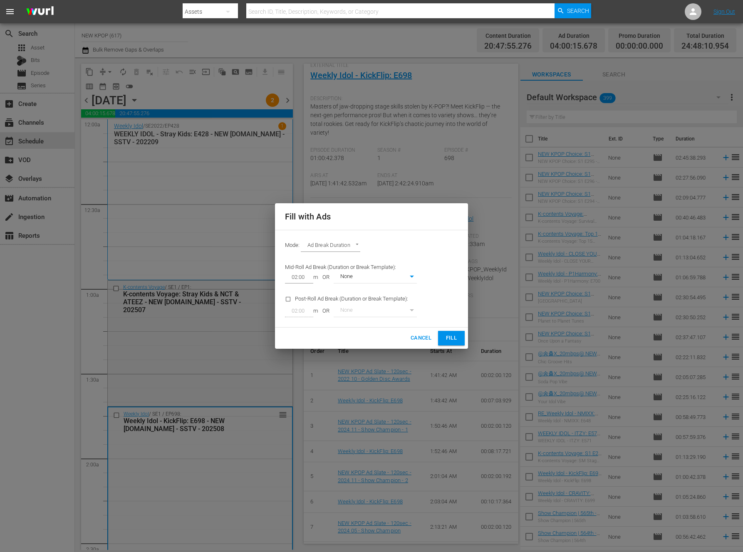
click at [453, 346] on div "Cancel Fill" at bounding box center [371, 338] width 193 height 21
click at [454, 336] on span "Fill" at bounding box center [450, 338] width 13 height 10
click at [454, 337] on span "Fill" at bounding box center [450, 338] width 13 height 10
click at [453, 339] on span "Fill" at bounding box center [450, 338] width 13 height 10
click at [448, 336] on span "Fill" at bounding box center [450, 338] width 13 height 10
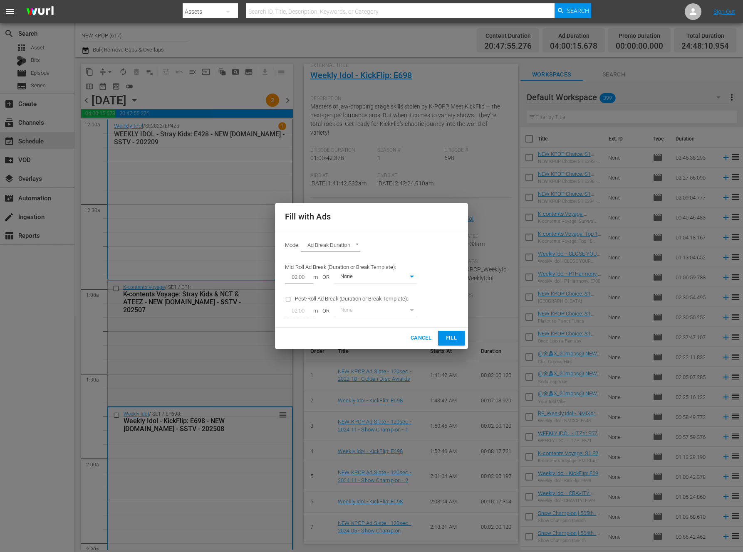
click at [448, 336] on span "Fill" at bounding box center [450, 338] width 13 height 10
click at [439, 333] on button "Fill" at bounding box center [451, 338] width 27 height 15
click at [466, 342] on div "Cancel Fill" at bounding box center [371, 338] width 193 height 21
click at [456, 337] on span "Fill" at bounding box center [450, 338] width 13 height 10
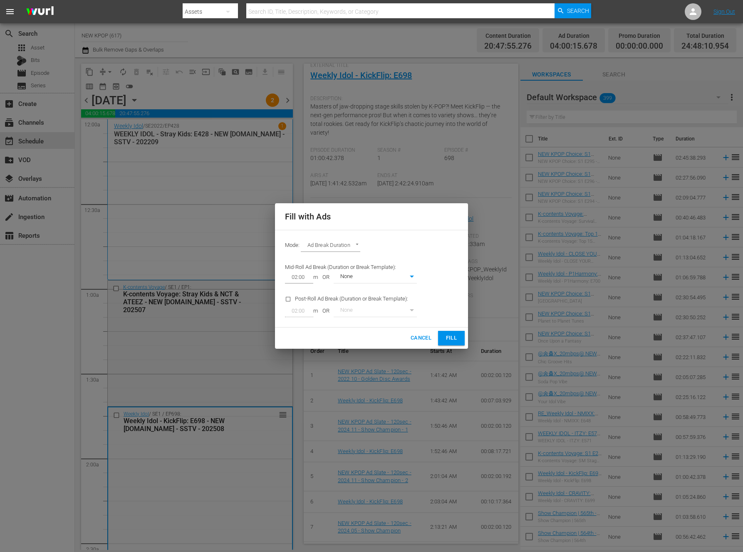
click at [452, 331] on button "Fill" at bounding box center [451, 338] width 27 height 15
click at [448, 336] on span "Fill" at bounding box center [450, 338] width 13 height 10
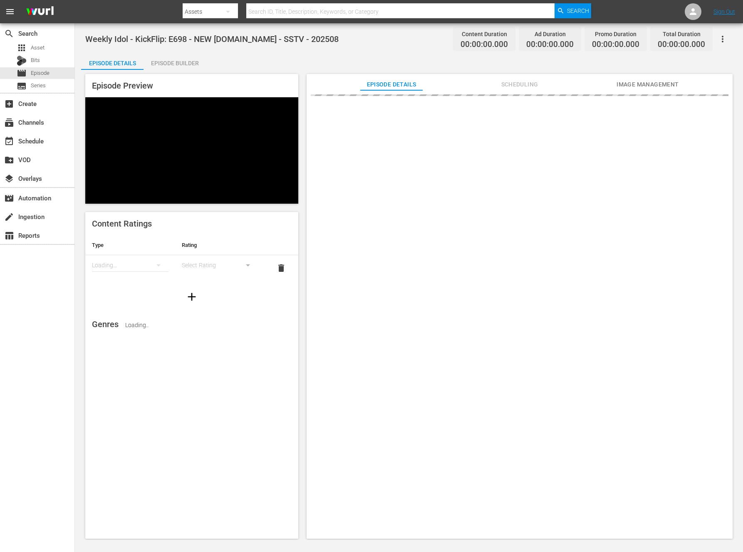
click at [156, 59] on div "Episode Builder" at bounding box center [174, 63] width 62 height 20
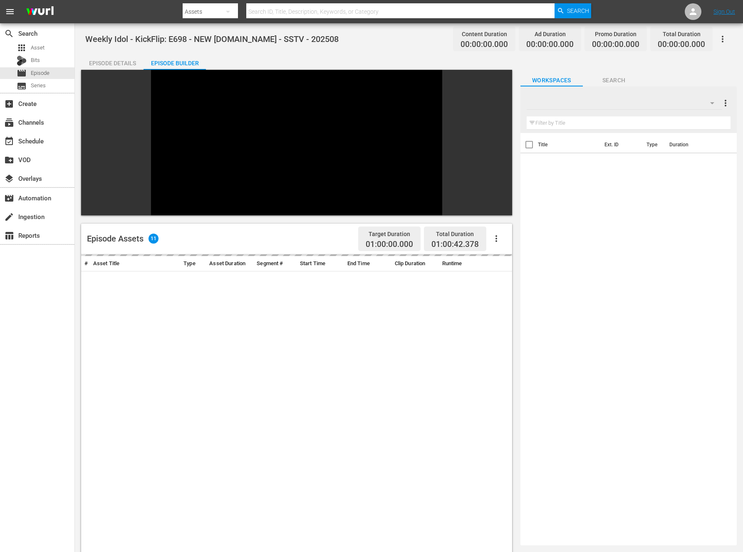
click at [502, 229] on button "button" at bounding box center [496, 239] width 20 height 20
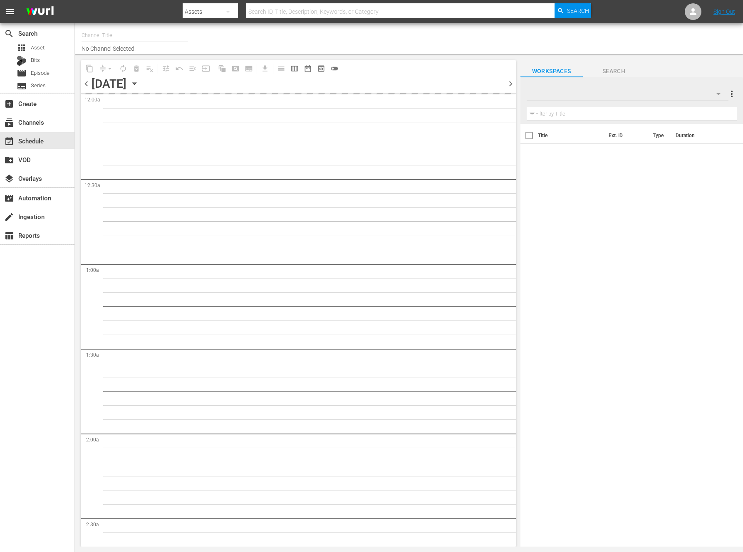
type input "NEW KPOP (617)"
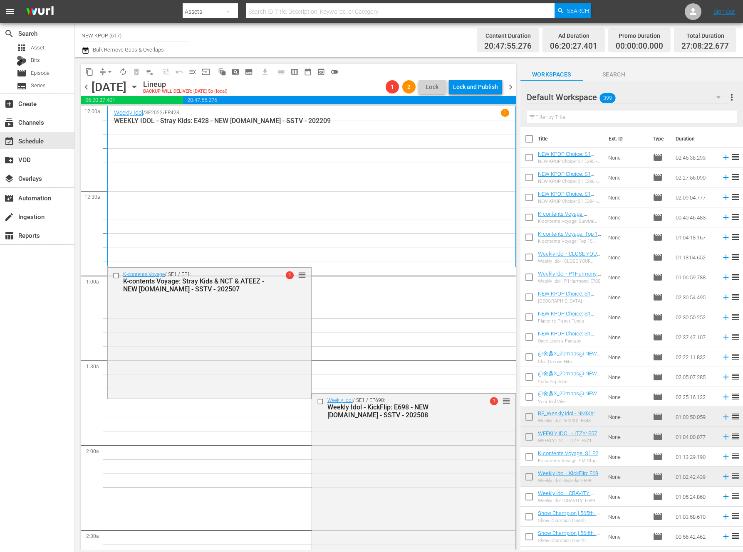
scroll to position [135, 0]
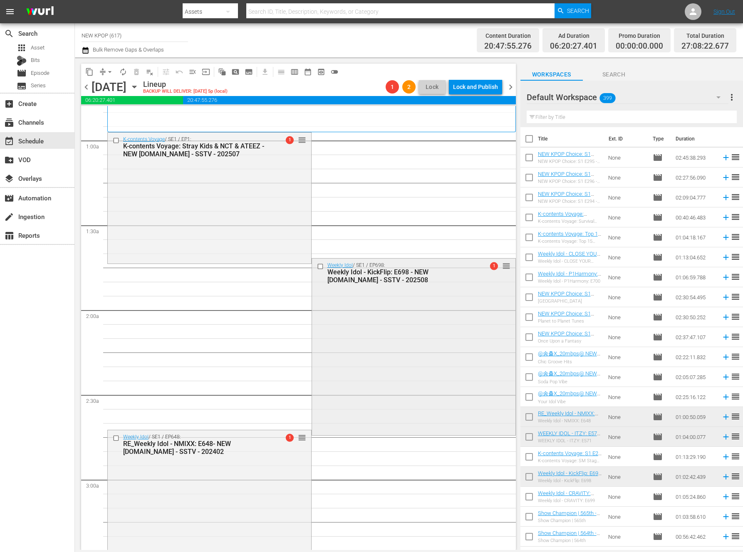
click at [428, 311] on div "Weekly Idol / SE1 / EP698: Weekly Idol - KickFlip: E698 - NEW [DOMAIN_NAME] - S…" at bounding box center [413, 346] width 203 height 175
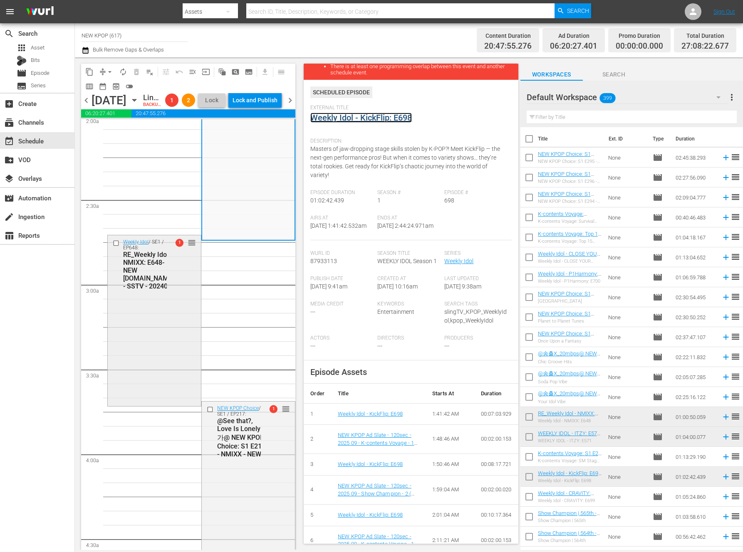
scroll to position [345, 0]
click at [179, 355] on div "Weekly Idol / SE1 / EP648: RE_Weekly Idol - NMIXX: E648- NEW [DOMAIN_NAME] - SS…" at bounding box center [154, 319] width 93 height 170
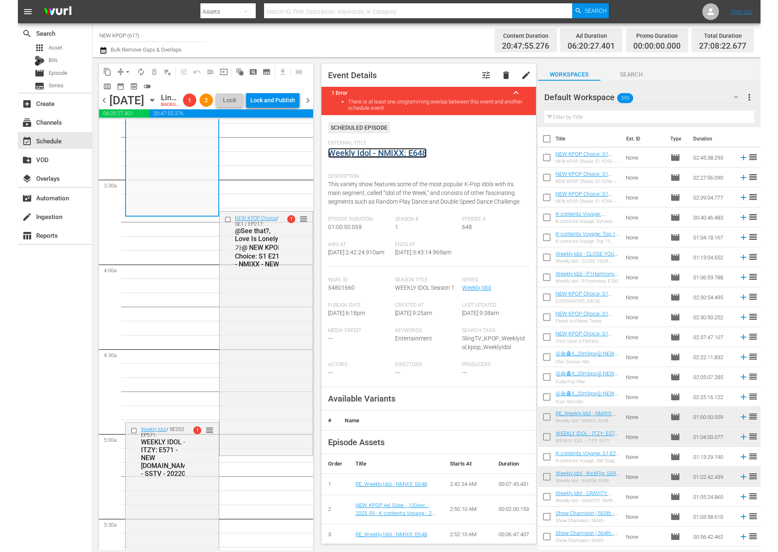
scroll to position [535, 0]
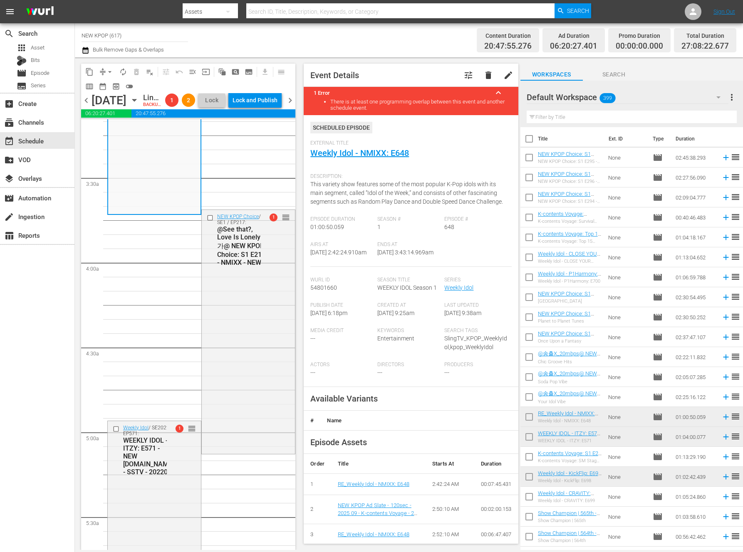
click at [232, 267] on div "@See that?, Love Is Lonely추가@ NEW KPOP Choice: S1 E217 - NMIXX - NEW [DOMAIN_NA…" at bounding box center [242, 245] width 51 height 41
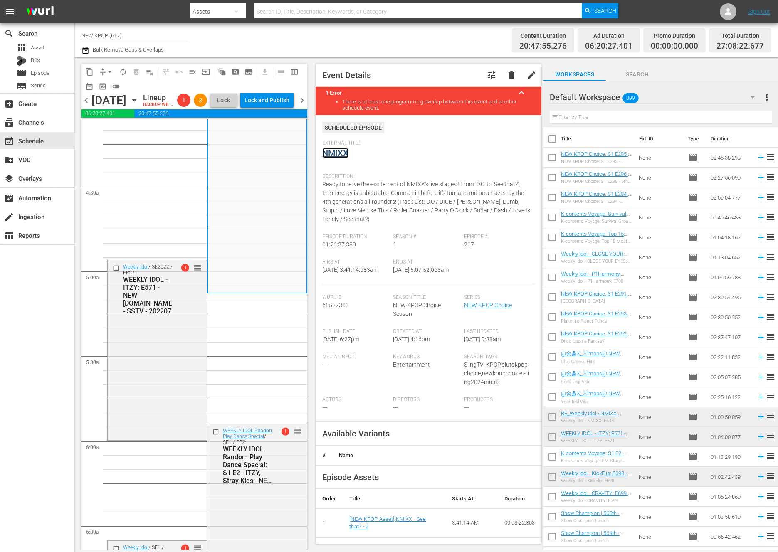
scroll to position [704, 0]
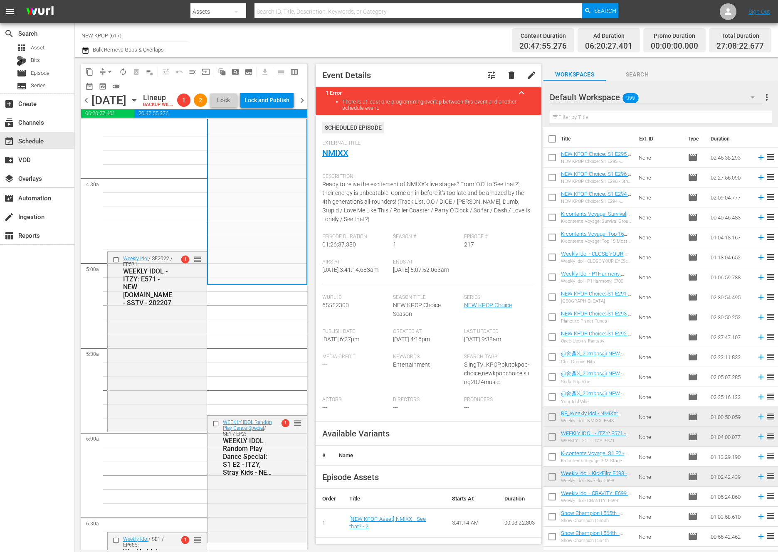
click at [184, 341] on div "Weekly Idol / SE2022 / EP571: WEEKLY IDOL - ITZY: E571 - NEW [DOMAIN_NAME] - SS…" at bounding box center [157, 341] width 99 height 178
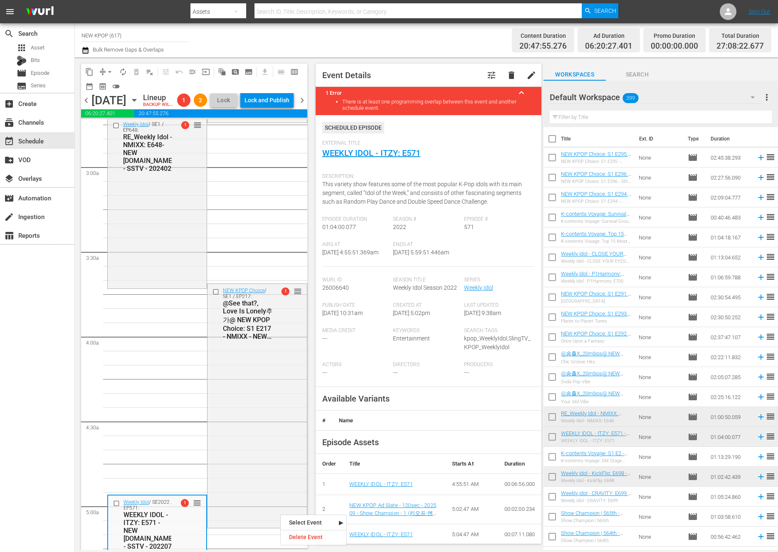
scroll to position [272, 0]
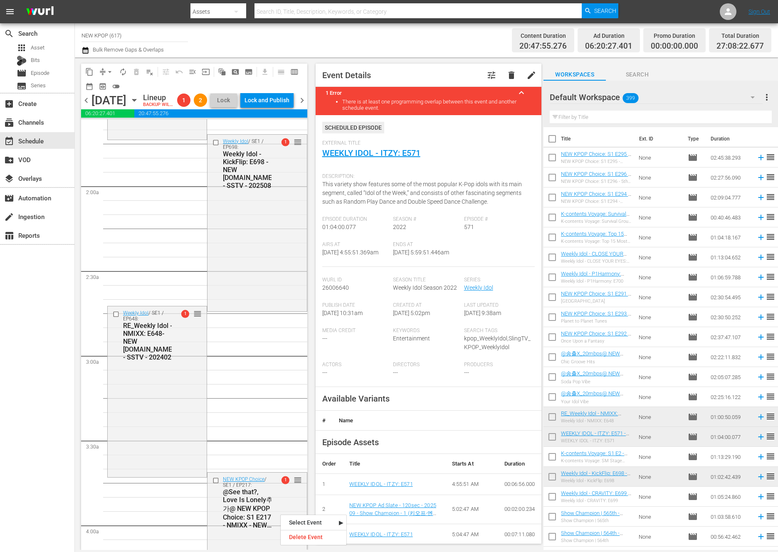
click at [280, 514] on div "NEW KPOP Choice / SE1 / EP217: @See that?, Love Is Lonely추가@ NEW KPOP Choice: S…" at bounding box center [256, 502] width 99 height 59
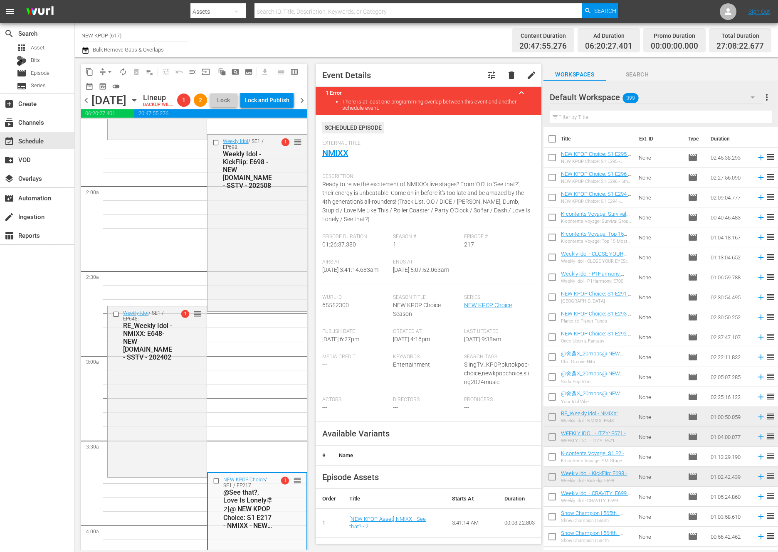
scroll to position [171, 0]
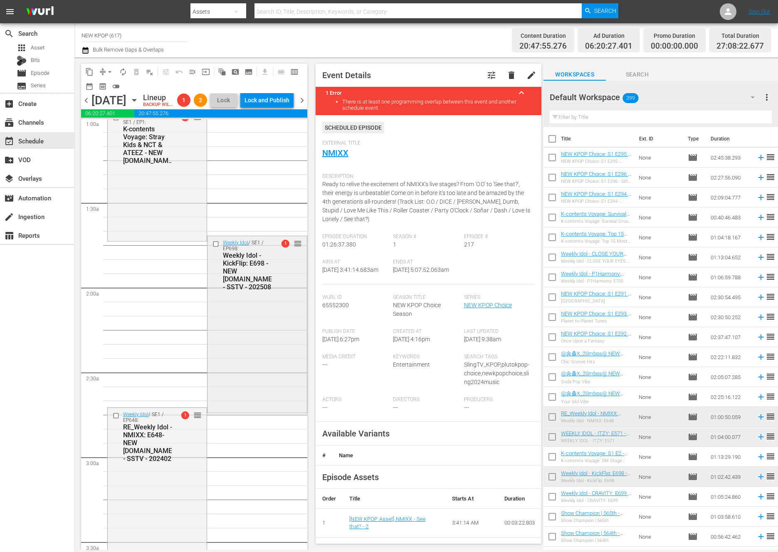
click at [242, 333] on div "Weekly Idol / SE1 / EP698: Weekly Idol - KickFlip: E698 - NEW K.ID - SSTV - 202…" at bounding box center [256, 323] width 99 height 175
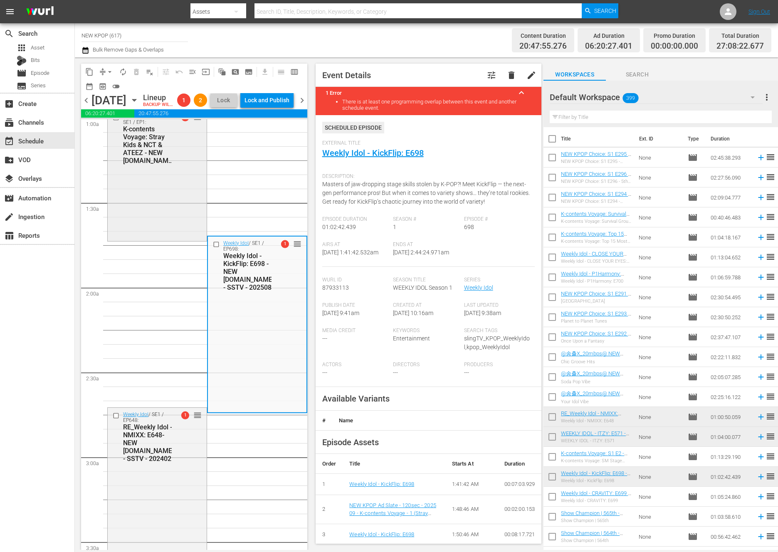
click at [144, 200] on div "K-contents Voyage / SE1 / EP1: K-contents Voyage: Stray Kids & NCT & ATEEZ - NE…" at bounding box center [157, 174] width 99 height 129
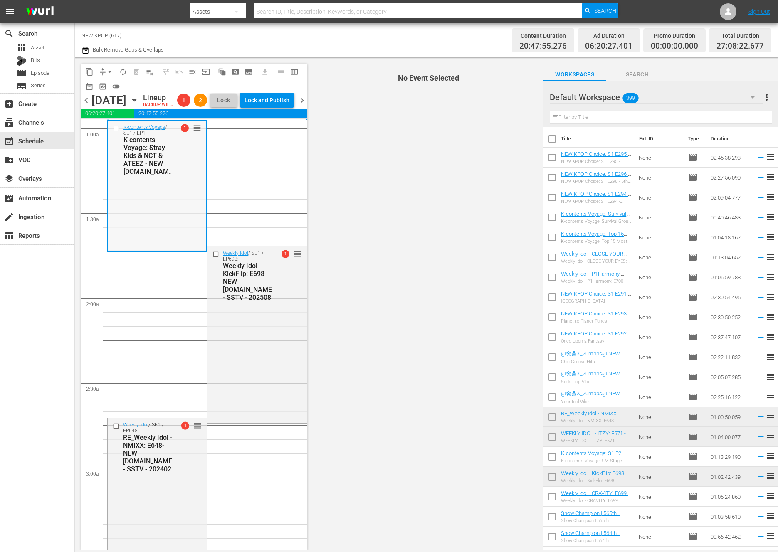
scroll to position [145, 0]
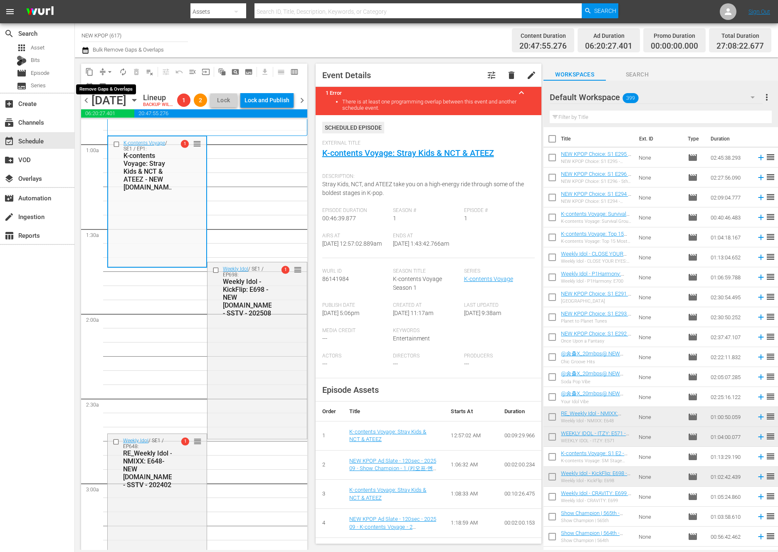
click at [106, 74] on span "arrow_drop_down" at bounding box center [110, 72] width 8 height 8
click at [118, 117] on li "Align to End of Previous Day" at bounding box center [110, 116] width 87 height 14
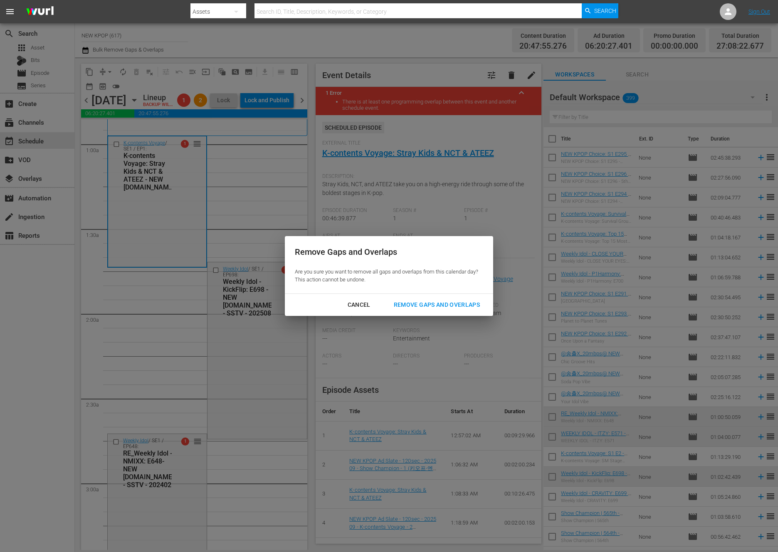
click at [467, 307] on div "Remove Gaps and Overlaps" at bounding box center [436, 305] width 99 height 10
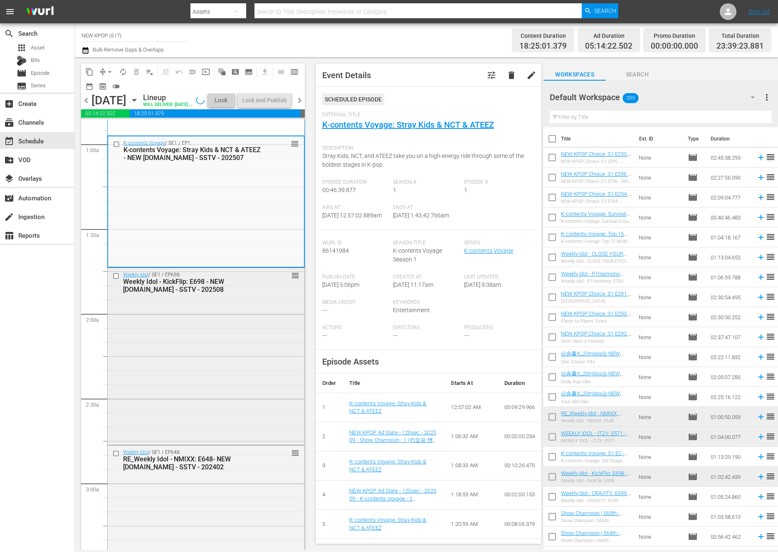
click at [233, 407] on div "Weekly Idol / SE1 / EP698: Weekly Idol - KickFlip: E698 - NEW K.ID - SSTV - 202…" at bounding box center [206, 355] width 197 height 175
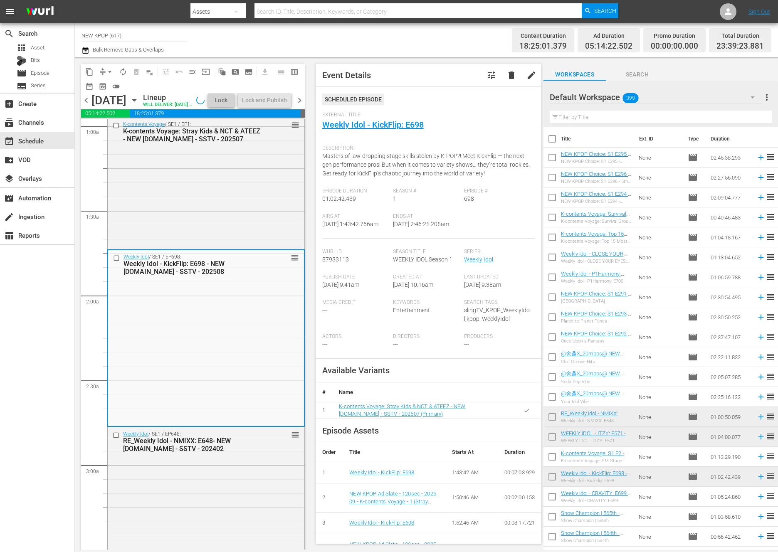
scroll to position [319, 0]
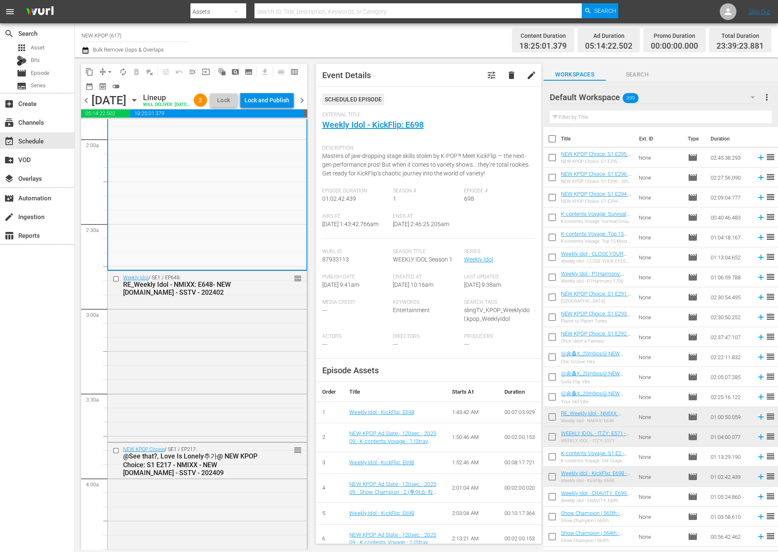
click at [321, 373] on div "Episode Assets Order Title Starts At Duration 1 Weekly Idol - KickFlip: E698 1:…" at bounding box center [429, 531] width 226 height 347
click at [272, 390] on div "Weekly Idol / SE1 / EP648: RE_Weekly Idol - NMIXX: E648- NEW K.ID - SSTV - 2024…" at bounding box center [207, 356] width 199 height 170
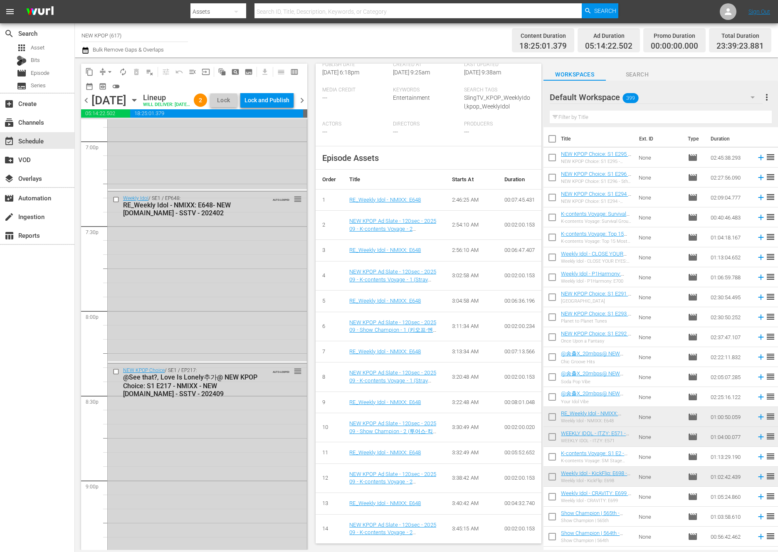
scroll to position [2779, 0]
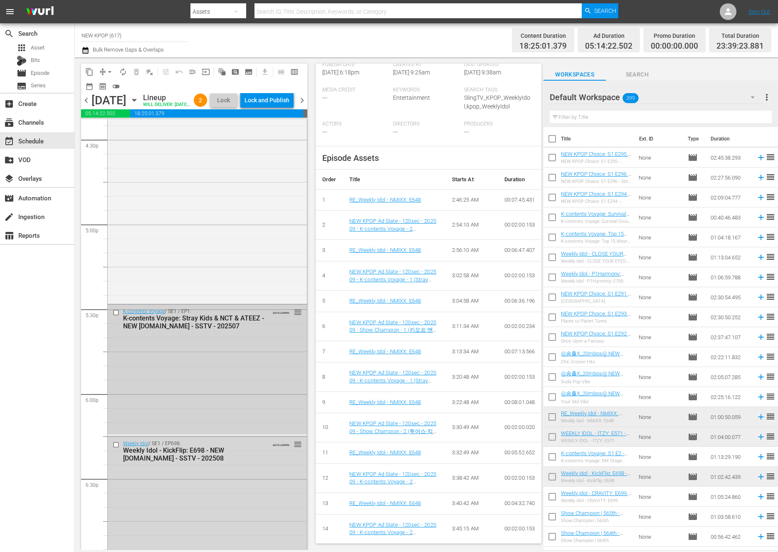
click at [259, 365] on div "K-contents Voyage / SE1 / EP1: K-contents Voyage: Stray Kids & NCT & ATEEZ - NE…" at bounding box center [207, 369] width 199 height 129
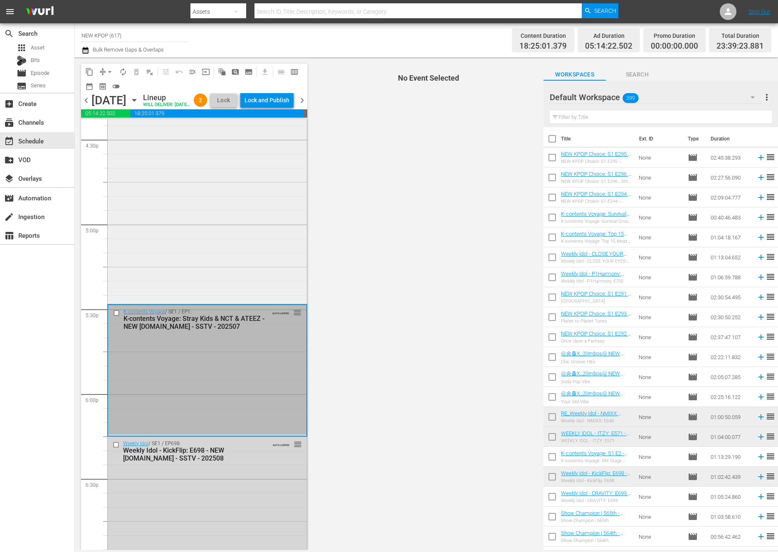
click at [260, 284] on div "NEW KPOP Choice / SE1 / EP94: @순서바꾸기@ NEW KPOP Choice: S1 E94 - Stray Kids Danc…" at bounding box center [207, 194] width 199 height 217
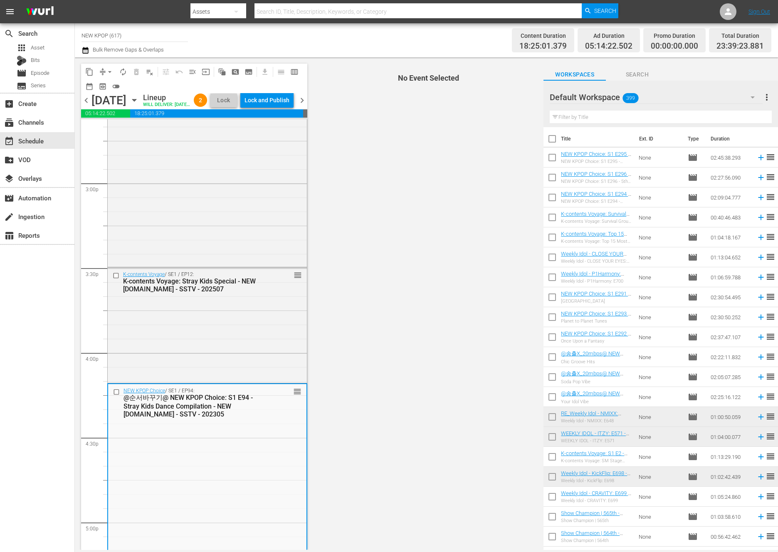
scroll to position [2390, 0]
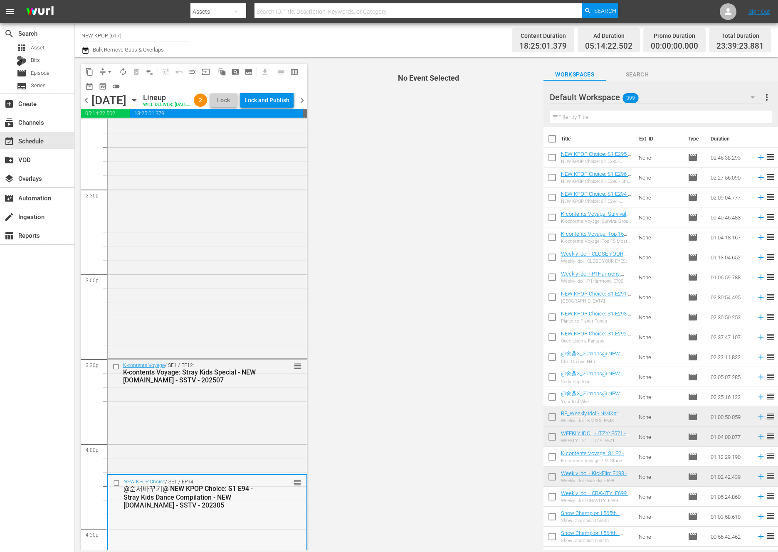
click at [242, 509] on div "@순서바꾸기@ NEW KPOP Choice: S1 E94 - Stray Kids Dance Compilation - NEW K.ID - SST…" at bounding box center [193, 497] width 141 height 25
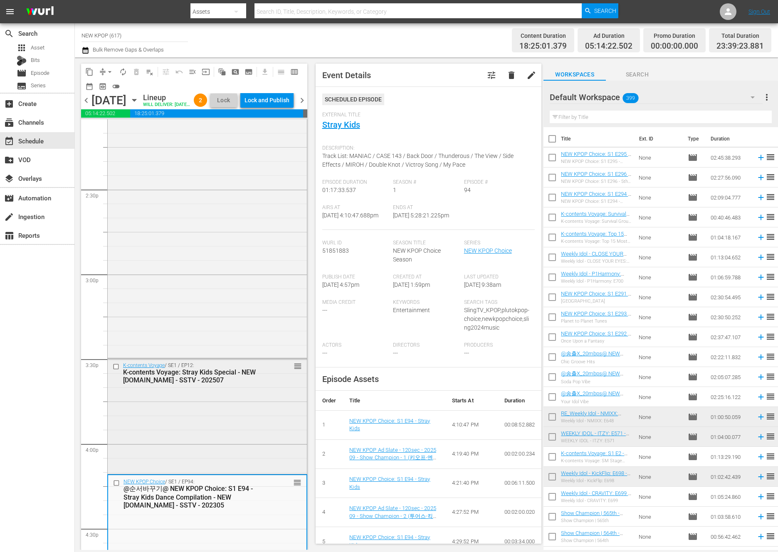
click at [164, 454] on div "K-contents Voyage / SE1 / EP12: K-contents Voyage: Stray Kids Special - NEW K.I…" at bounding box center [207, 415] width 199 height 113
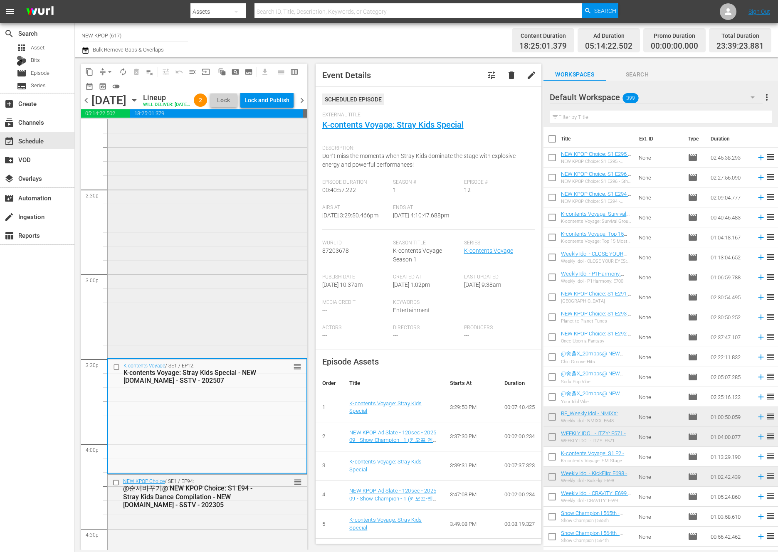
click at [231, 308] on div "NEW KPOP Choice / SE1 / EP283: NEW KPOP Choice : S1 E283 - Your Idol Vibe - NEW…" at bounding box center [207, 148] width 199 height 418
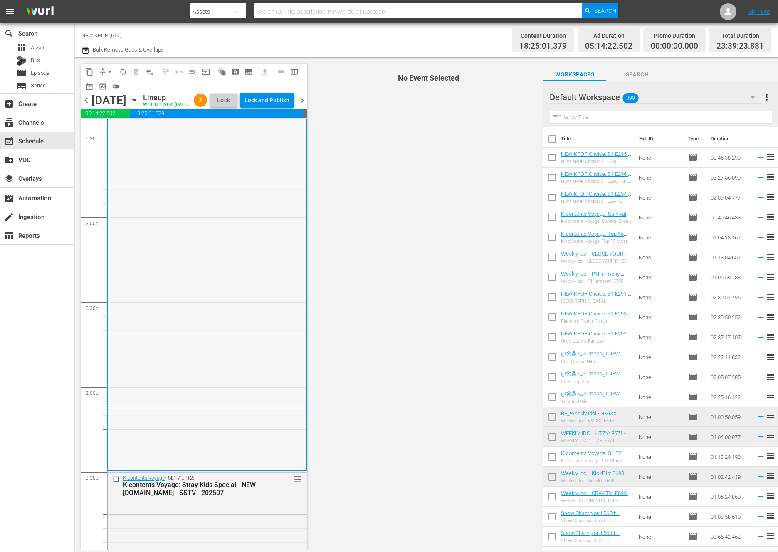
scroll to position [2048, 0]
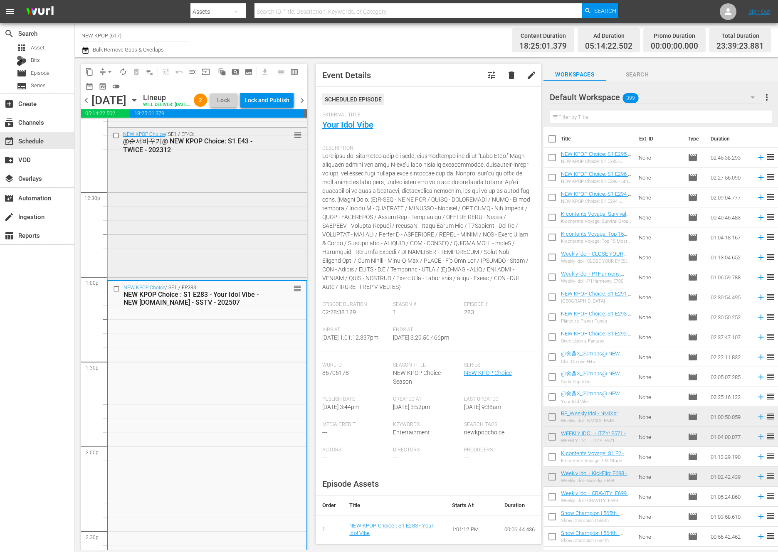
click at [266, 263] on div "NEW KPOP Choice / SE1 / EP43: @순서바꾸기@ NEW KPOP Choice: S1 E43 - TWICE - 202312 …" at bounding box center [207, 203] width 199 height 151
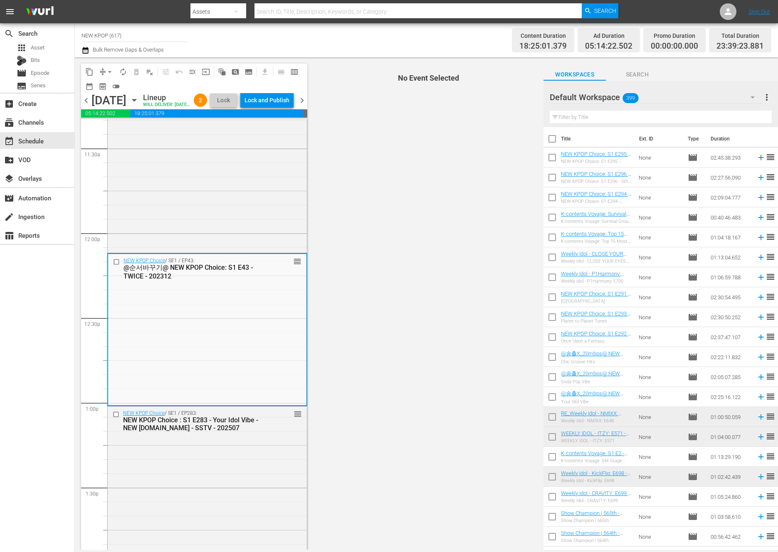
scroll to position [1913, 0]
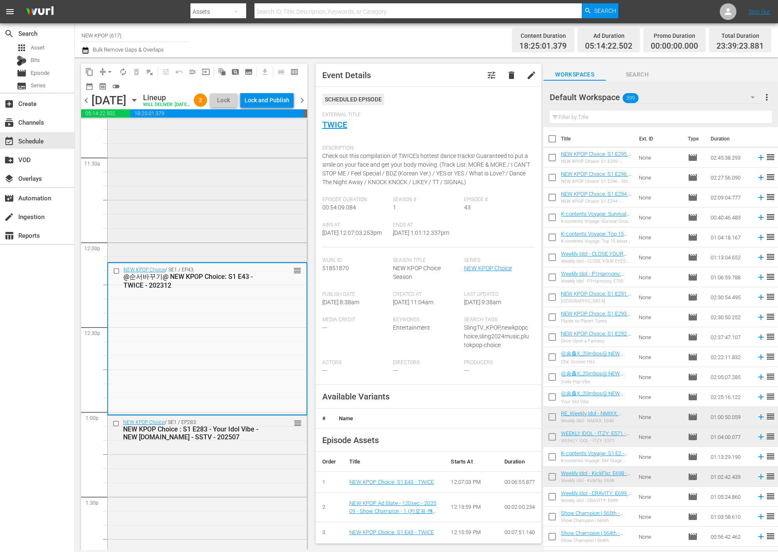
click at [207, 260] on div "Golden Disc Awards / SE1 / EP2: RE_Golden Disc Awards: S1 E2 - TWICE - NEW K.ID…" at bounding box center [207, 158] width 199 height 204
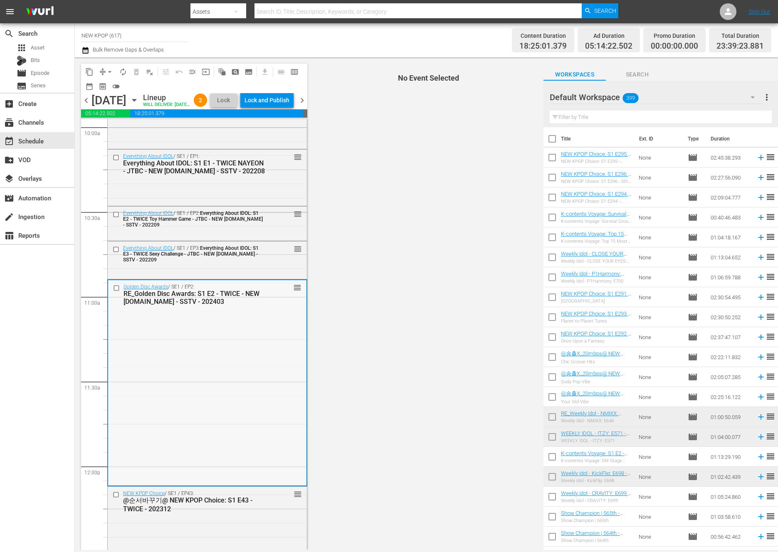
scroll to position [1587, 0]
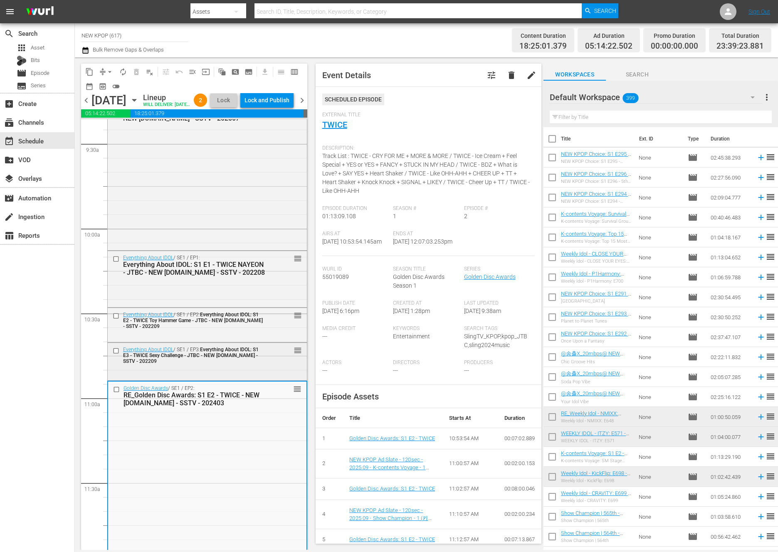
click at [244, 367] on div "Everything About IDOL / SE1 / EP3: Everything About IDOL: S1 E3 - TWICE Sexy Ch…" at bounding box center [207, 355] width 199 height 24
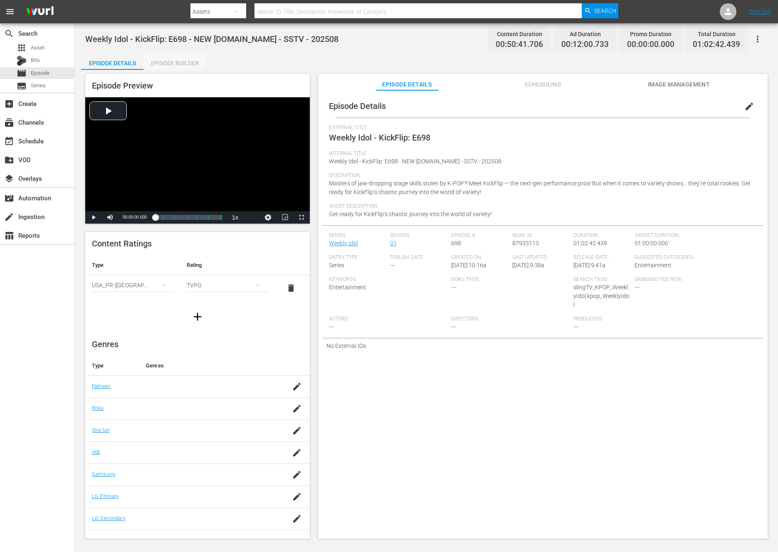
click at [164, 62] on div "Episode Builder" at bounding box center [174, 63] width 62 height 20
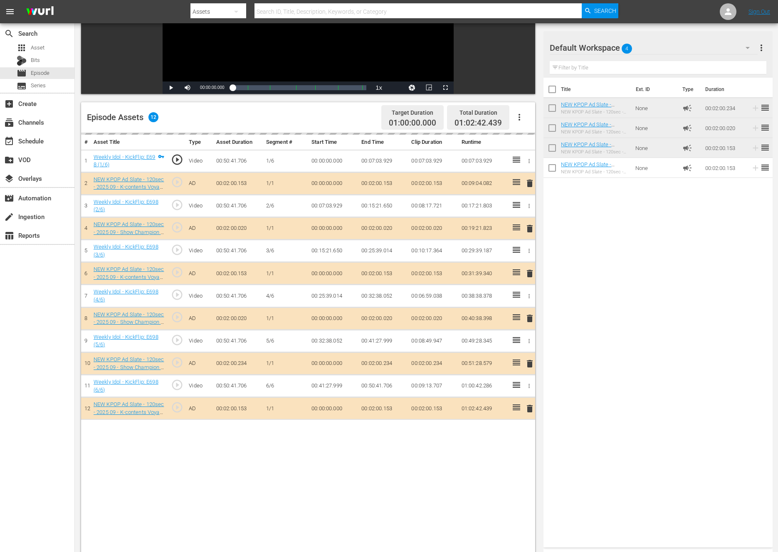
scroll to position [202, 0]
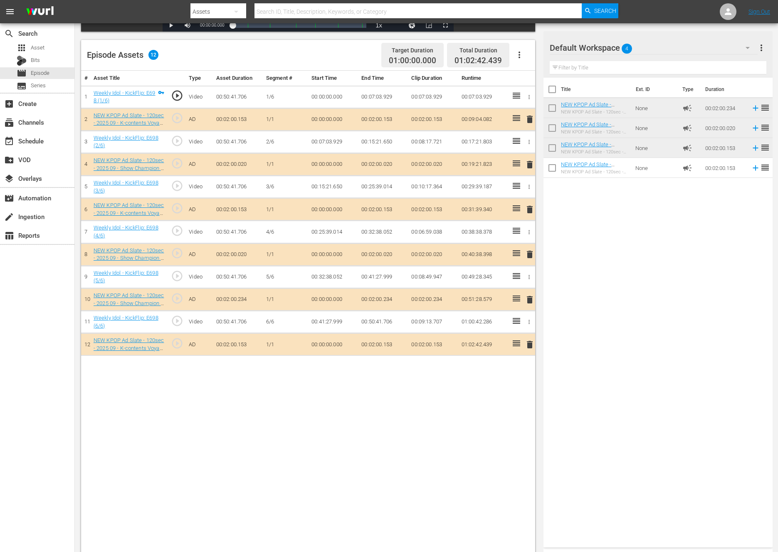
click at [527, 203] on div "delete" at bounding box center [528, 209] width 7 height 12
click at [526, 254] on span "delete" at bounding box center [530, 254] width 10 height 10
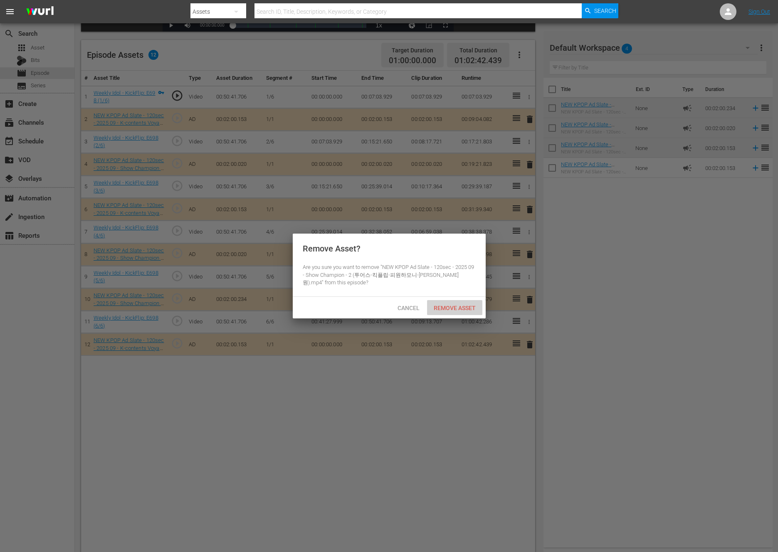
click at [445, 301] on div "Remove Asset" at bounding box center [454, 307] width 55 height 15
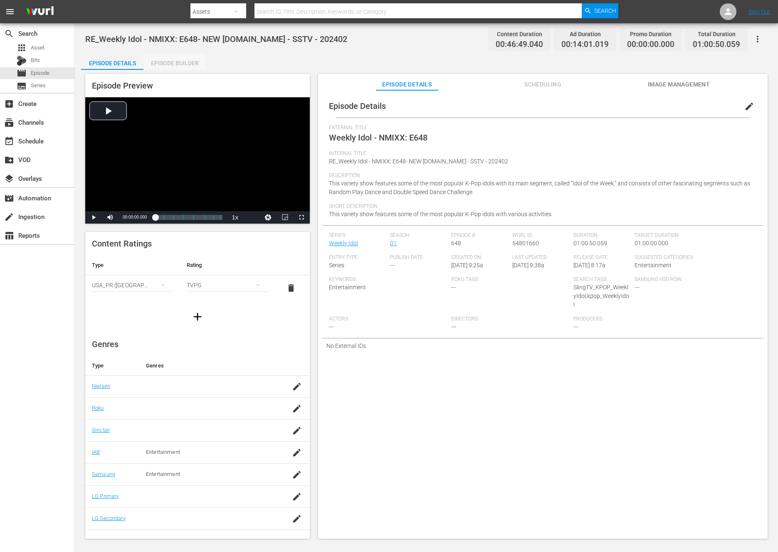
click at [165, 69] on div "Episode Builder" at bounding box center [174, 63] width 62 height 20
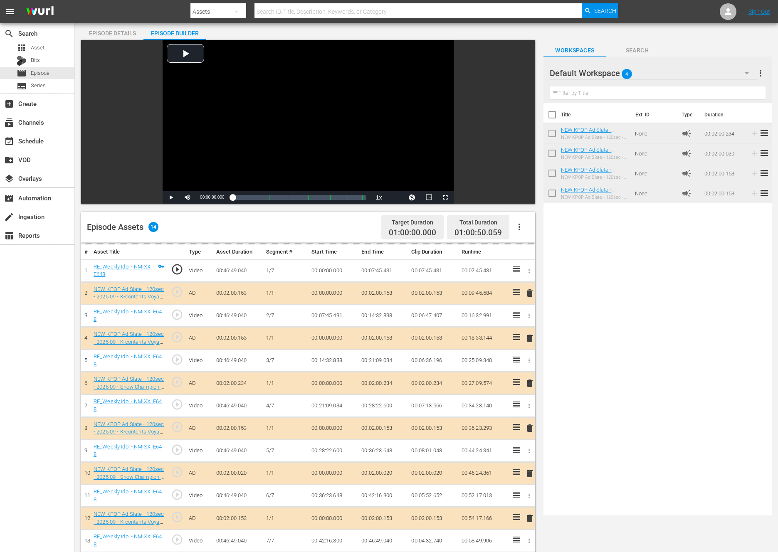
scroll to position [179, 0]
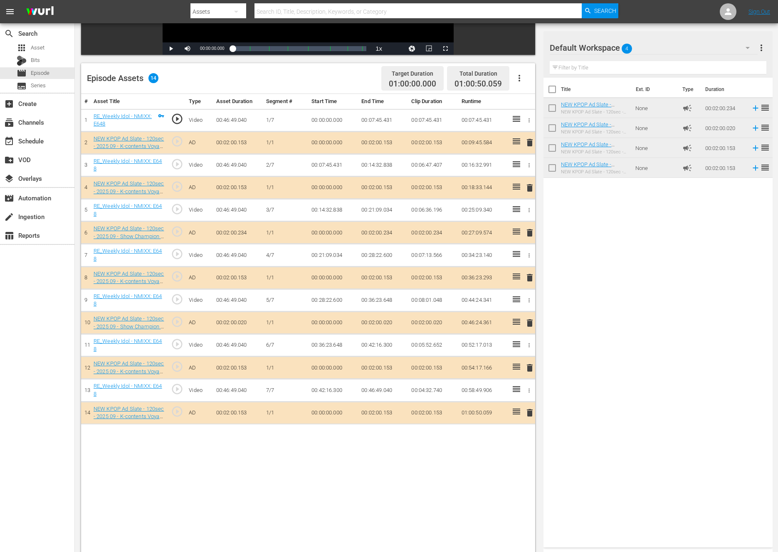
click at [530, 235] on span "delete" at bounding box center [530, 233] width 10 height 10
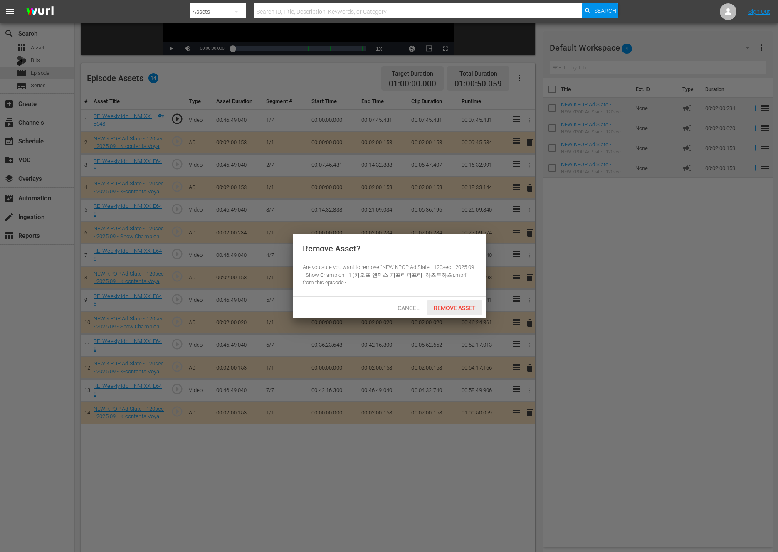
click at [457, 303] on div "Remove Asset" at bounding box center [454, 307] width 55 height 15
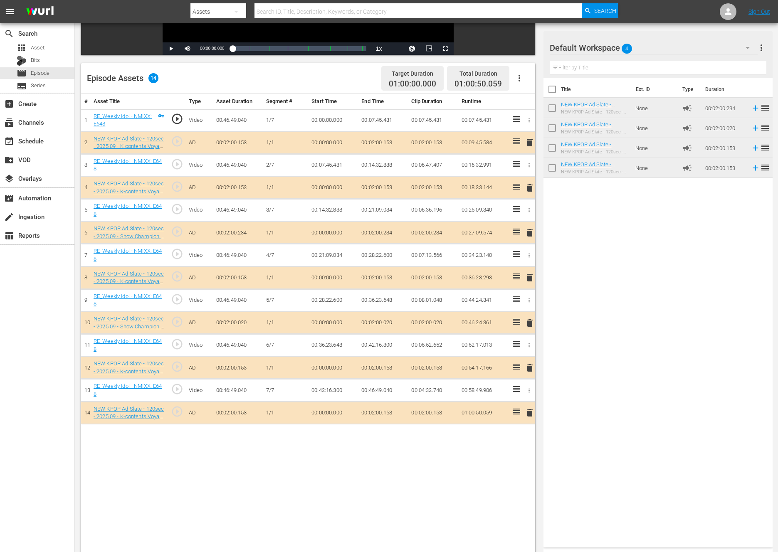
click at [529, 370] on span "delete" at bounding box center [530, 368] width 10 height 10
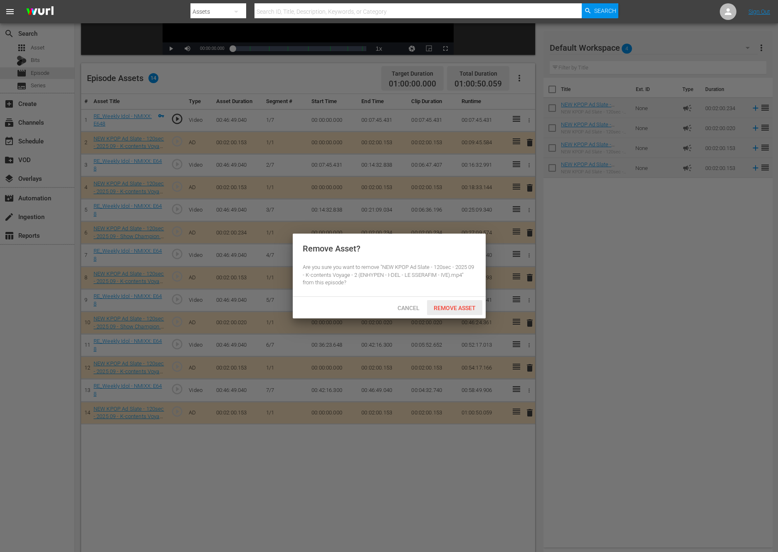
click at [449, 306] on span "Remove Asset" at bounding box center [454, 308] width 55 height 7
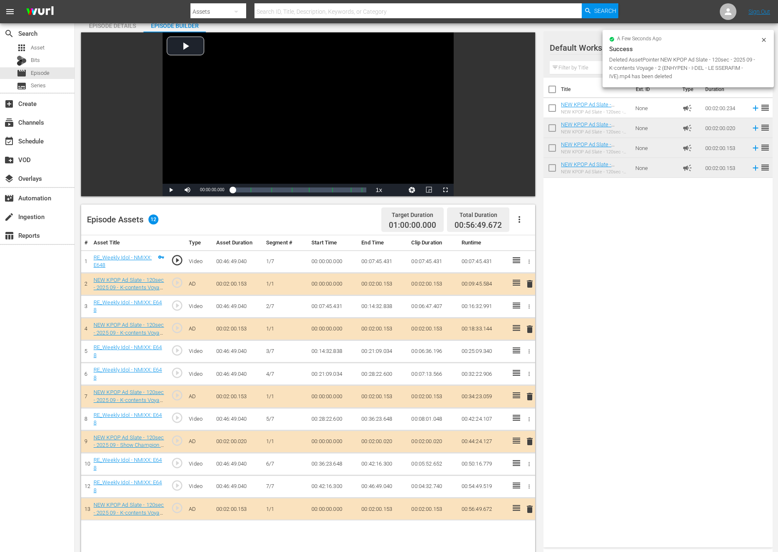
scroll to position [59, 0]
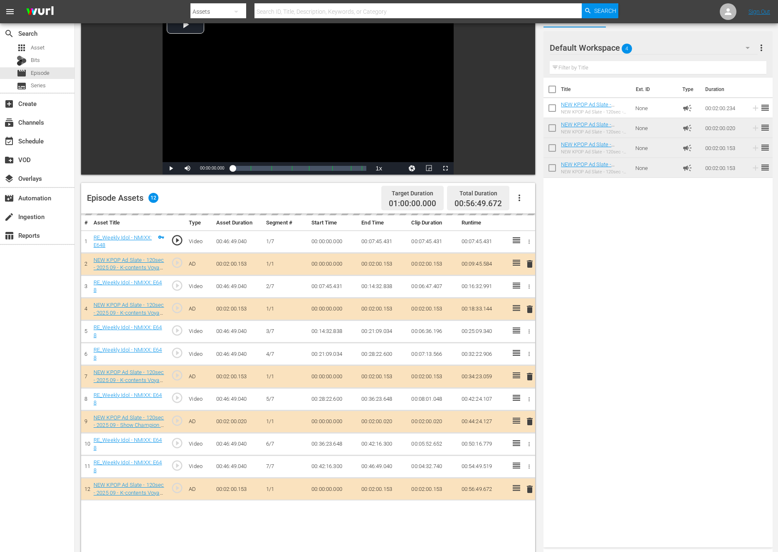
drag, startPoint x: 516, startPoint y: 304, endPoint x: 435, endPoint y: 0, distance: 314.9
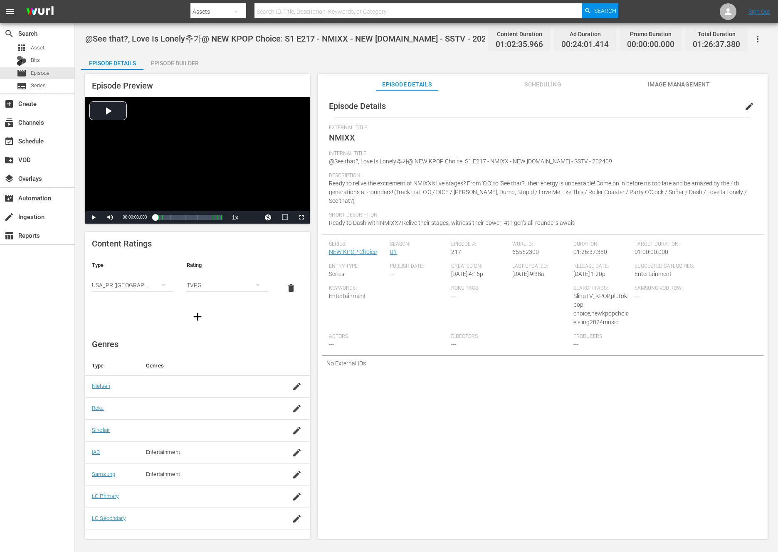
click at [188, 70] on div "Episode Preview Video Player is loading. Play Video Play Mute Current Time 00:0…" at bounding box center [426, 308] width 691 height 476
click at [188, 66] on div "Episode Builder" at bounding box center [174, 63] width 62 height 20
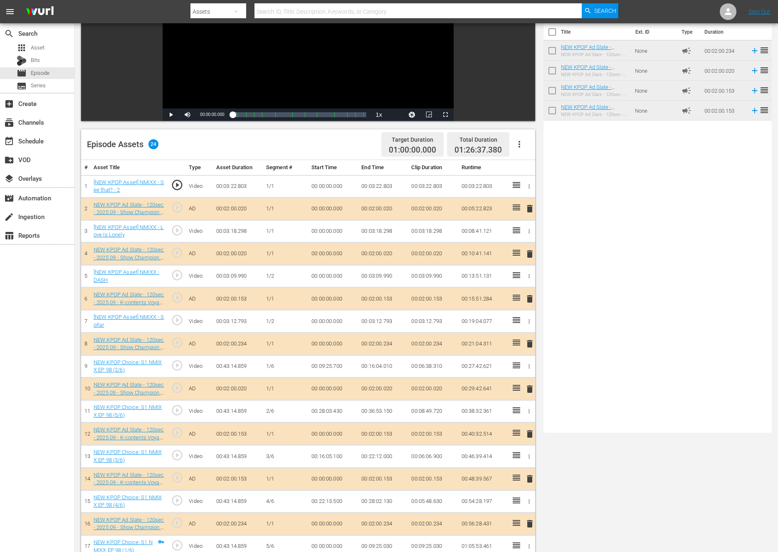
scroll to position [282, 0]
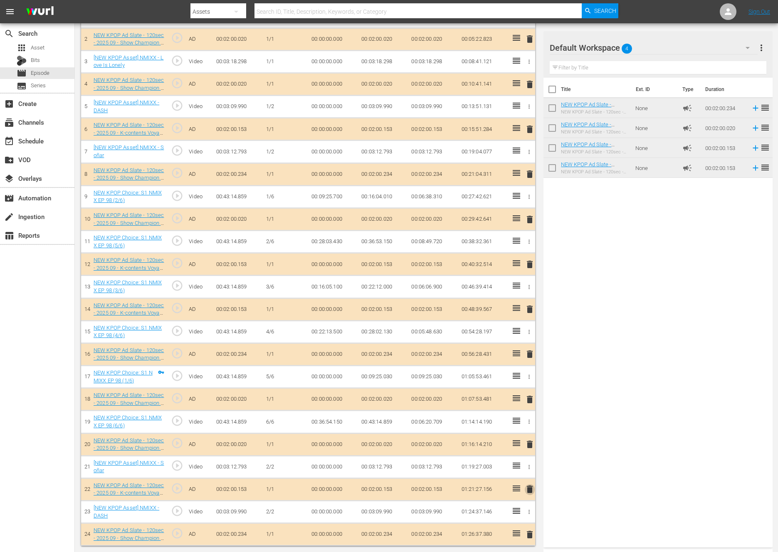
click at [527, 486] on span "delete" at bounding box center [530, 489] width 10 height 10
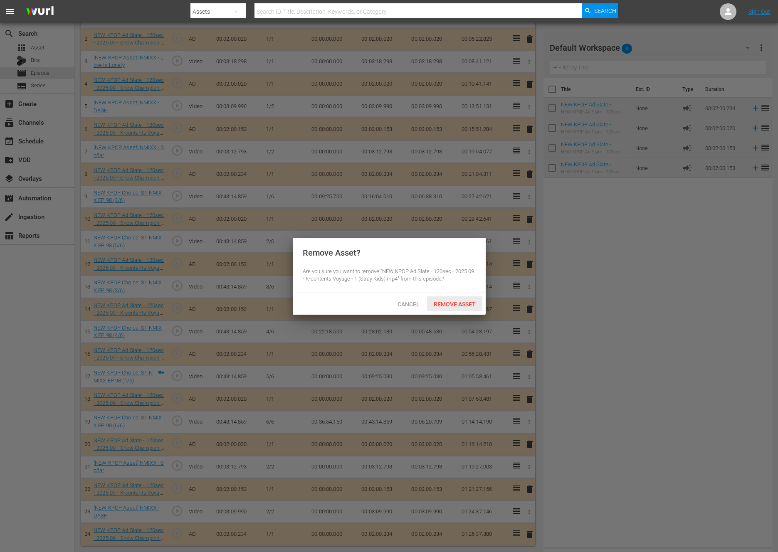
click at [454, 302] on span "Remove Asset" at bounding box center [454, 304] width 55 height 7
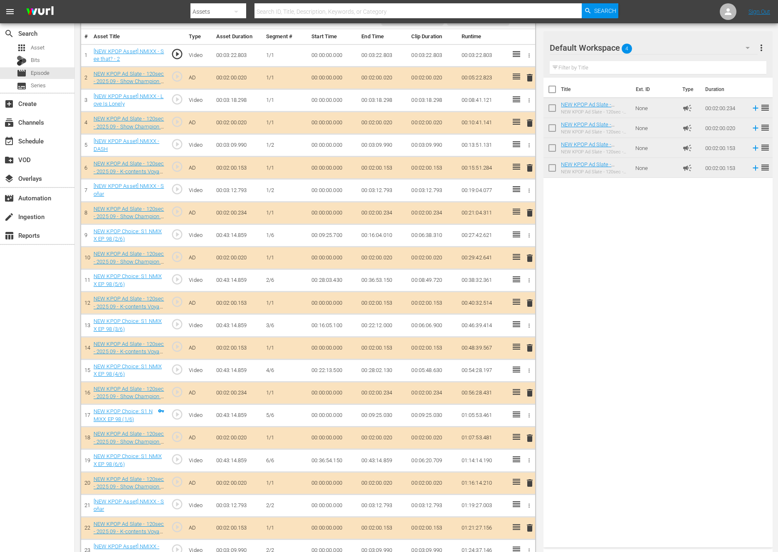
scroll to position [244, 0]
click at [530, 121] on span "delete" at bounding box center [530, 123] width 10 height 10
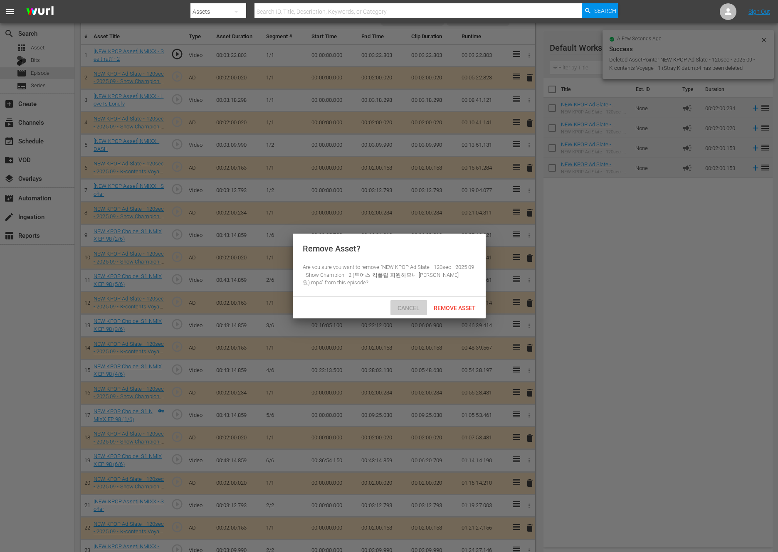
click at [400, 314] on div "Cancel" at bounding box center [408, 307] width 37 height 15
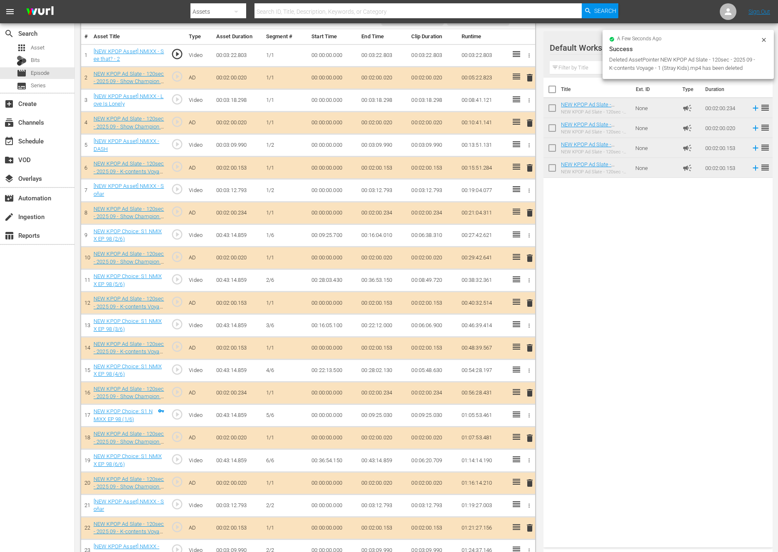
click at [534, 78] on span "delete" at bounding box center [530, 78] width 10 height 10
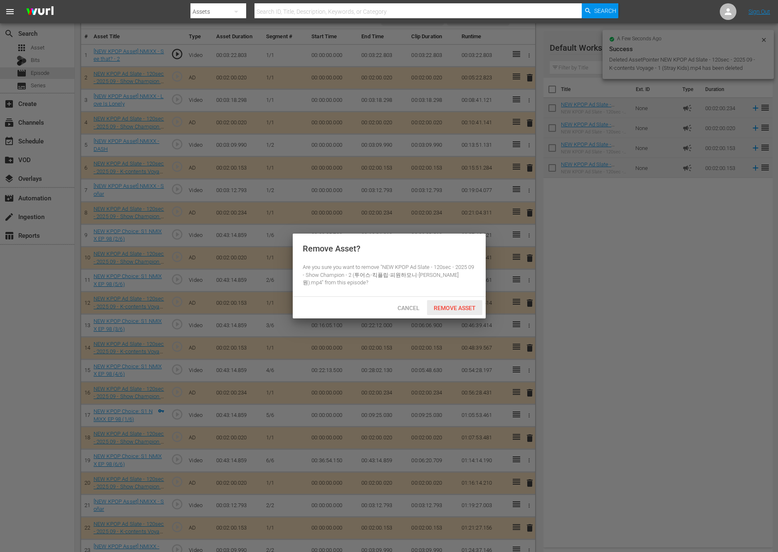
click at [429, 306] on span "Remove Asset" at bounding box center [454, 308] width 55 height 7
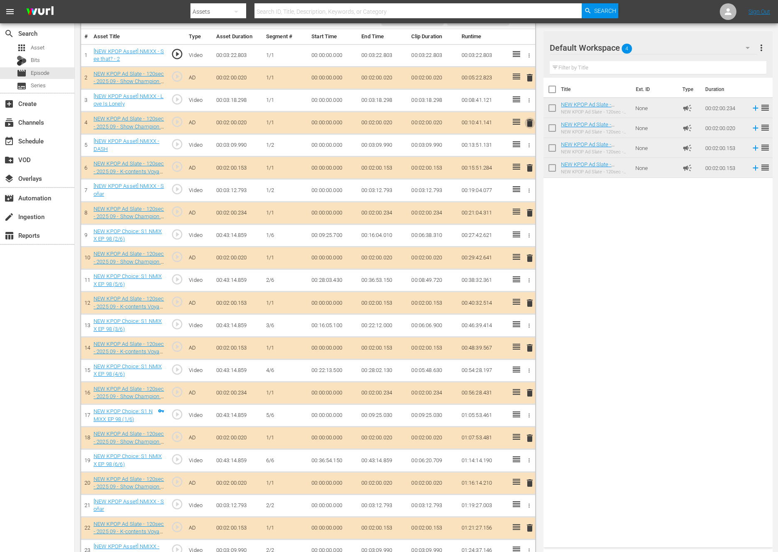
click at [530, 122] on span "delete" at bounding box center [530, 123] width 10 height 10
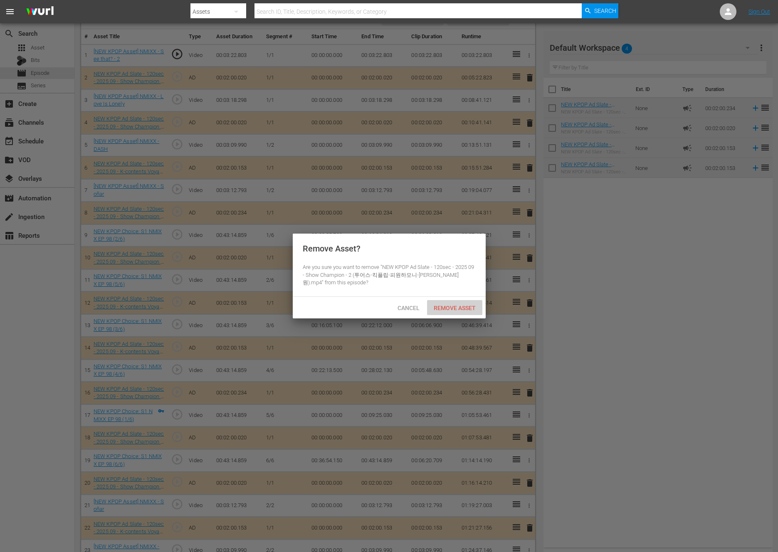
click at [432, 305] on span "Remove Asset" at bounding box center [454, 308] width 55 height 7
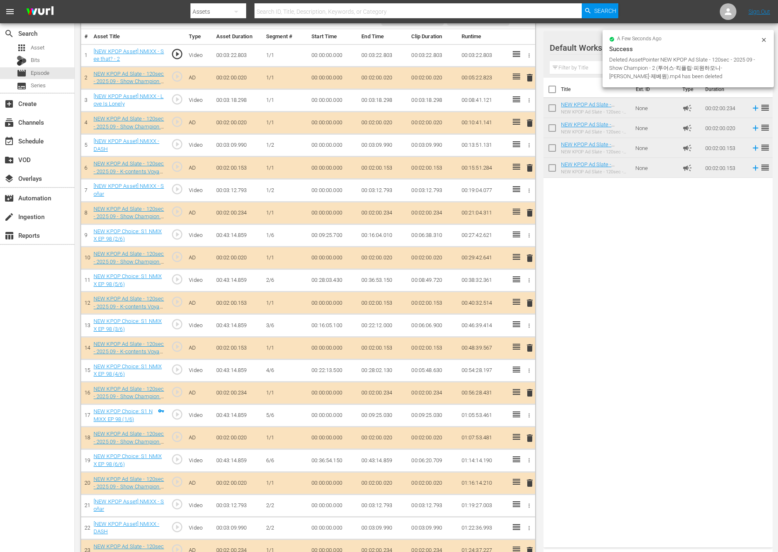
click at [526, 167] on span "delete" at bounding box center [530, 168] width 10 height 10
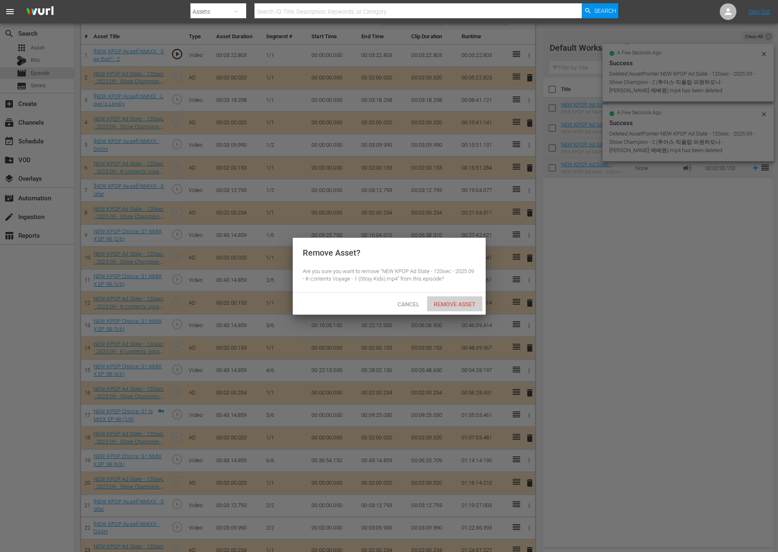
click at [450, 303] on span "Remove Asset" at bounding box center [454, 304] width 55 height 7
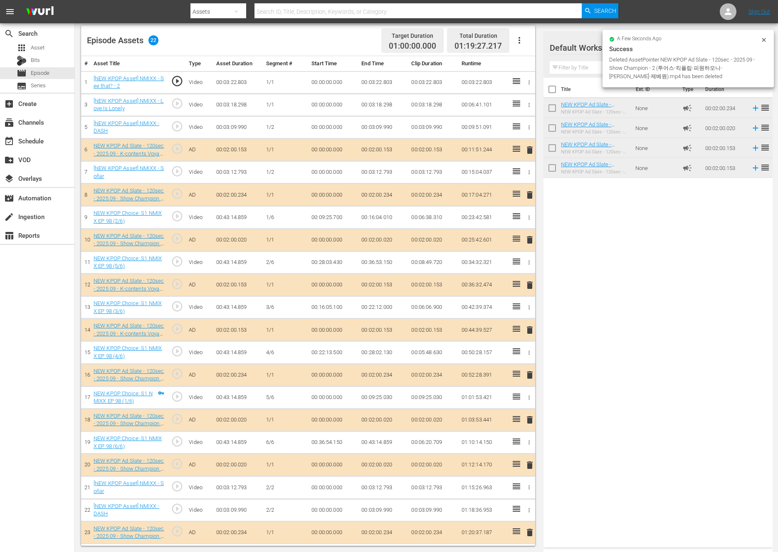
scroll to position [216, 0]
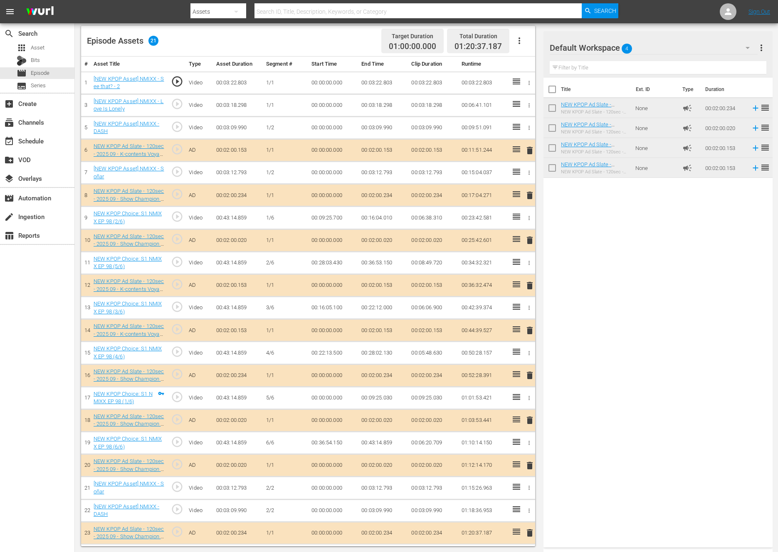
click at [523, 369] on td "delete" at bounding box center [528, 375] width 14 height 22
click at [528, 375] on span "delete" at bounding box center [530, 375] width 10 height 10
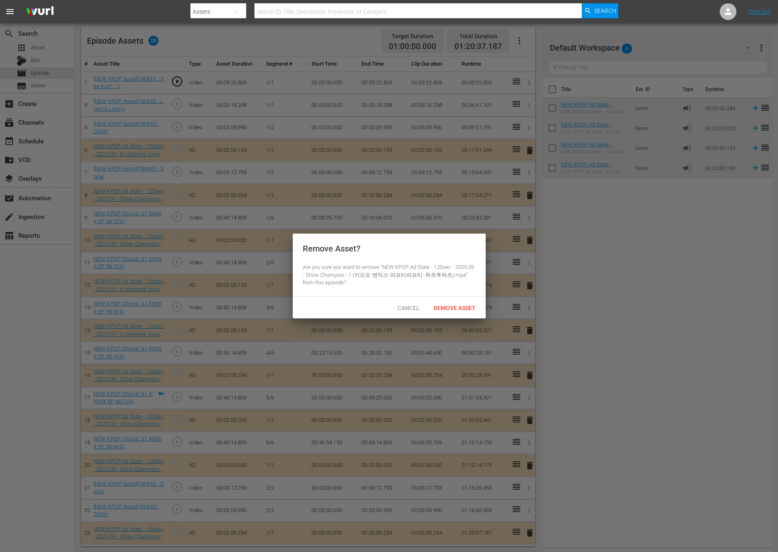
click at [439, 299] on div "Cancel Remove Asset" at bounding box center [389, 308] width 193 height 22
click at [444, 310] on span "Remove Asset" at bounding box center [454, 308] width 55 height 7
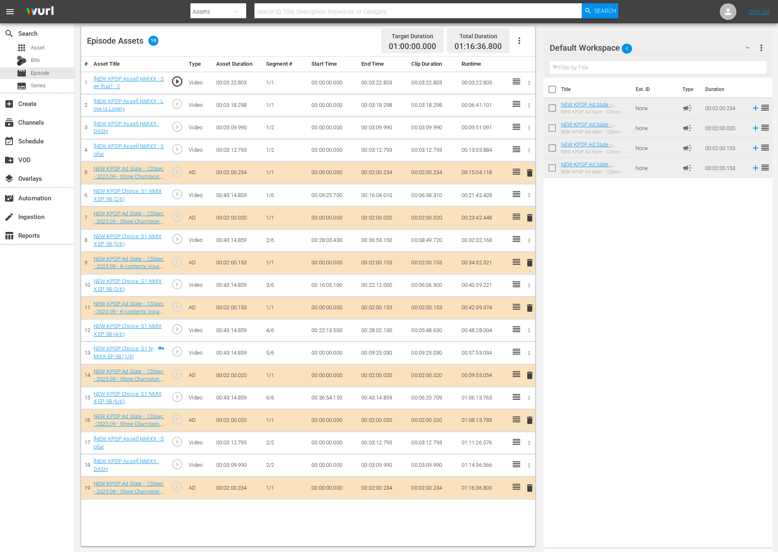
click at [530, 306] on span "delete" at bounding box center [530, 308] width 10 height 10
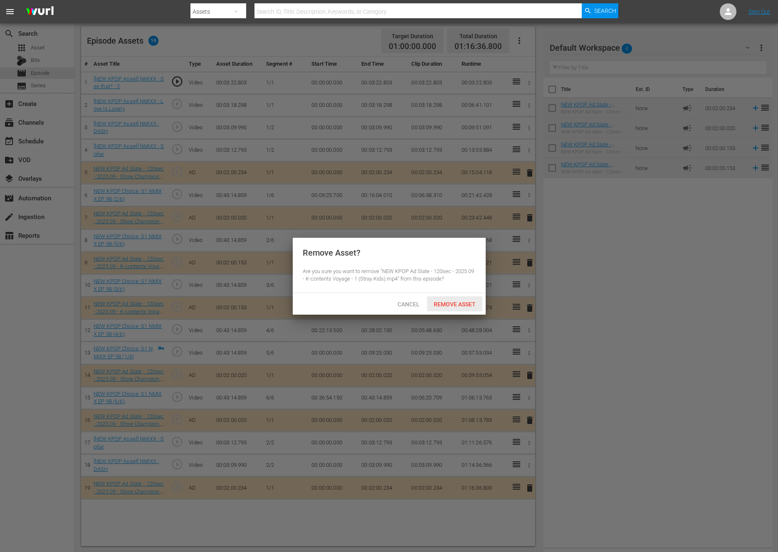
click at [477, 308] on div "Remove Asset" at bounding box center [454, 303] width 55 height 15
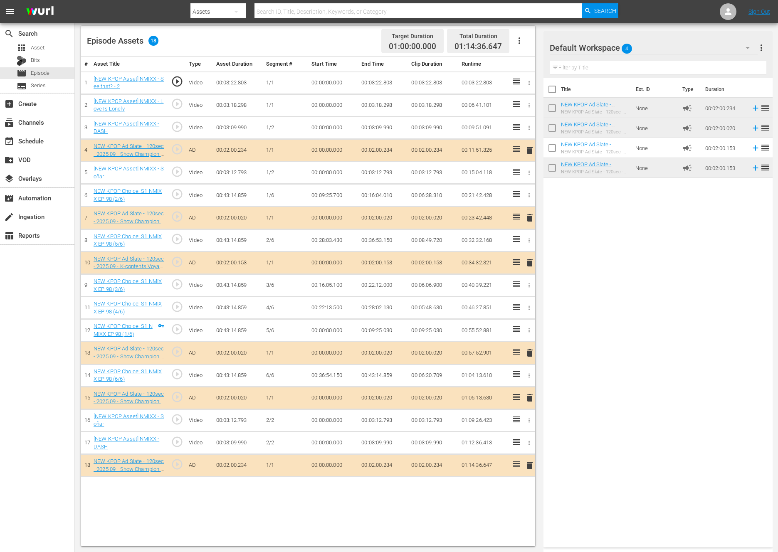
drag, startPoint x: 519, startPoint y: 383, endPoint x: 453, endPoint y: 0, distance: 387.8
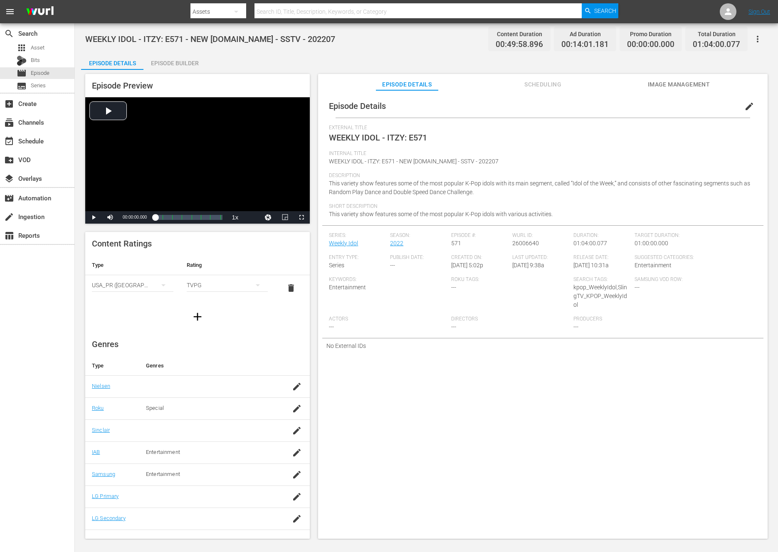
click at [185, 59] on div "Episode Builder" at bounding box center [174, 63] width 62 height 20
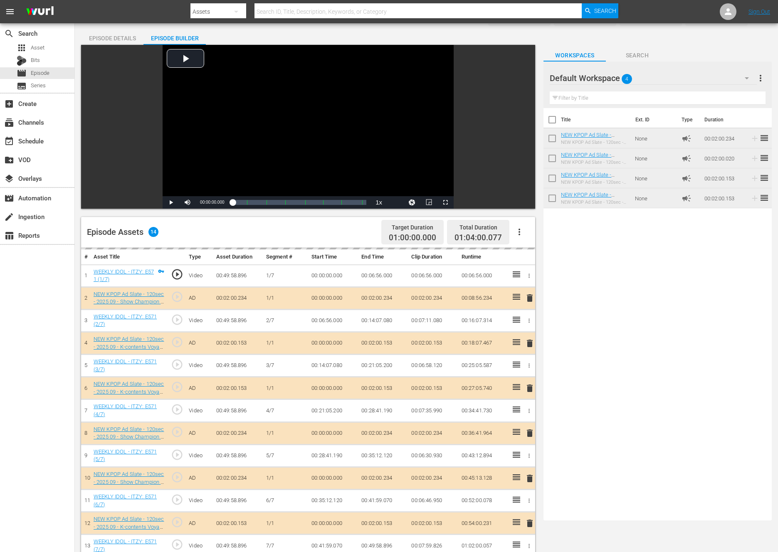
scroll to position [122, 0]
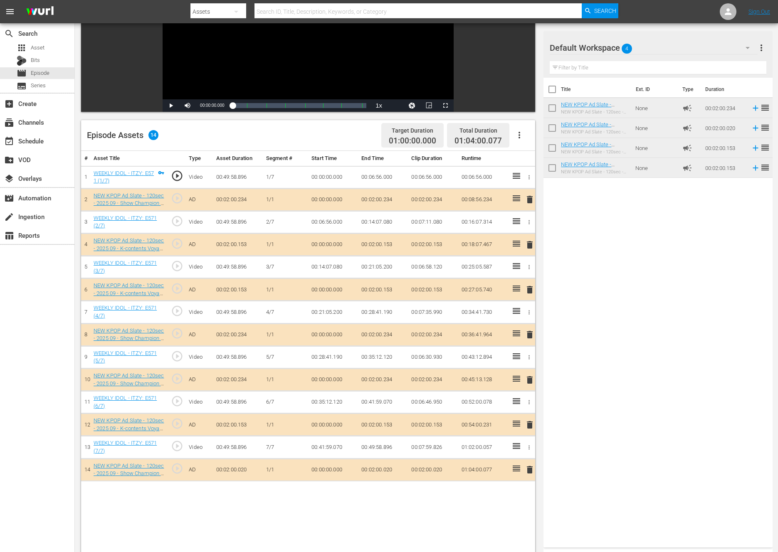
click at [525, 377] on span "delete" at bounding box center [530, 380] width 10 height 10
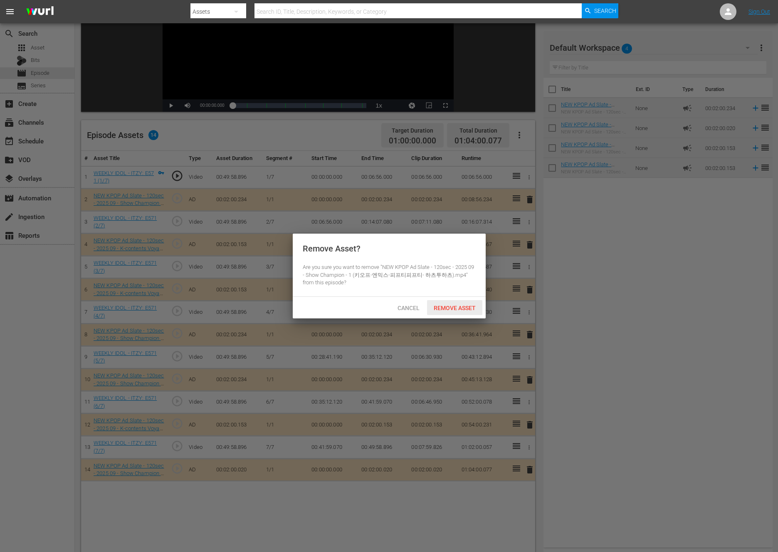
click at [438, 305] on span "Remove Asset" at bounding box center [454, 308] width 55 height 7
